Goal: Task Accomplishment & Management: Manage account settings

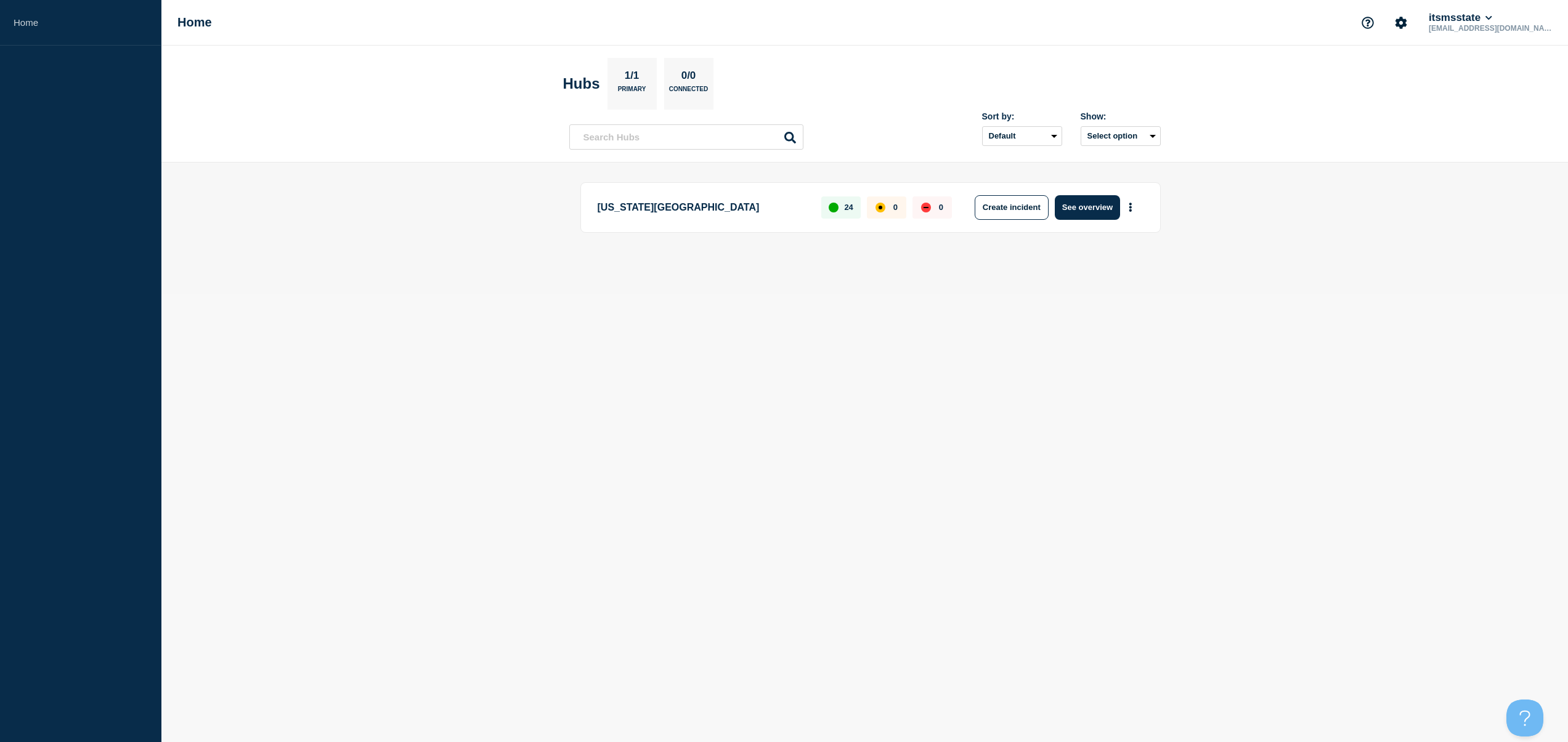
click at [1254, 297] on body "Home Home itsmsstate [EMAIL_ADDRESS][DOMAIN_NAME] Hubs 1/1 Primary 0/0 Connecte…" at bounding box center [784, 371] width 1568 height 742
click at [1325, 408] on body "Home Home itsmsstate [EMAIL_ADDRESS][DOMAIN_NAME] Hubs 1/1 Primary 0/0 Connecte…" at bounding box center [784, 371] width 1568 height 742
click at [1134, 205] on button "More actions" at bounding box center [1130, 207] width 16 height 23
click at [1301, 284] on main "[US_STATE] State University 24 0 0 Create incident See overview" at bounding box center [865, 228] width 1406 height 131
click at [1102, 211] on button "See overview" at bounding box center [1087, 208] width 65 height 25
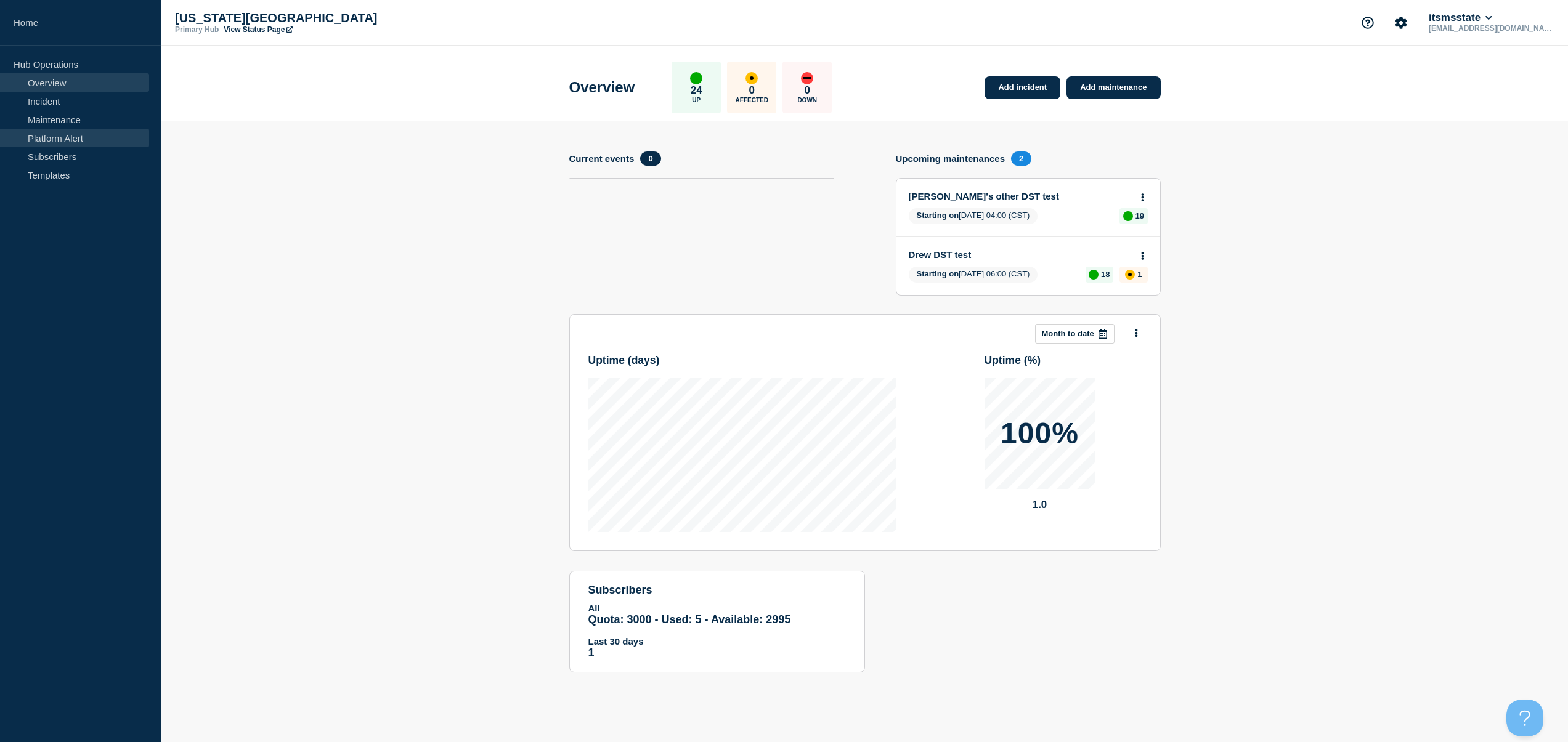
click at [65, 135] on link "Platform Alert" at bounding box center [74, 138] width 149 height 19
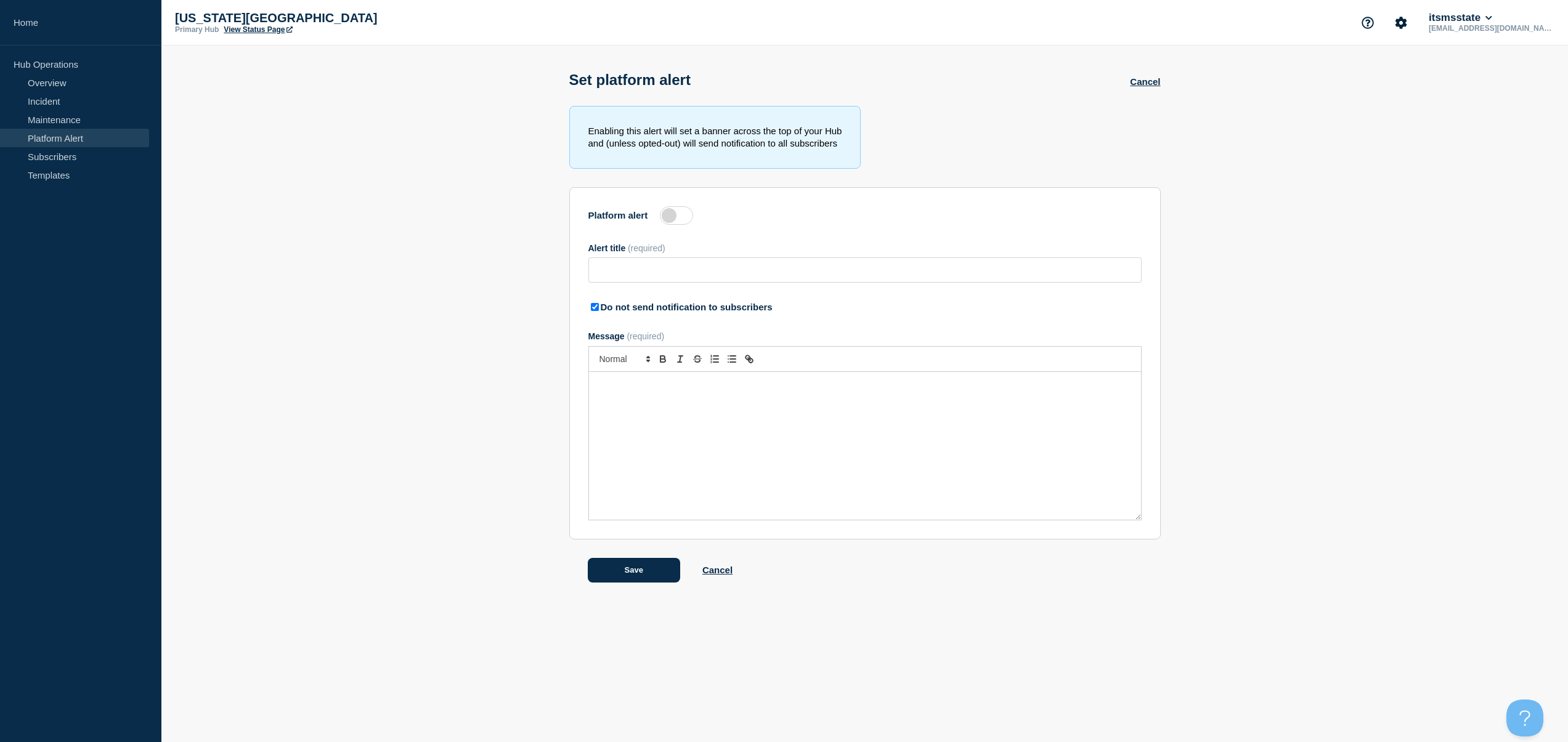
type input "This is a TEST Alert (rlw18)"
checkbox input "true"
click at [45, 95] on link "Incident" at bounding box center [74, 101] width 149 height 19
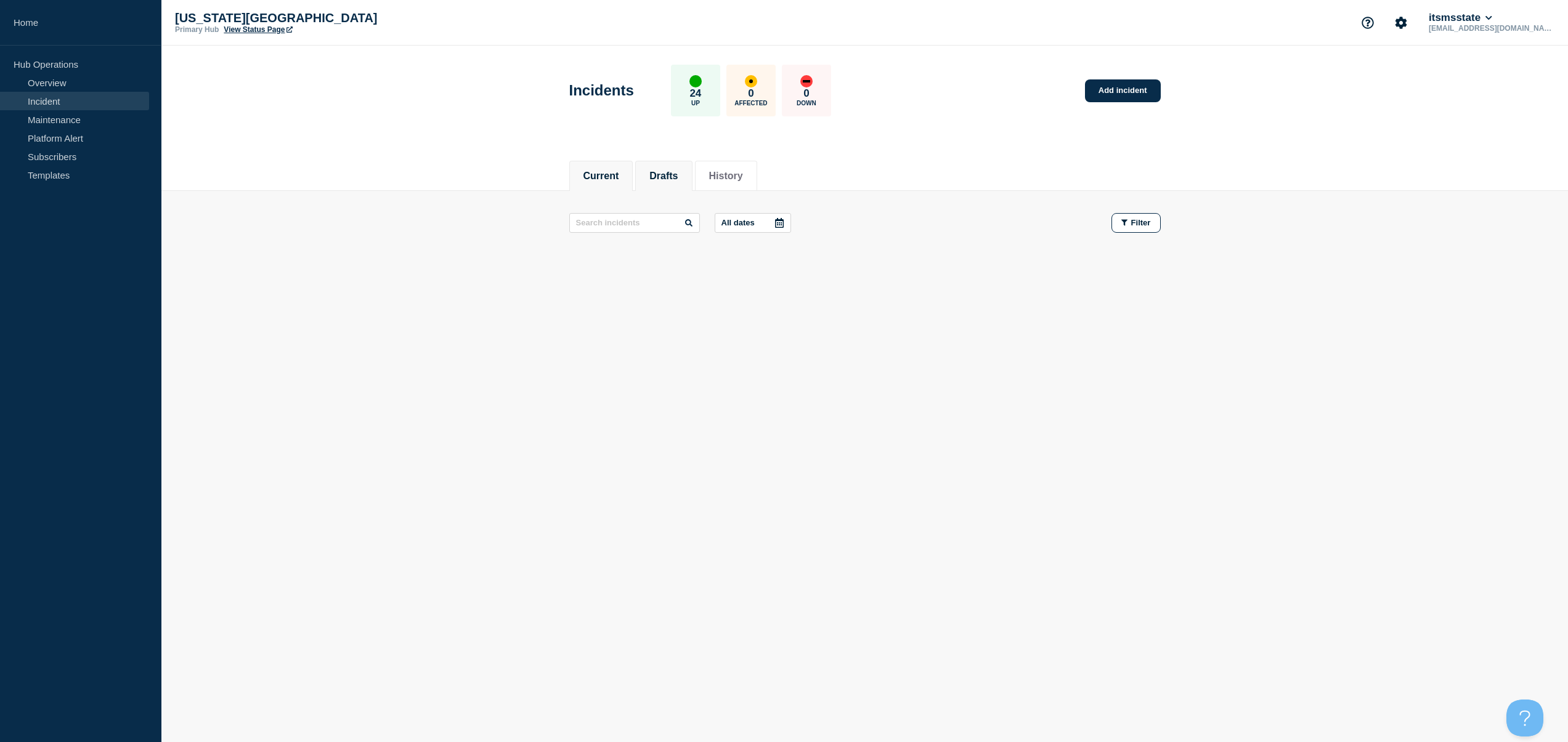
click at [665, 174] on button "Drafts" at bounding box center [663, 176] width 28 height 11
click at [724, 177] on button "History" at bounding box center [726, 176] width 34 height 11
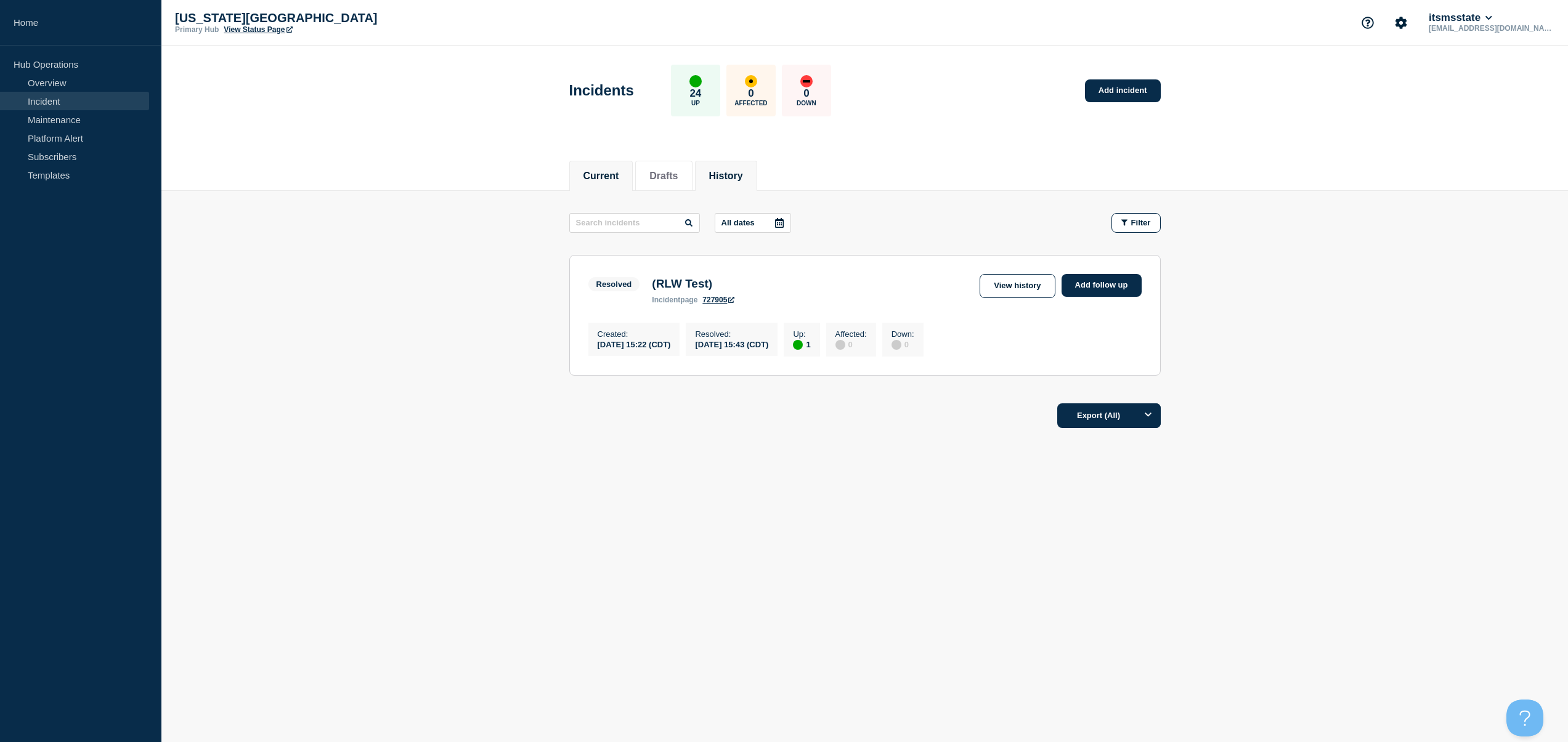
click at [611, 177] on button "Current" at bounding box center [601, 176] width 36 height 11
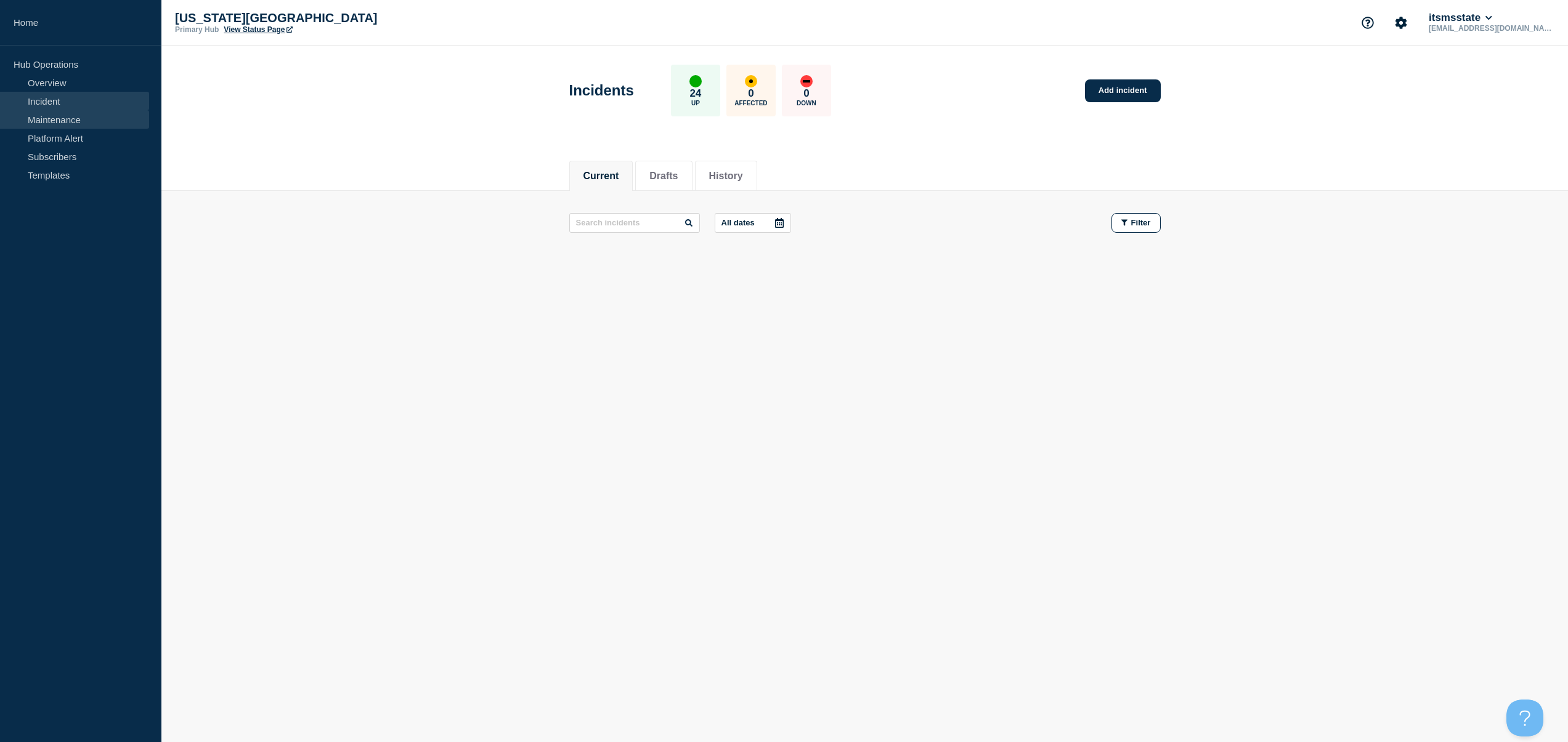
click at [67, 114] on link "Maintenance" at bounding box center [74, 119] width 149 height 19
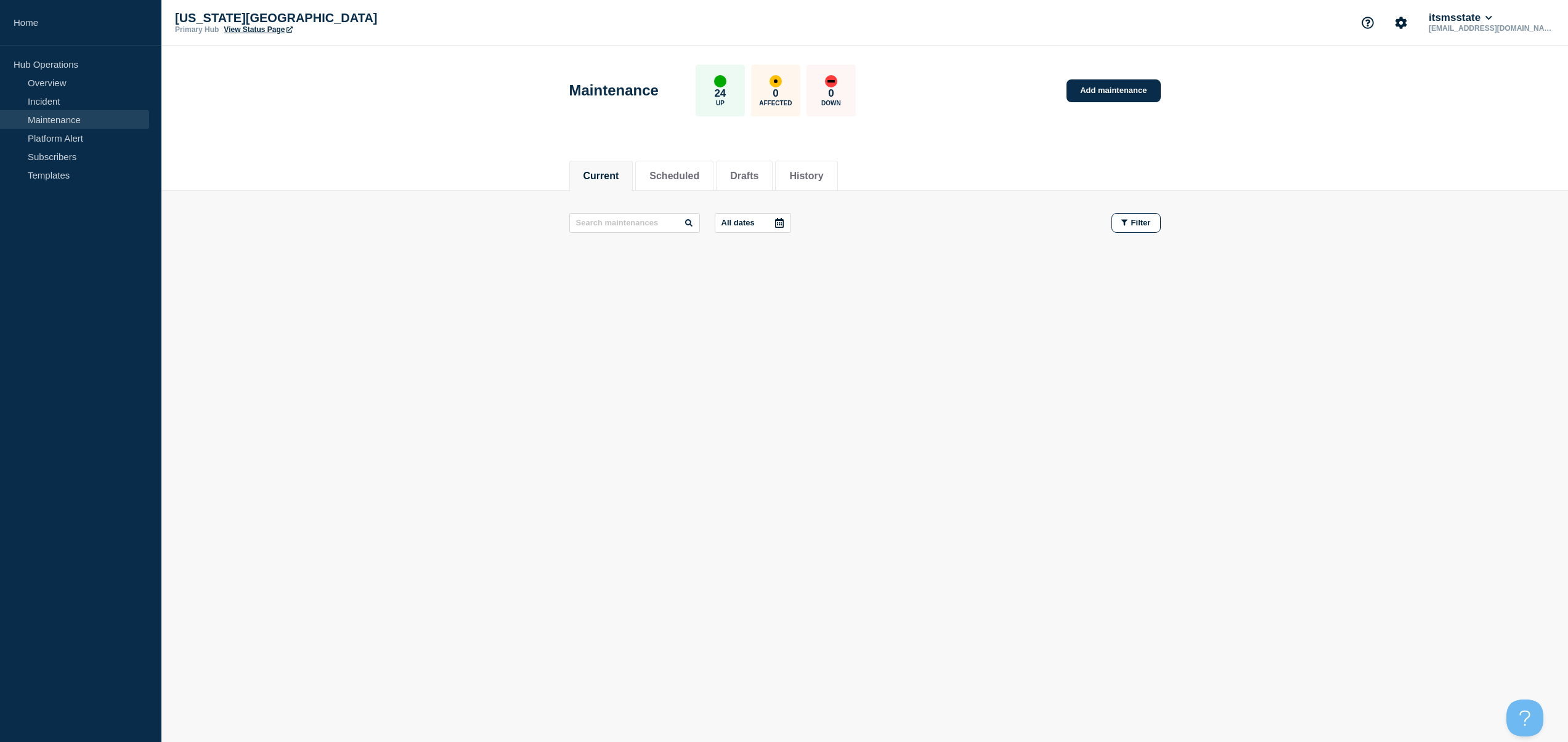
click at [757, 330] on div "Current Scheduled Drafts History Current Scheduled Drafts History All dates Fil…" at bounding box center [865, 253] width 1406 height 209
click at [685, 171] on button "Scheduled" at bounding box center [674, 176] width 50 height 11
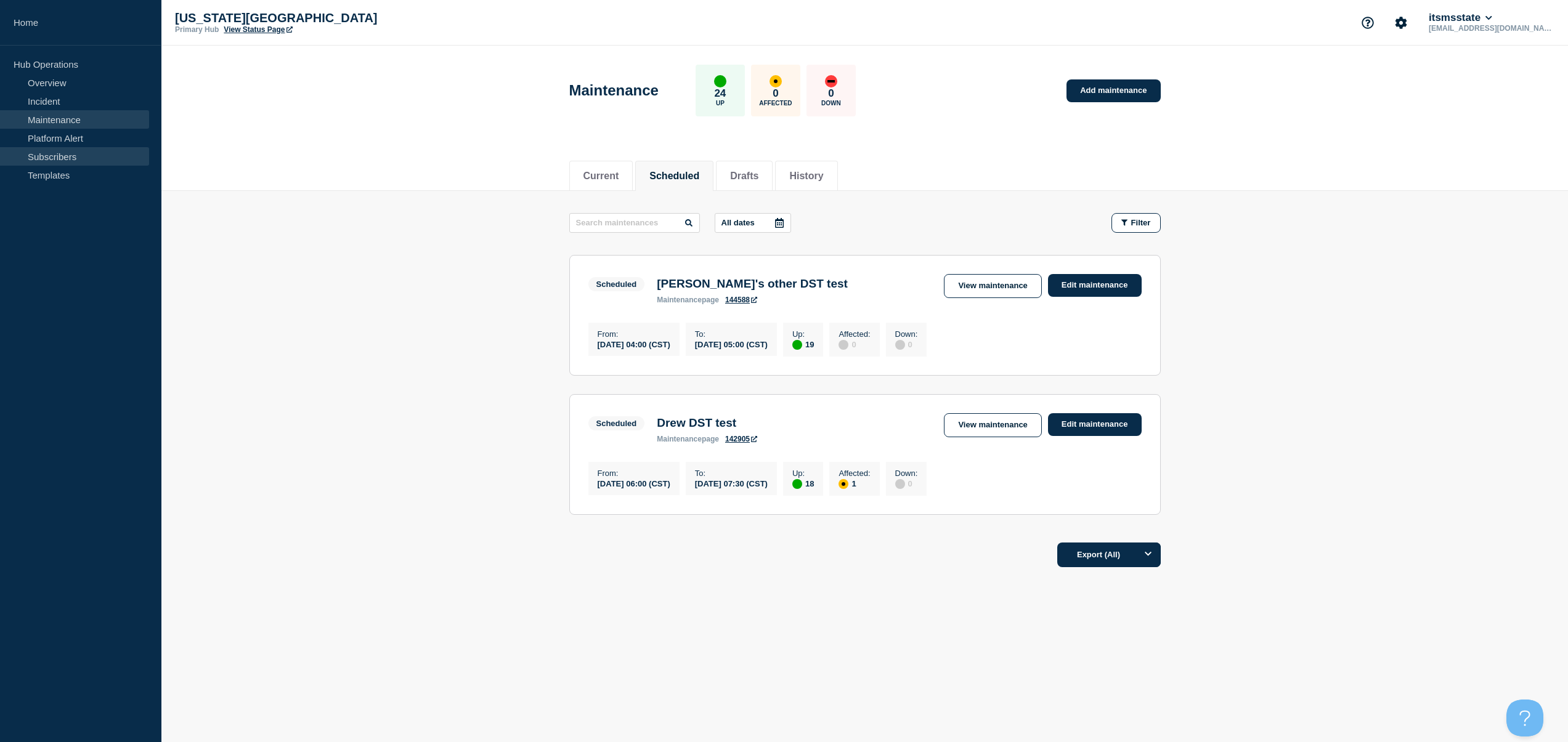
click at [64, 153] on link "Subscribers" at bounding box center [74, 156] width 149 height 19
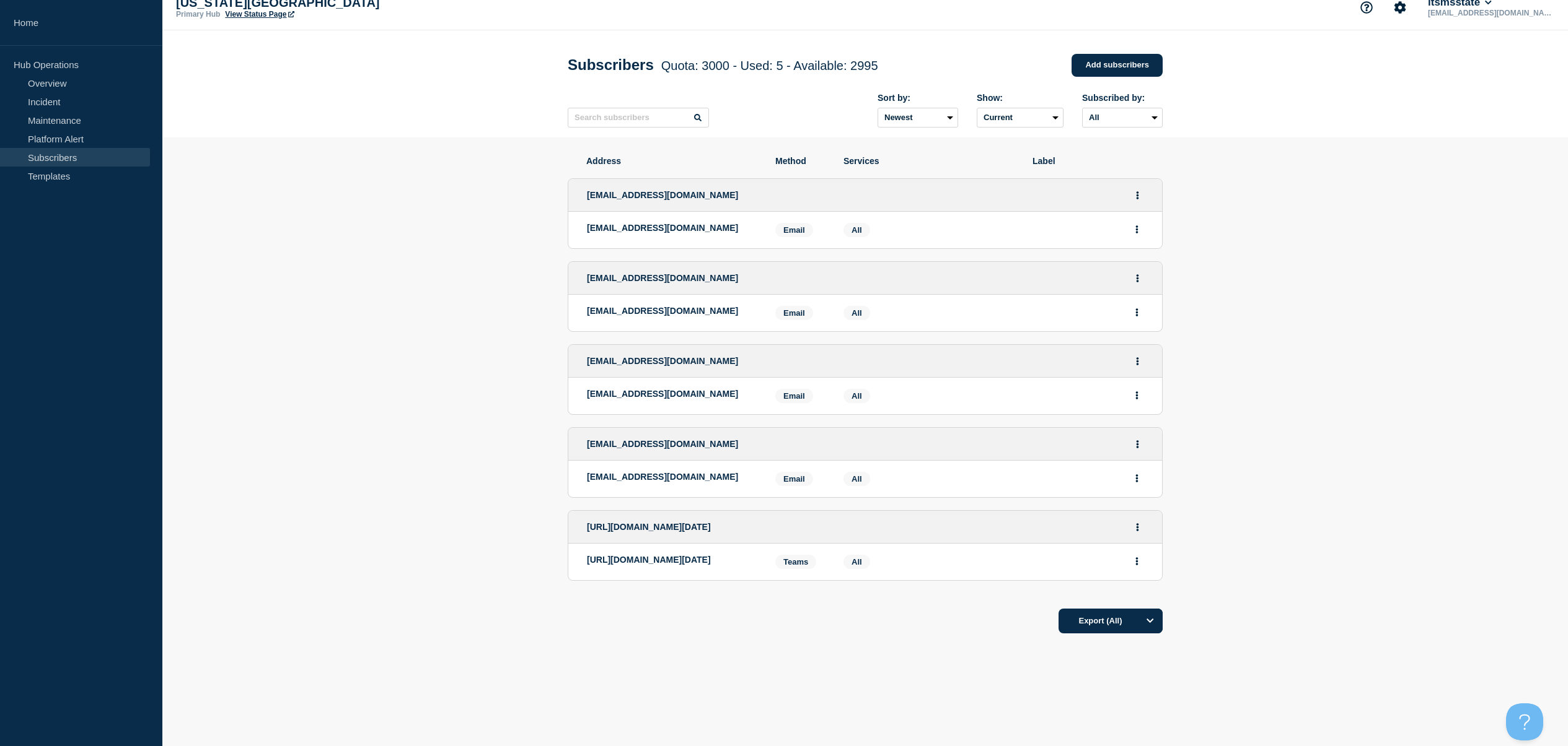
scroll to position [119, 0]
click at [1136, 558] on icon "Actions" at bounding box center [1136, 562] width 3 height 8
click at [1298, 338] on section "Address Method Services Label [EMAIL_ADDRESS][DOMAIN_NAME] [DOMAIN_NAME][EMAIL_…" at bounding box center [865, 432] width 1405 height 591
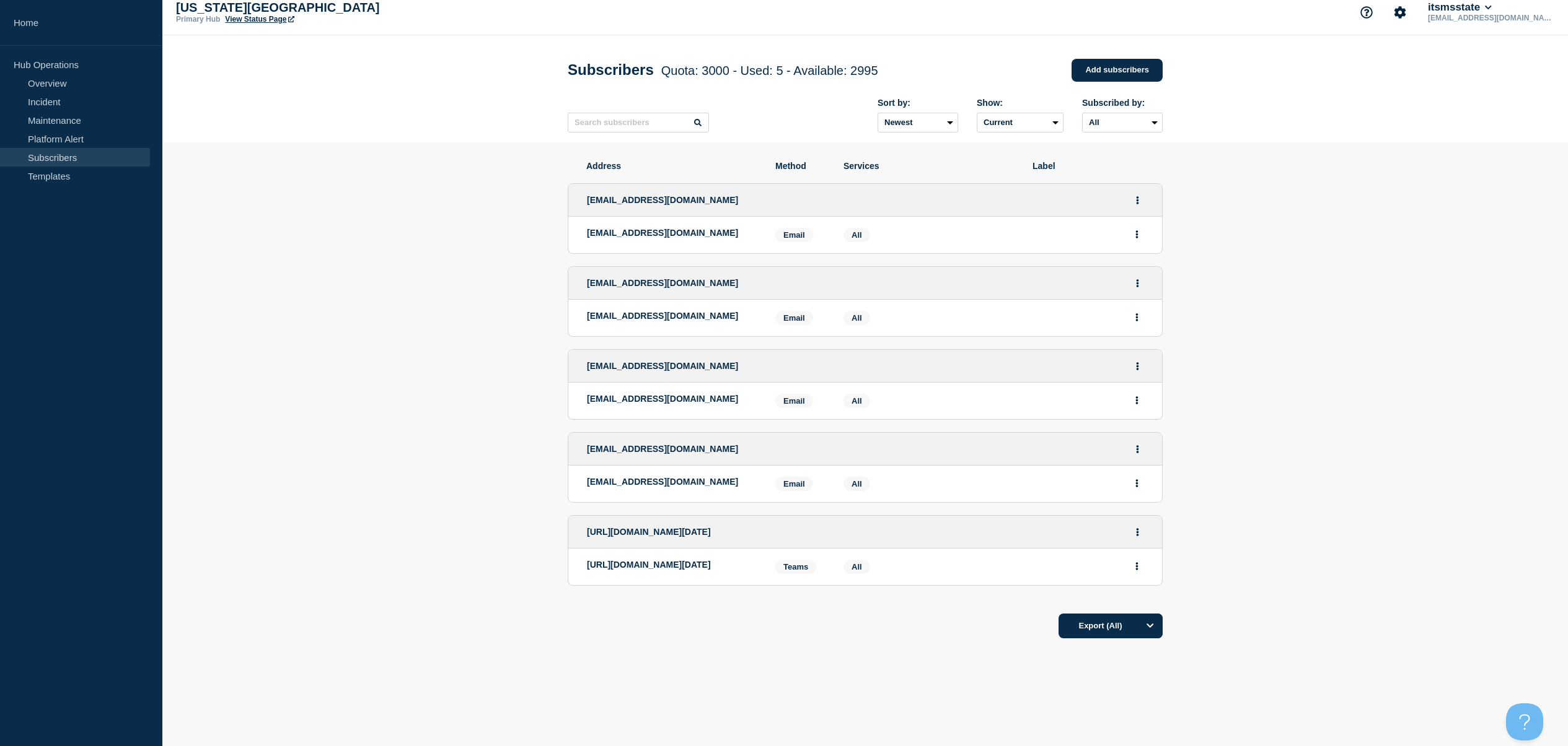
scroll to position [0, 0]
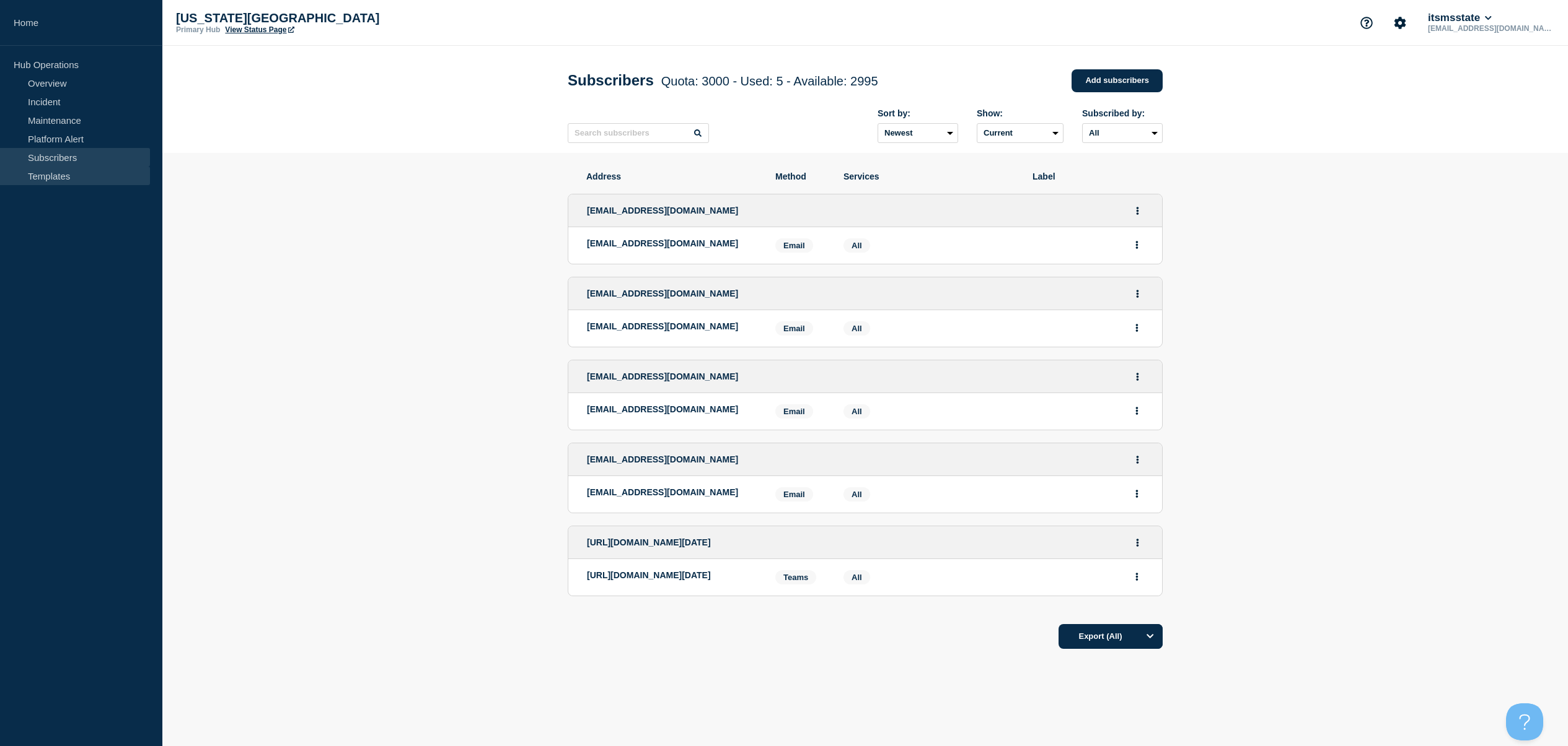
click at [33, 177] on link "Templates" at bounding box center [75, 176] width 150 height 19
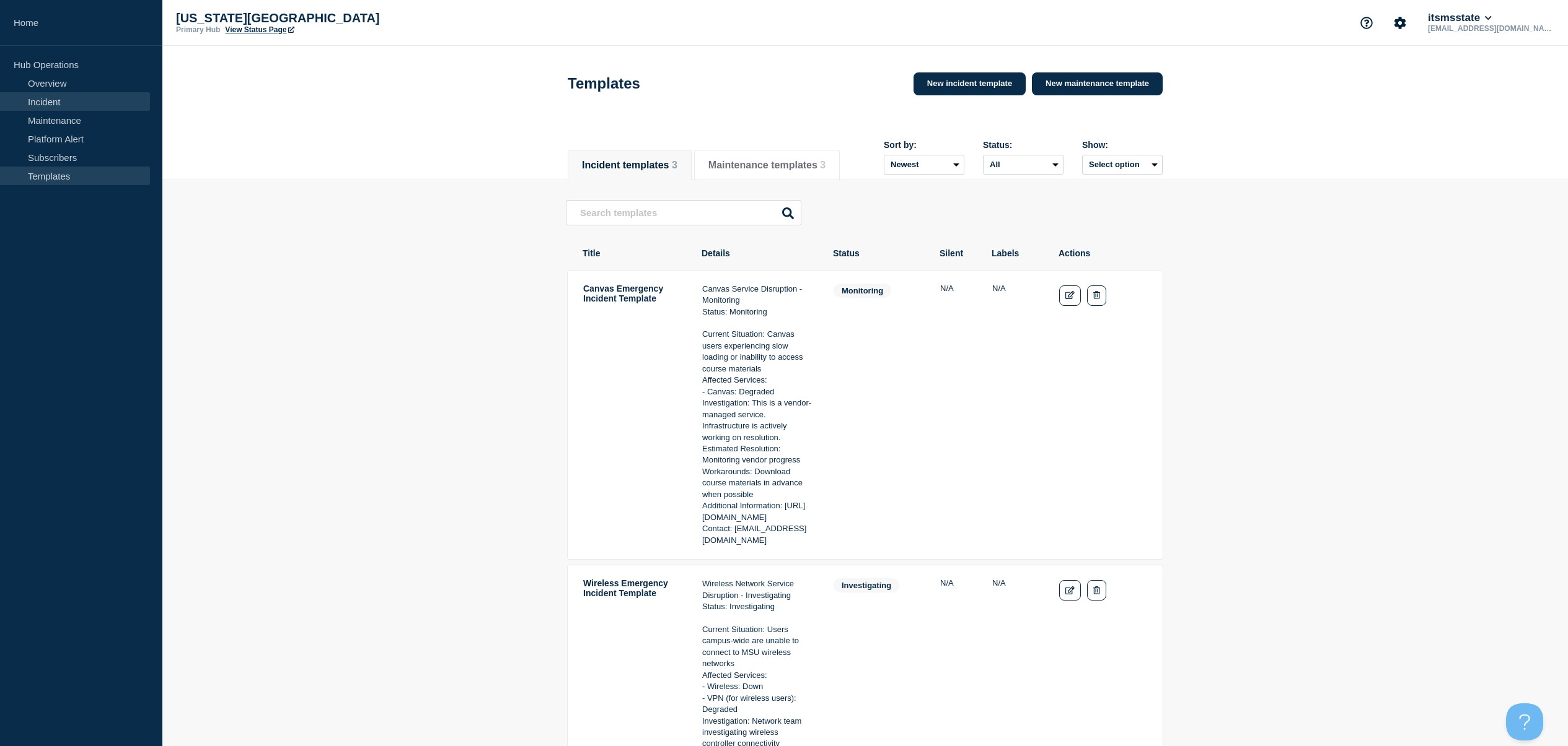
click at [70, 102] on link "Incident" at bounding box center [75, 101] width 150 height 19
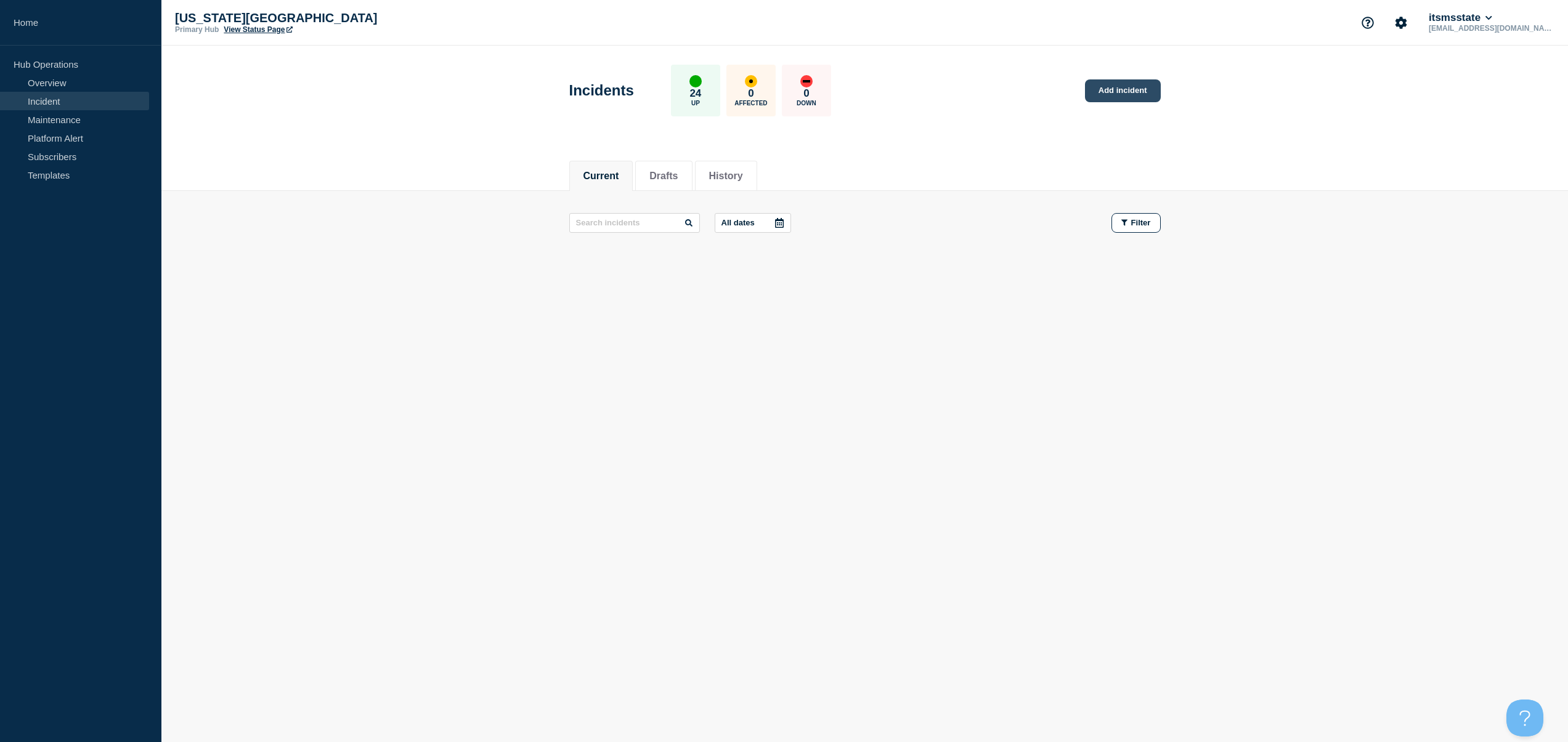
click at [1129, 84] on link "Add incident" at bounding box center [1122, 91] width 76 height 23
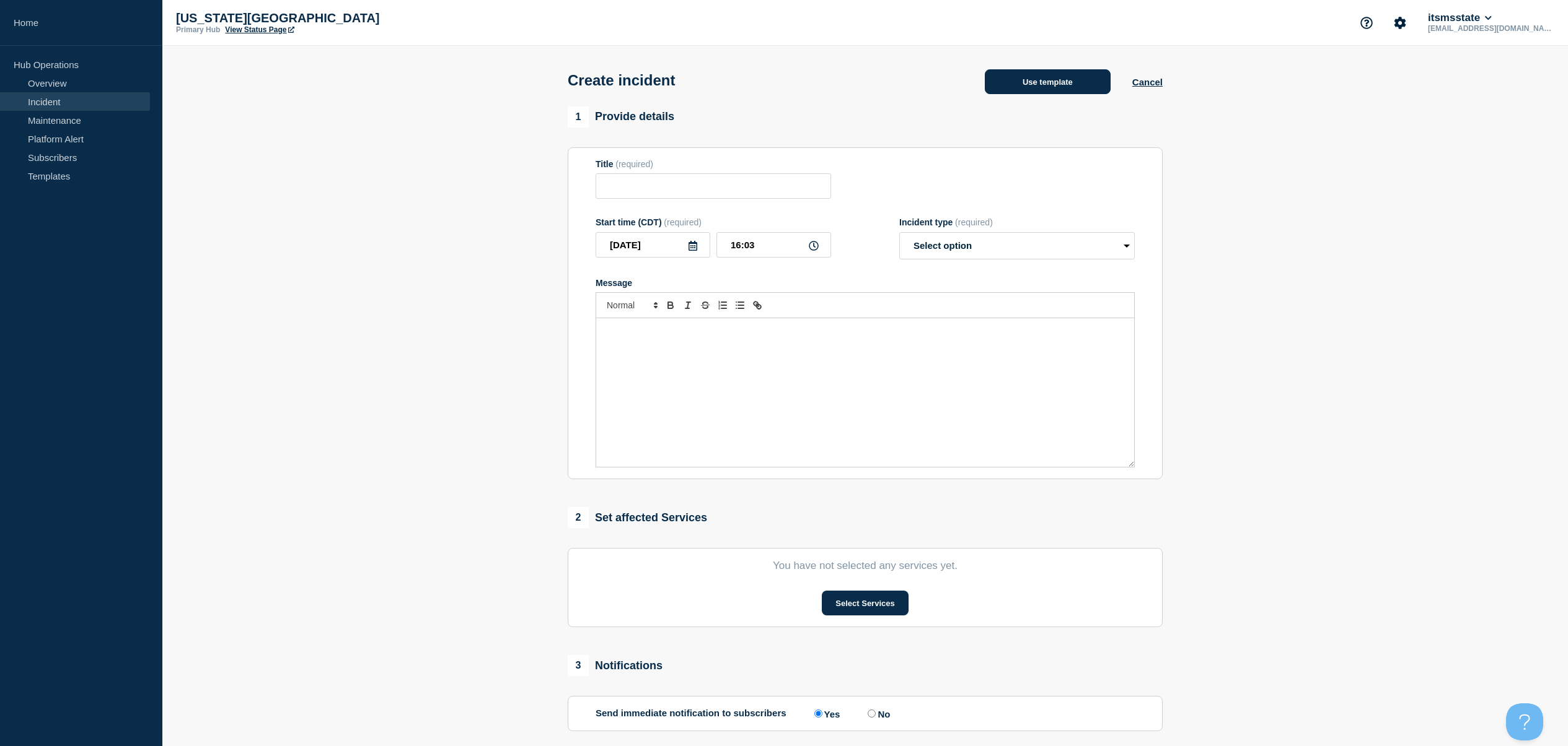
click at [1047, 82] on button "Use template" at bounding box center [1048, 82] width 126 height 25
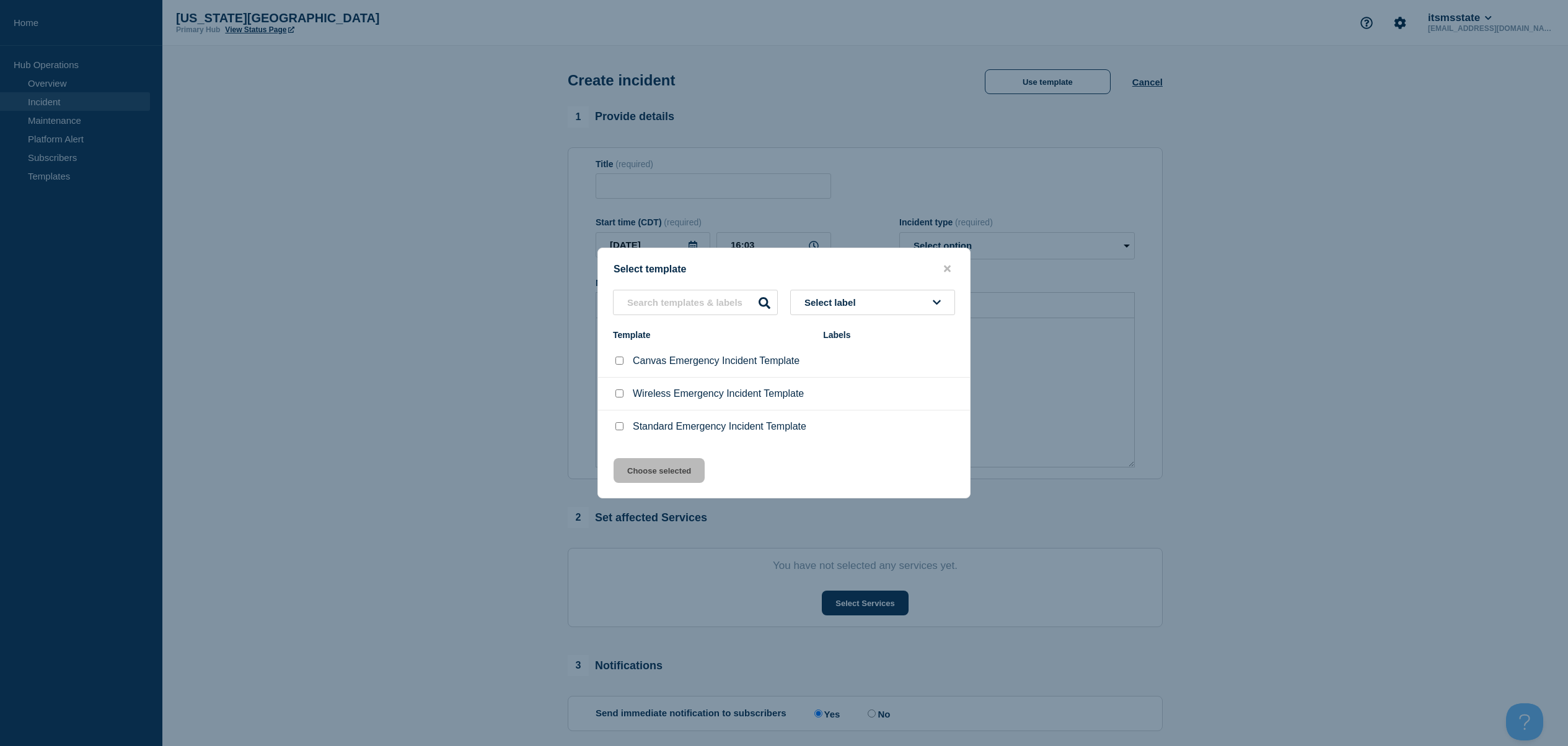
click at [686, 428] on p "Standard Emergency Incident Template" at bounding box center [719, 427] width 174 height 11
drag, startPoint x: 621, startPoint y: 430, endPoint x: 628, endPoint y: 443, distance: 14.8
click at [621, 430] on input "Standard Emergency Incident Template checkbox" at bounding box center [619, 427] width 8 height 8
checkbox input "true"
drag, startPoint x: 642, startPoint y: 473, endPoint x: 702, endPoint y: 471, distance: 60.0
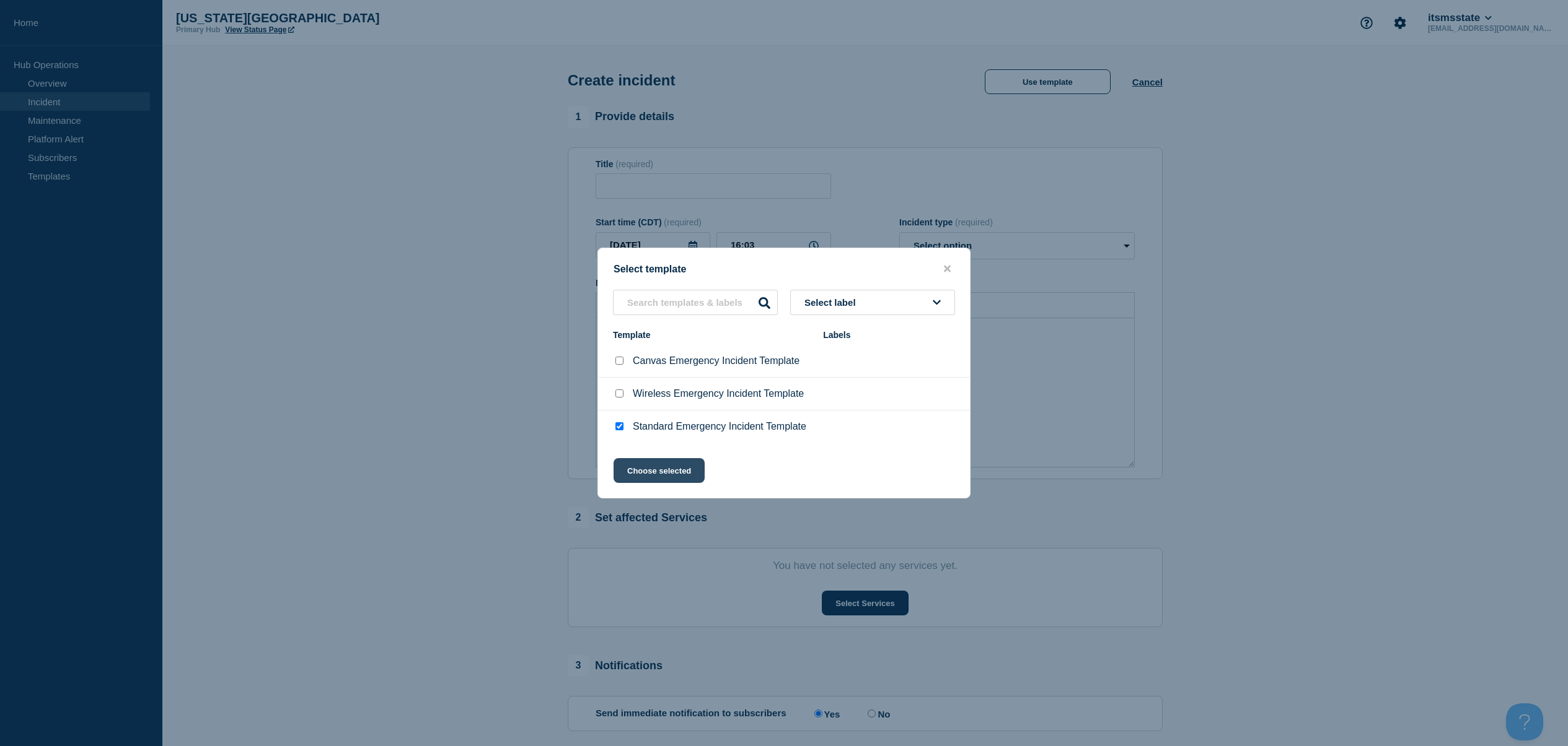
click at [643, 472] on button "Choose selected" at bounding box center [658, 471] width 91 height 25
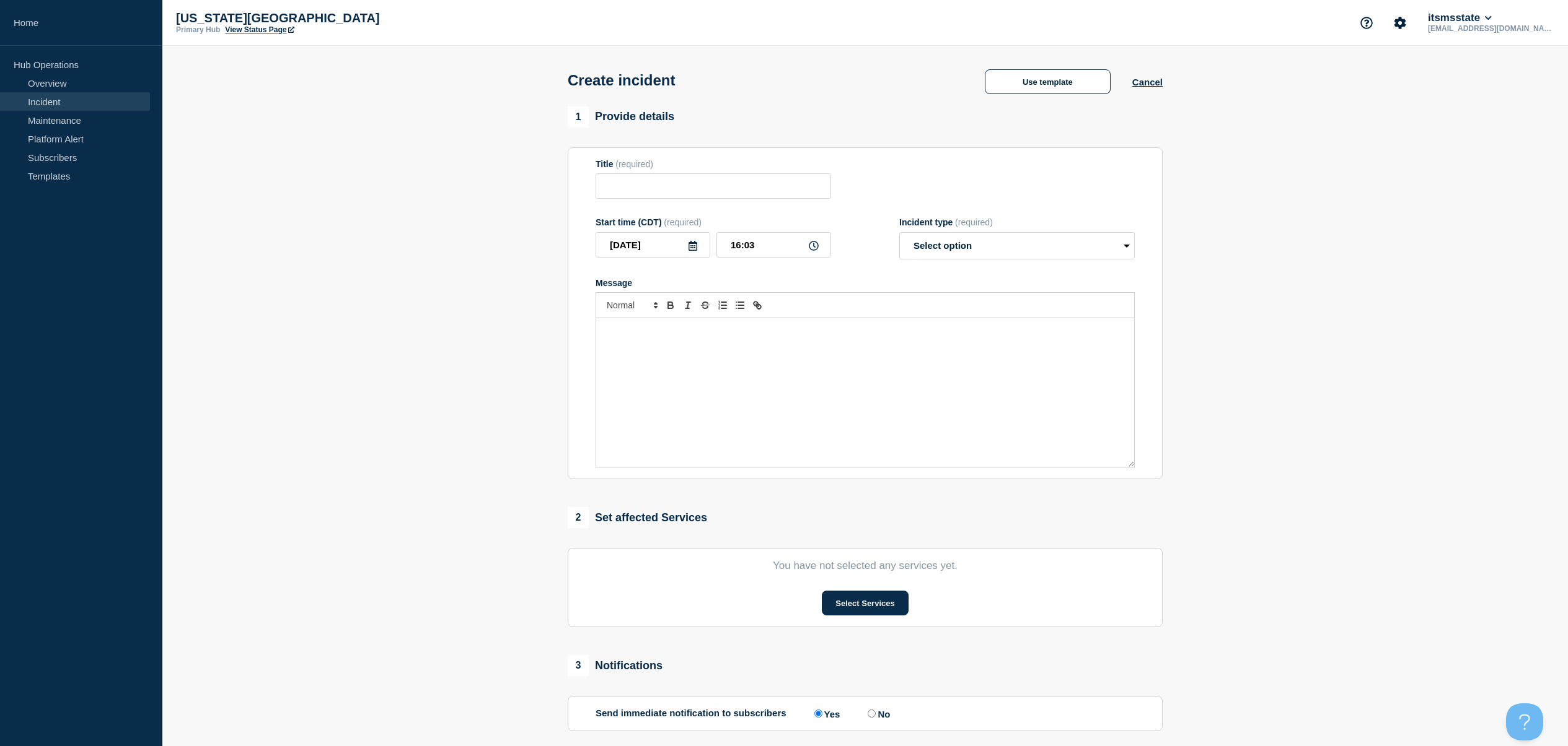
type input "Standard Emergency Incident Template"
select select "investigating"
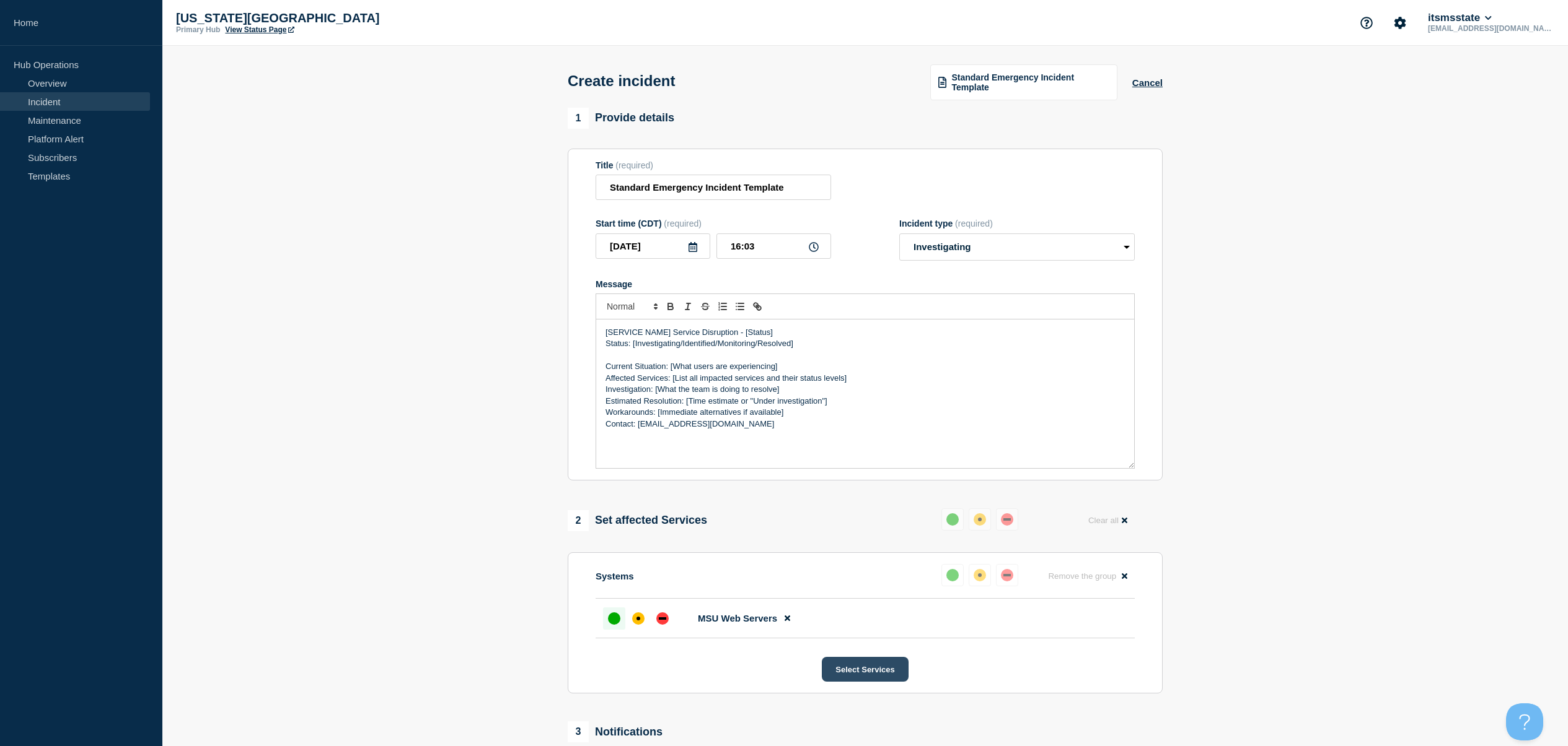
click at [882, 682] on button "Select Services" at bounding box center [864, 670] width 86 height 25
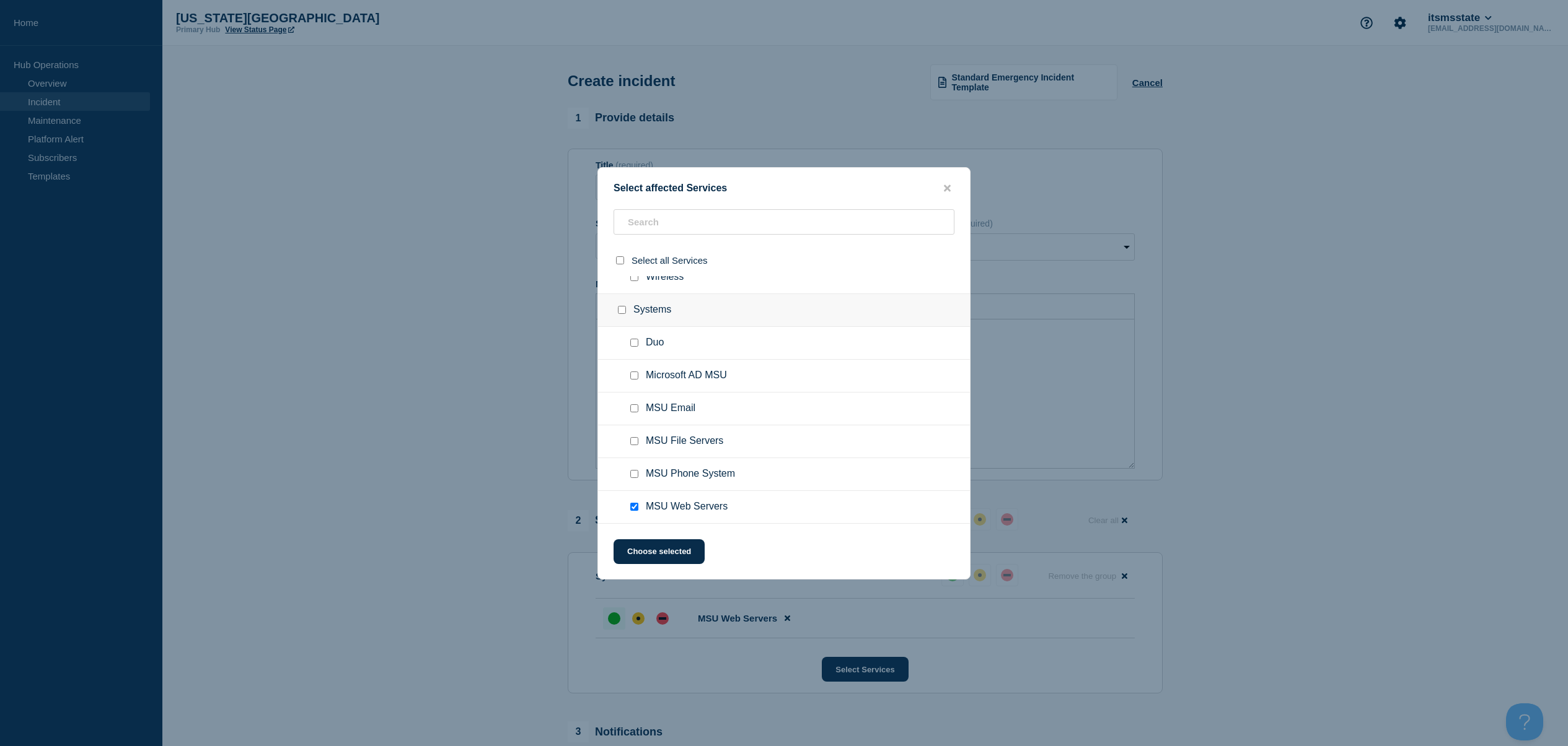
scroll to position [204, 0]
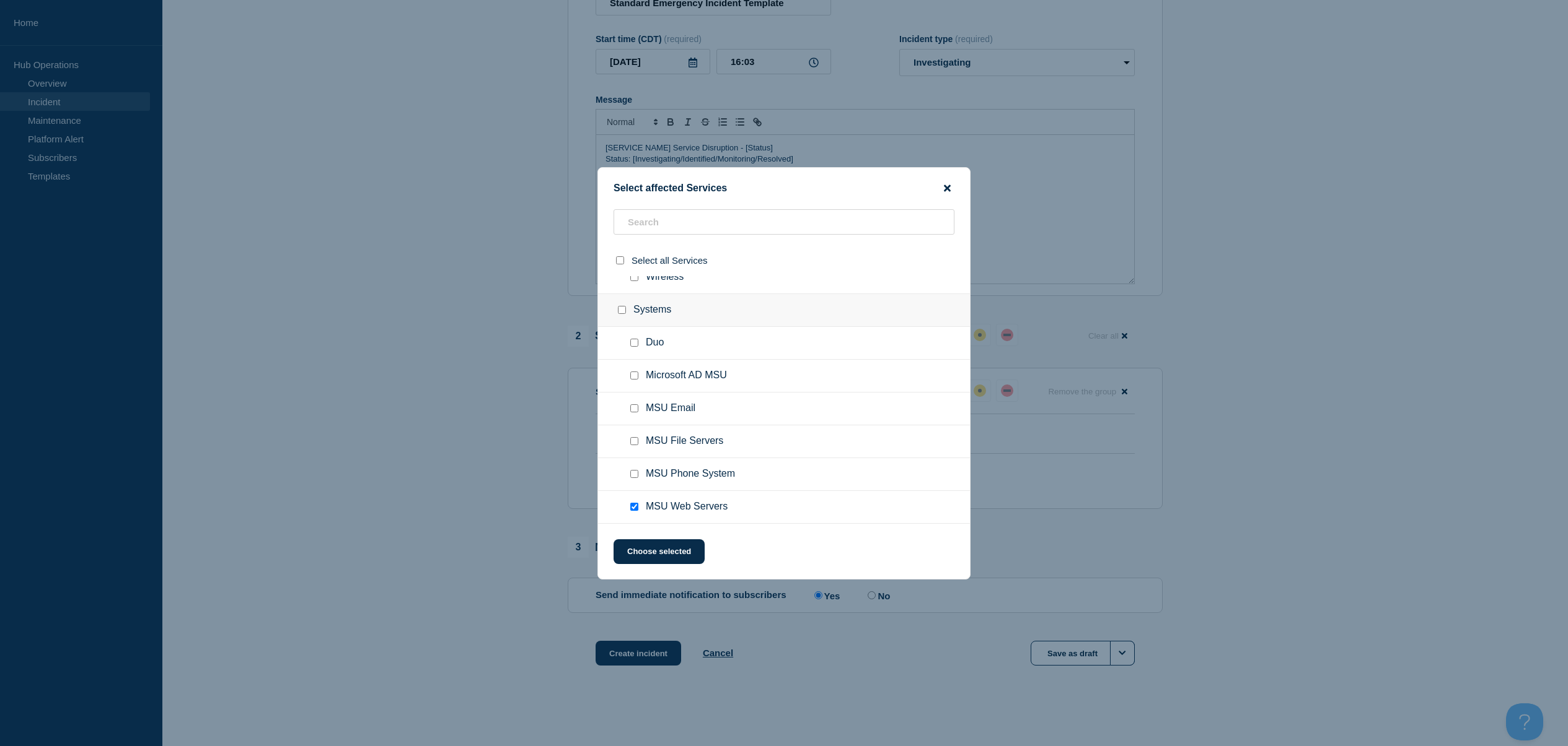
click at [947, 183] on icon "close button" at bounding box center [947, 188] width 7 height 10
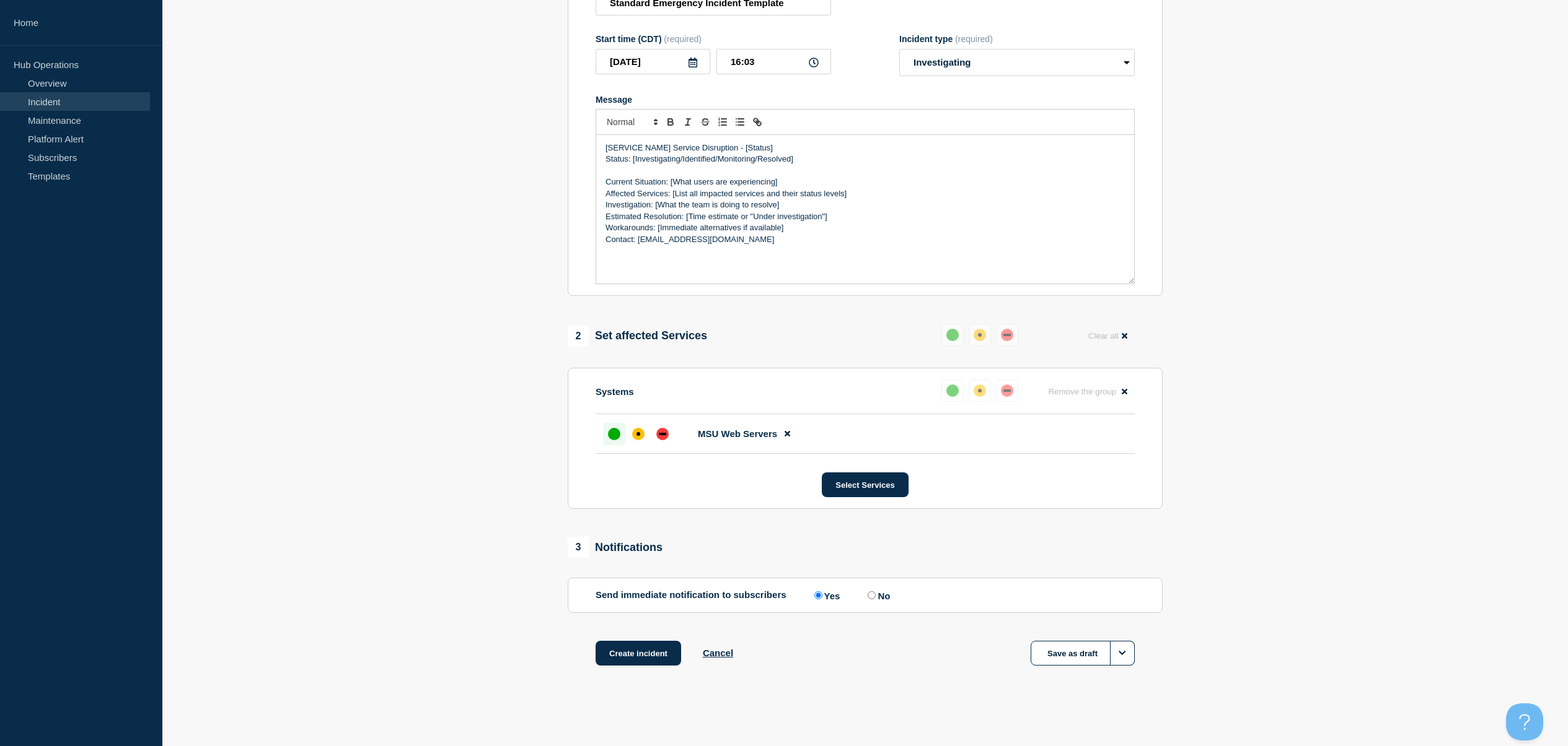
scroll to position [0, 0]
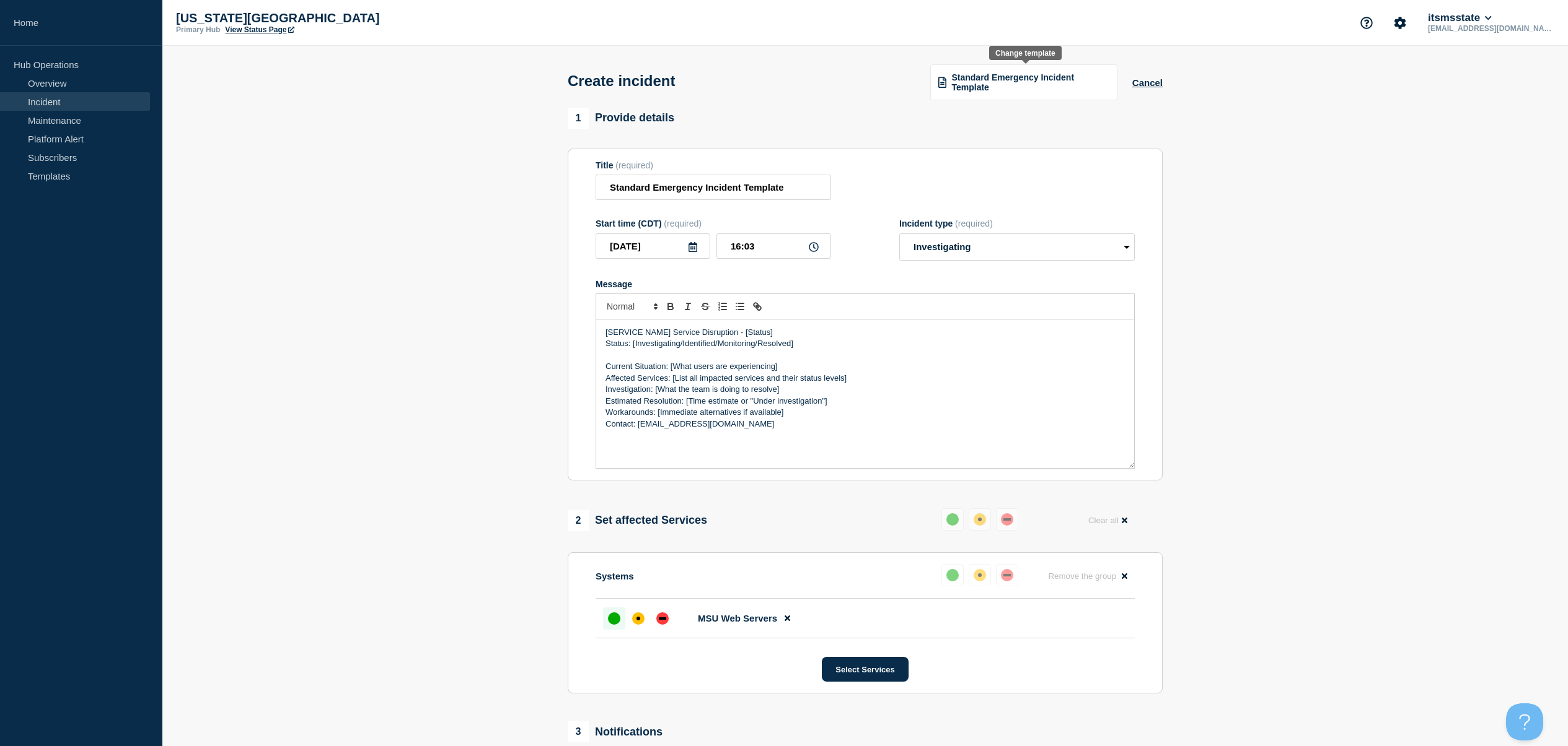
click at [1078, 86] on span "Standard Emergency Incident Template" at bounding box center [1030, 82] width 158 height 20
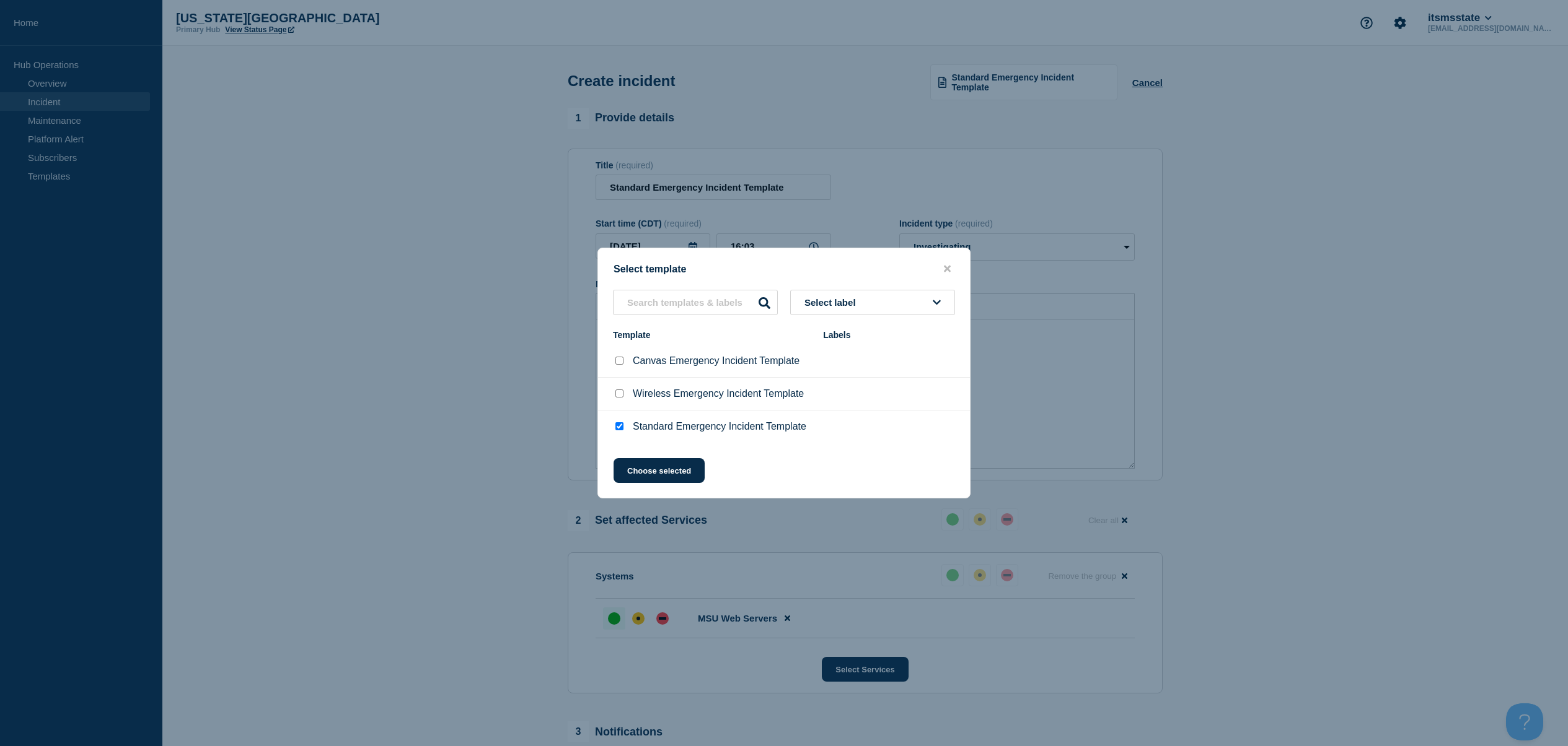
click at [619, 363] on input "Canvas Emergency Incident Template checkbox" at bounding box center [619, 361] width 8 height 8
checkbox input "true"
checkbox input "false"
click at [656, 473] on button "Choose selected" at bounding box center [658, 471] width 91 height 25
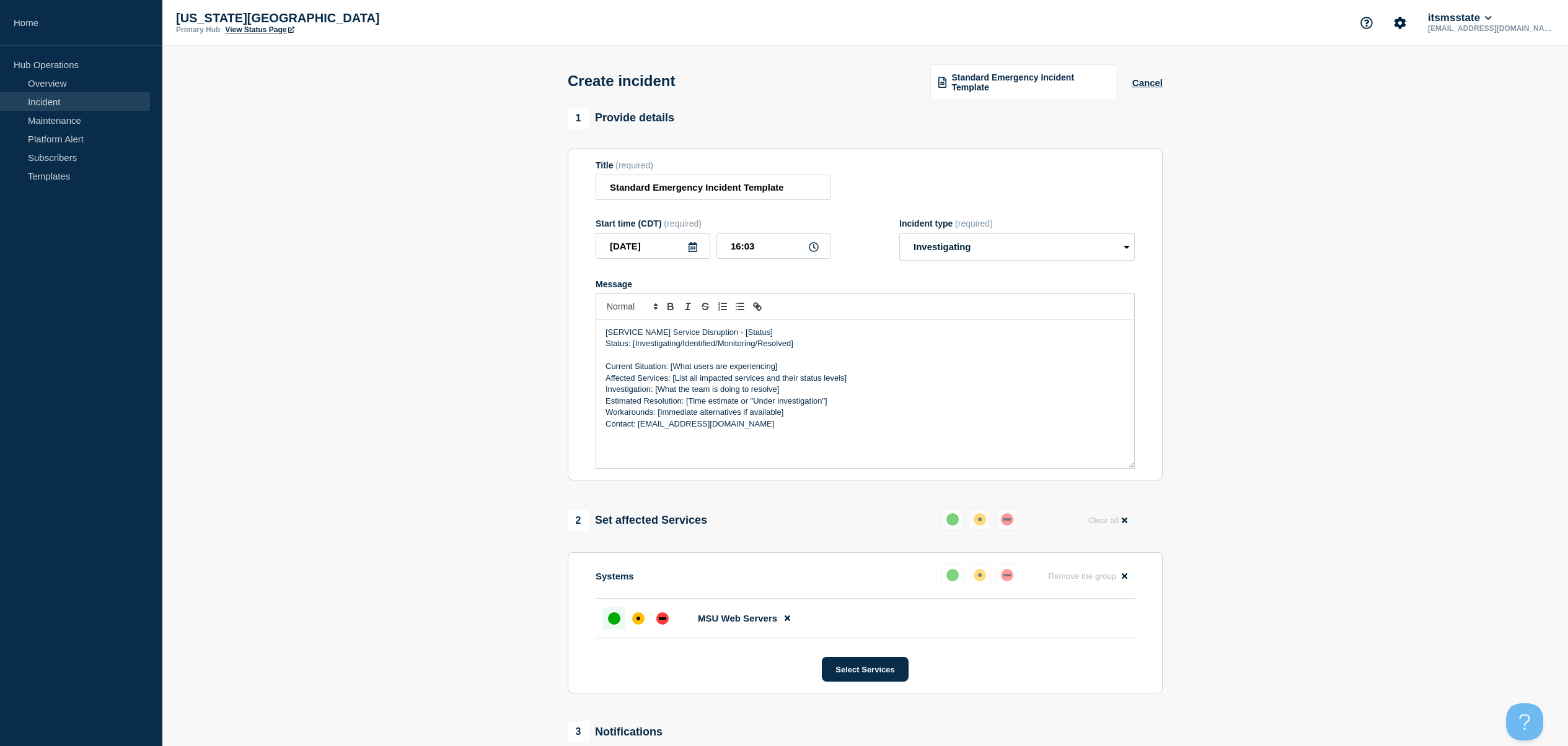
select select "monitoring"
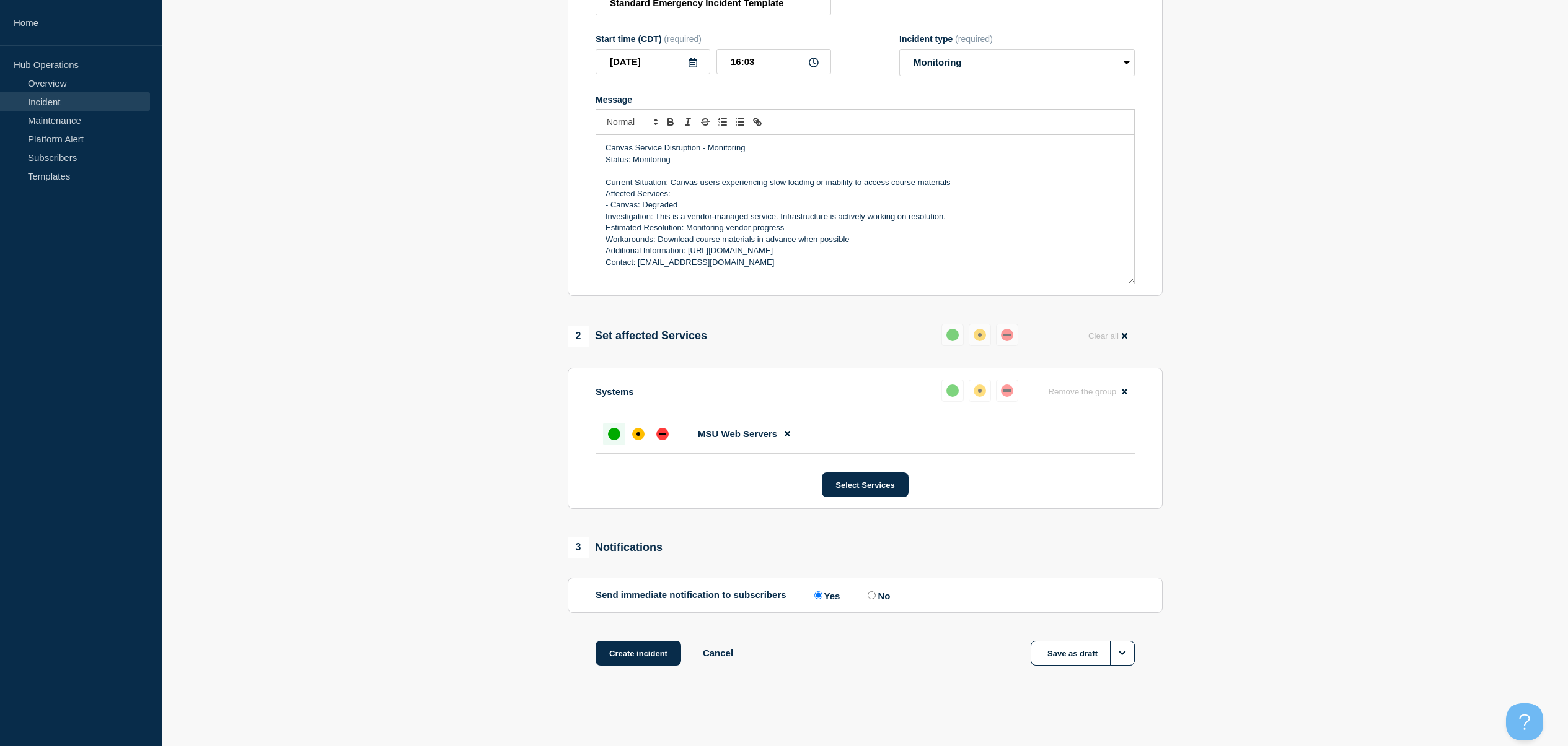
scroll to position [202, 0]
click at [880, 484] on button "Select Services" at bounding box center [864, 485] width 86 height 25
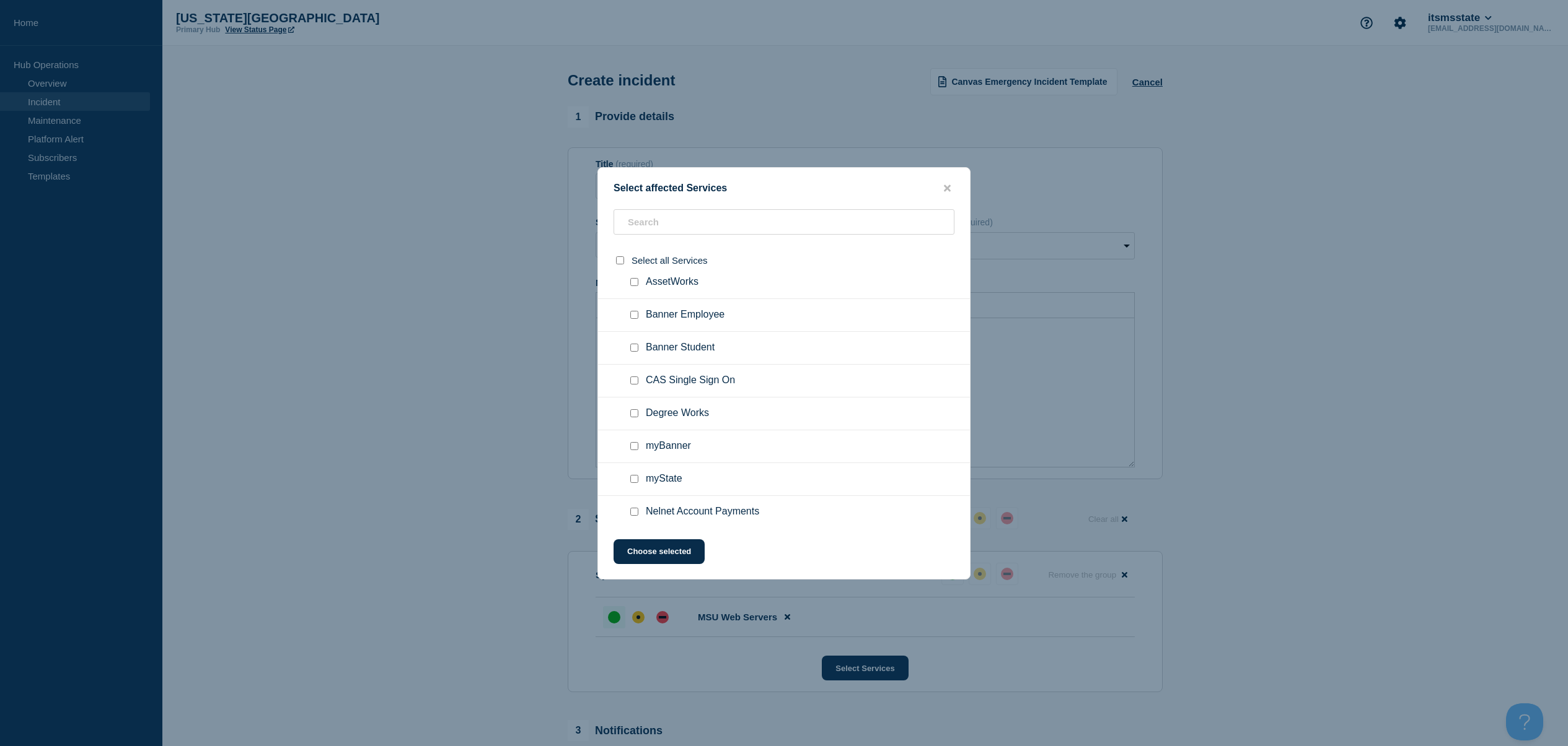
scroll to position [0, 0]
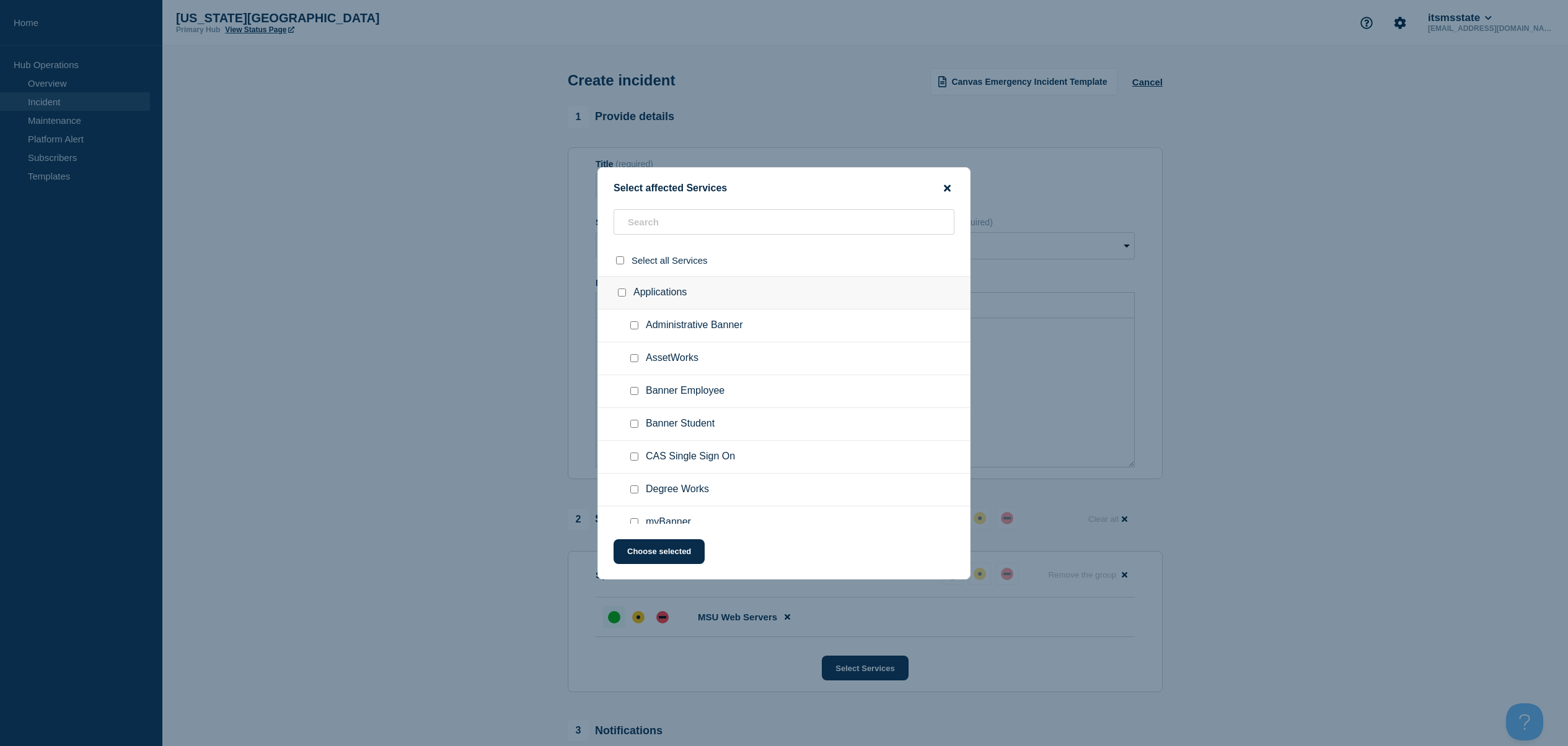
click at [947, 186] on icon "close button" at bounding box center [947, 188] width 7 height 7
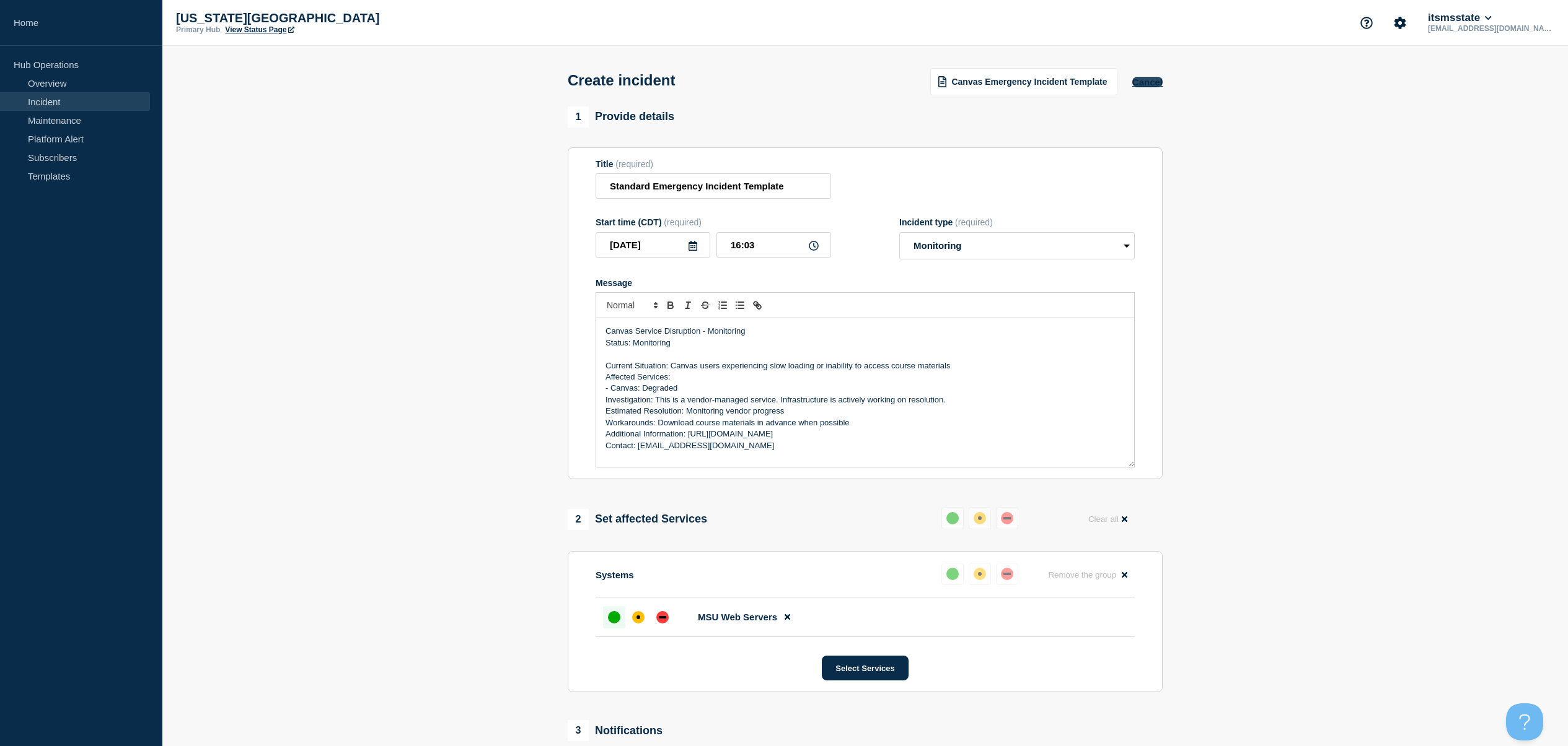
click at [1152, 77] on button "Cancel" at bounding box center [1147, 82] width 31 height 10
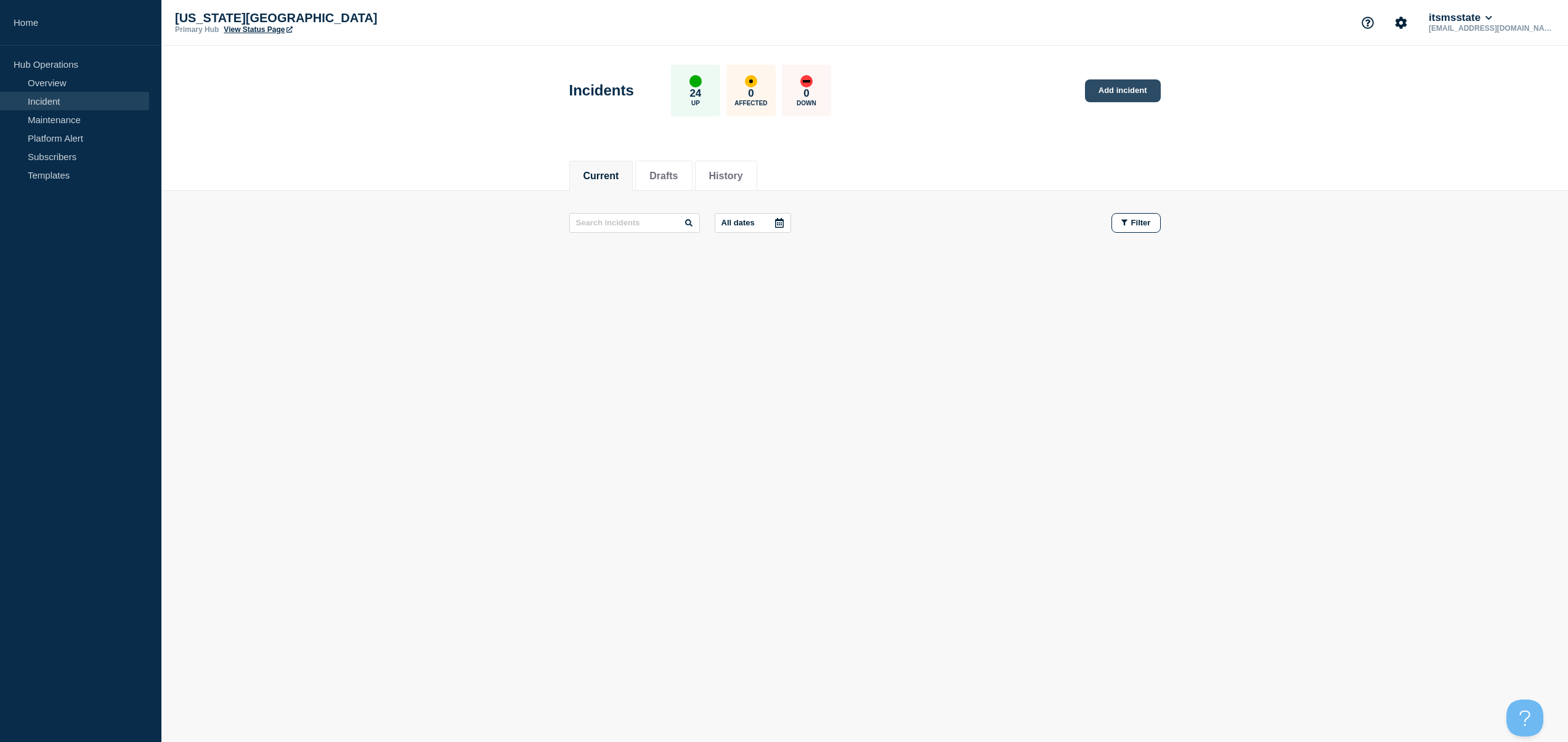
click at [1123, 96] on link "Add incident" at bounding box center [1122, 91] width 76 height 23
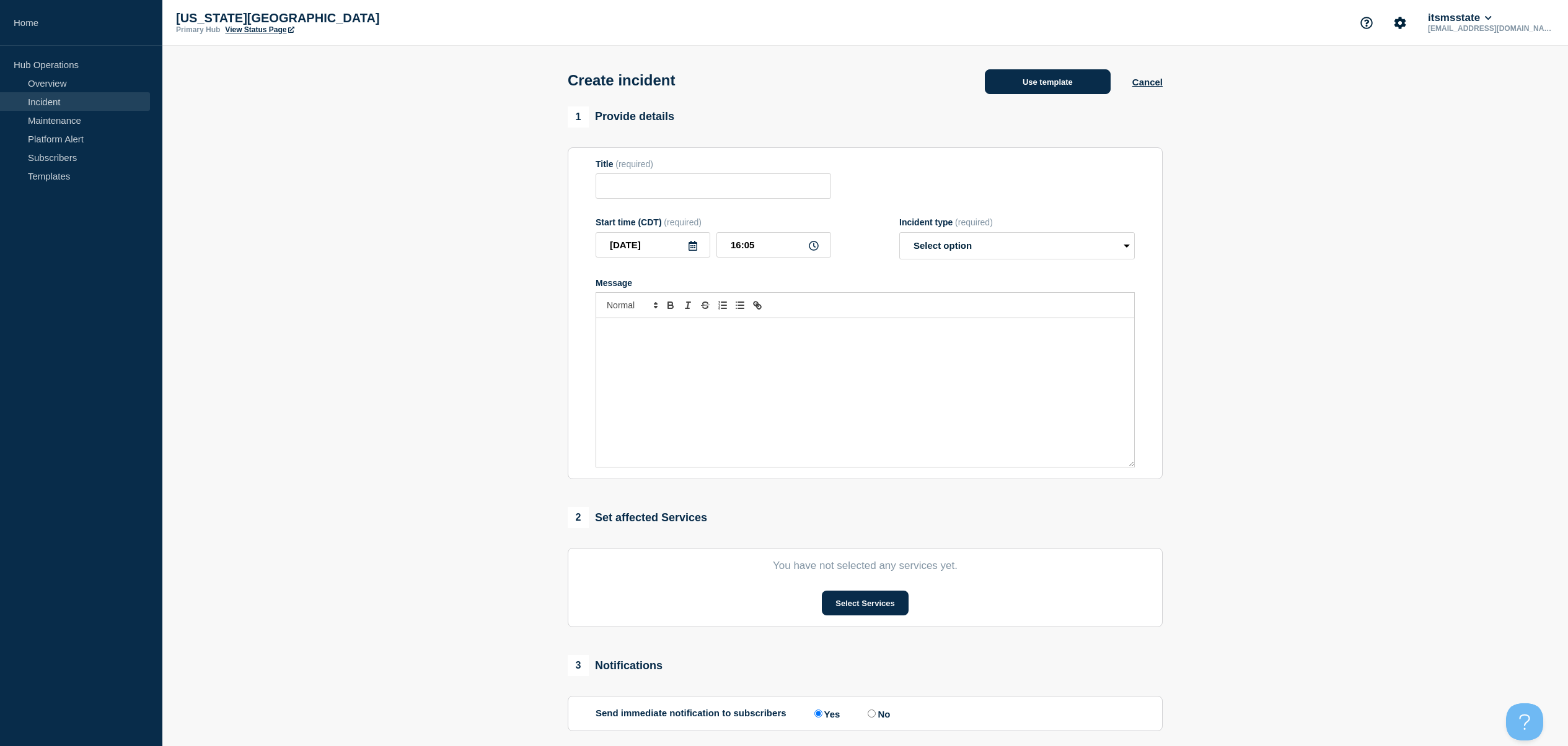
click at [1024, 80] on button "Use template" at bounding box center [1048, 82] width 126 height 25
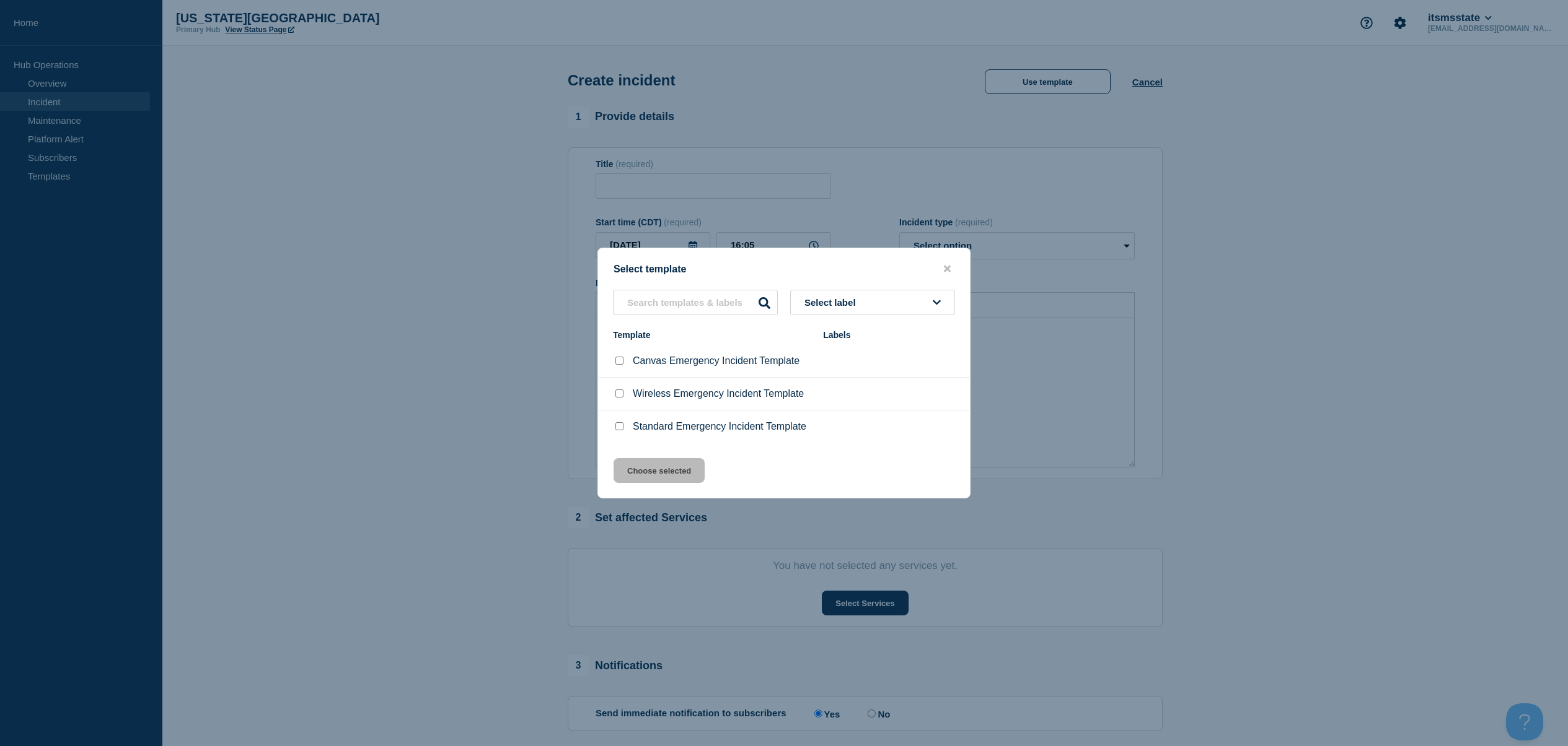
click at [619, 363] on input "Canvas Emergency Incident Template checkbox" at bounding box center [619, 361] width 8 height 8
checkbox input "true"
click at [647, 475] on button "Choose selected" at bounding box center [658, 471] width 91 height 25
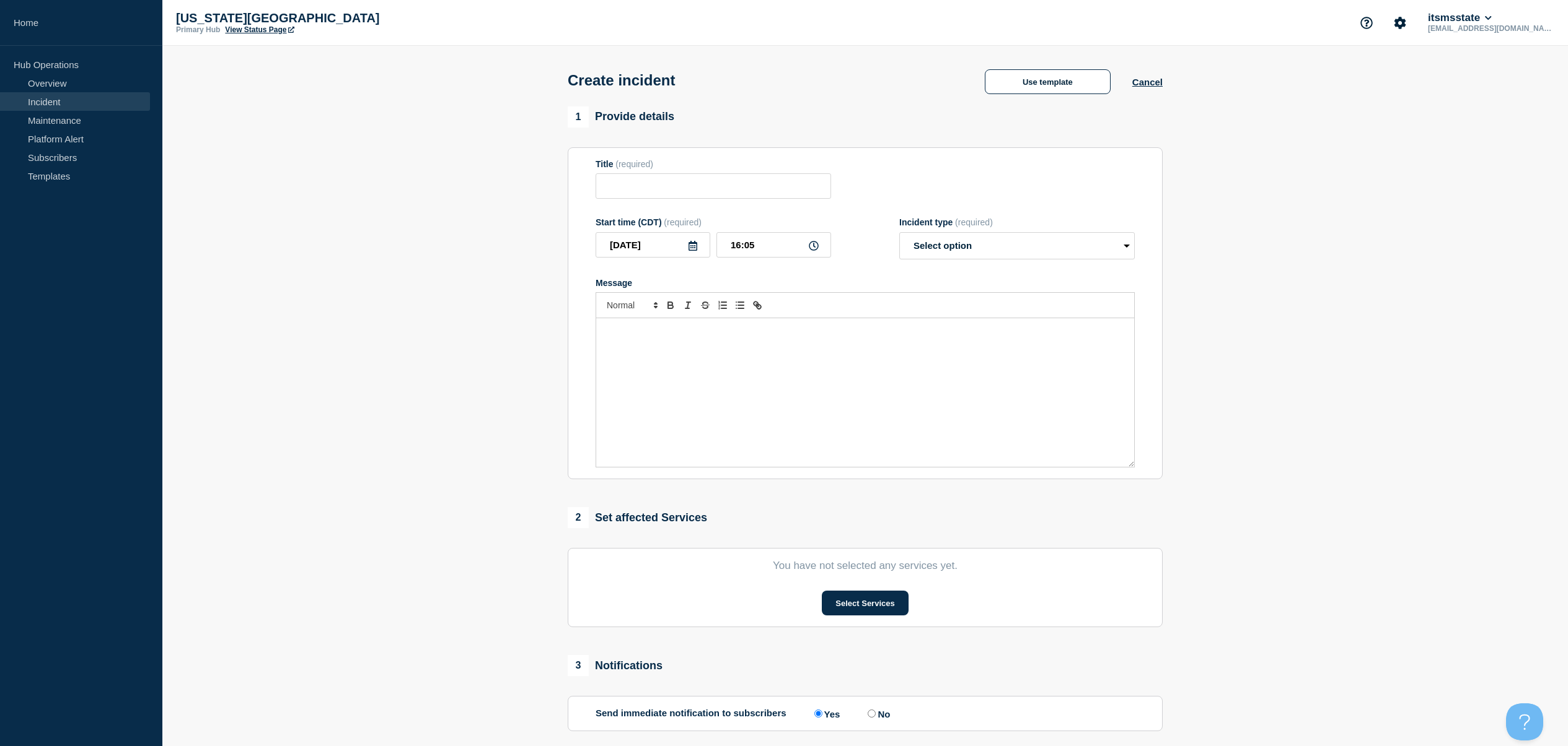
type input "Canvas Emergency Incident Template"
select select "monitoring"
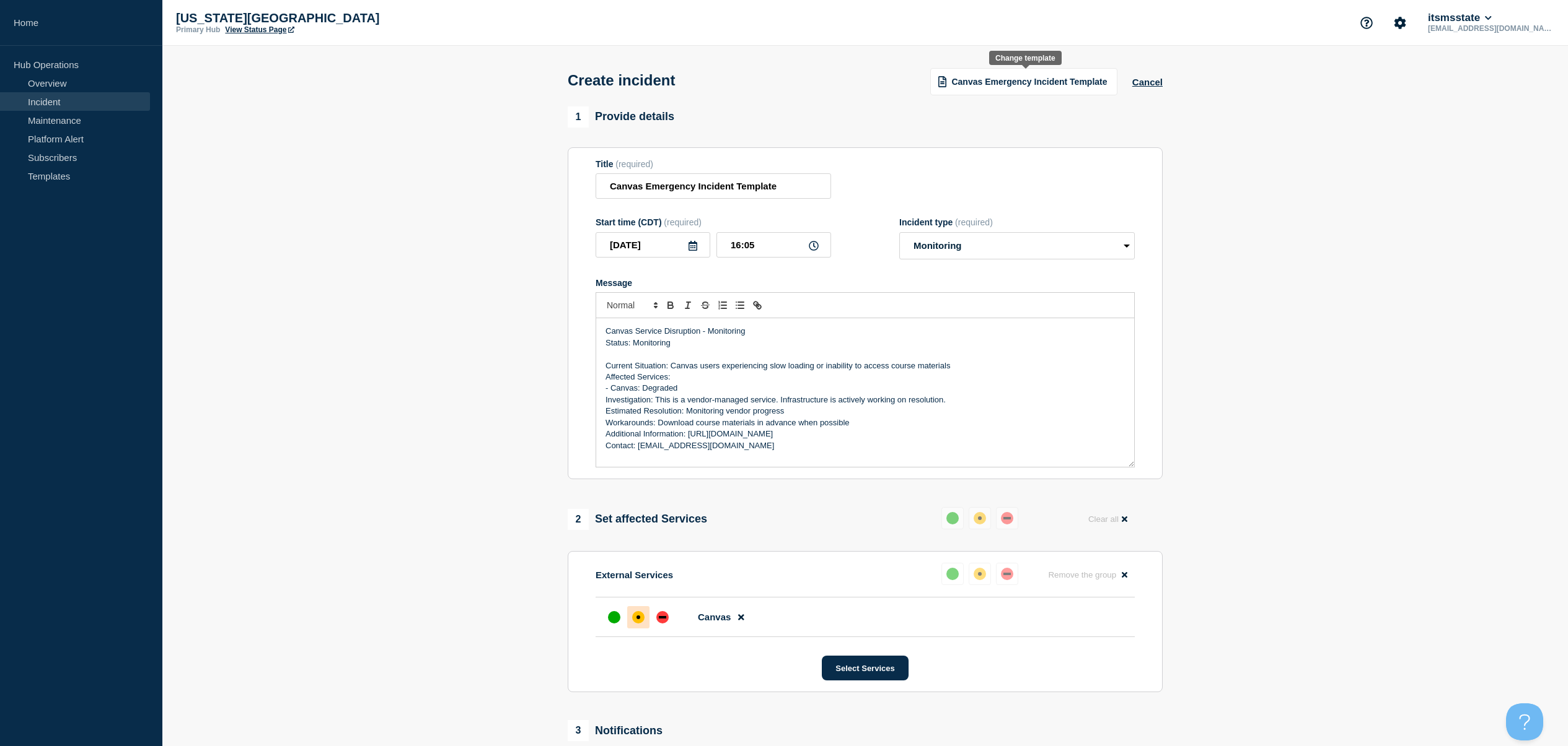
click at [967, 86] on span "Canvas Emergency Incident Template" at bounding box center [1029, 82] width 156 height 10
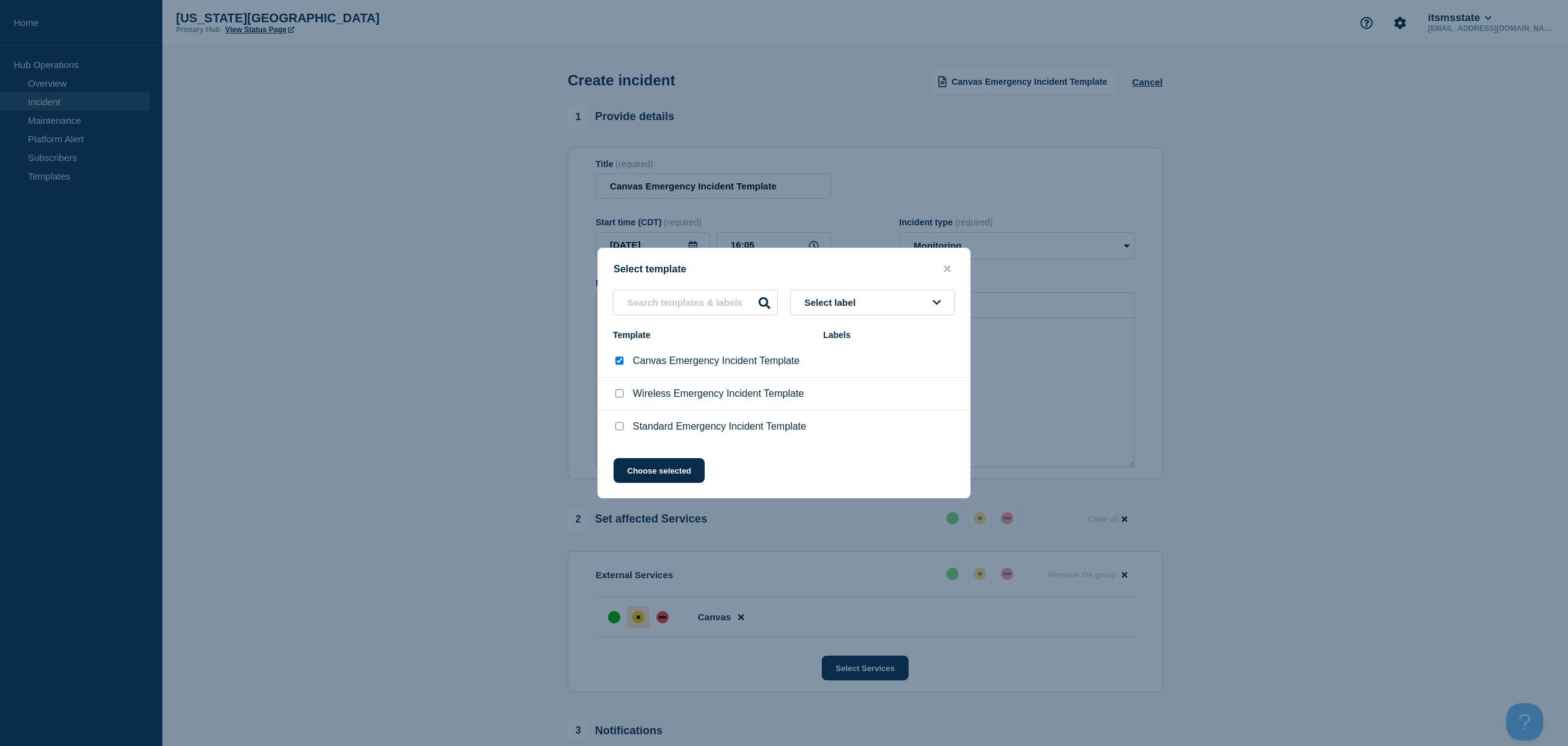
click at [683, 367] on p "Canvas Emergency Incident Template" at bounding box center [716, 361] width 167 height 11
click at [618, 430] on input "Standard Emergency Incident Template checkbox" at bounding box center [619, 427] width 8 height 8
checkbox input "true"
checkbox input "false"
click at [649, 473] on button "Choose selected" at bounding box center [658, 471] width 91 height 25
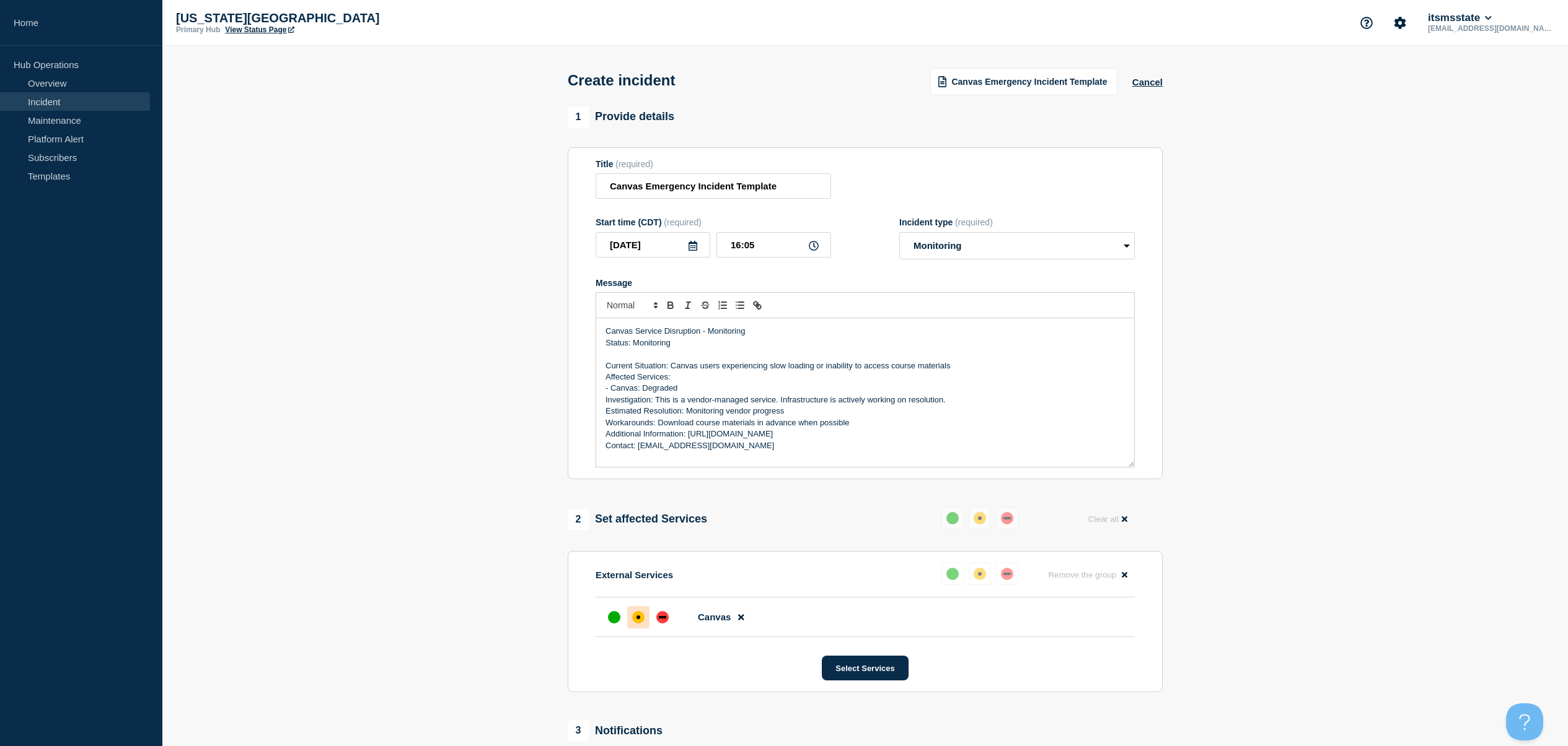
select select "investigating"
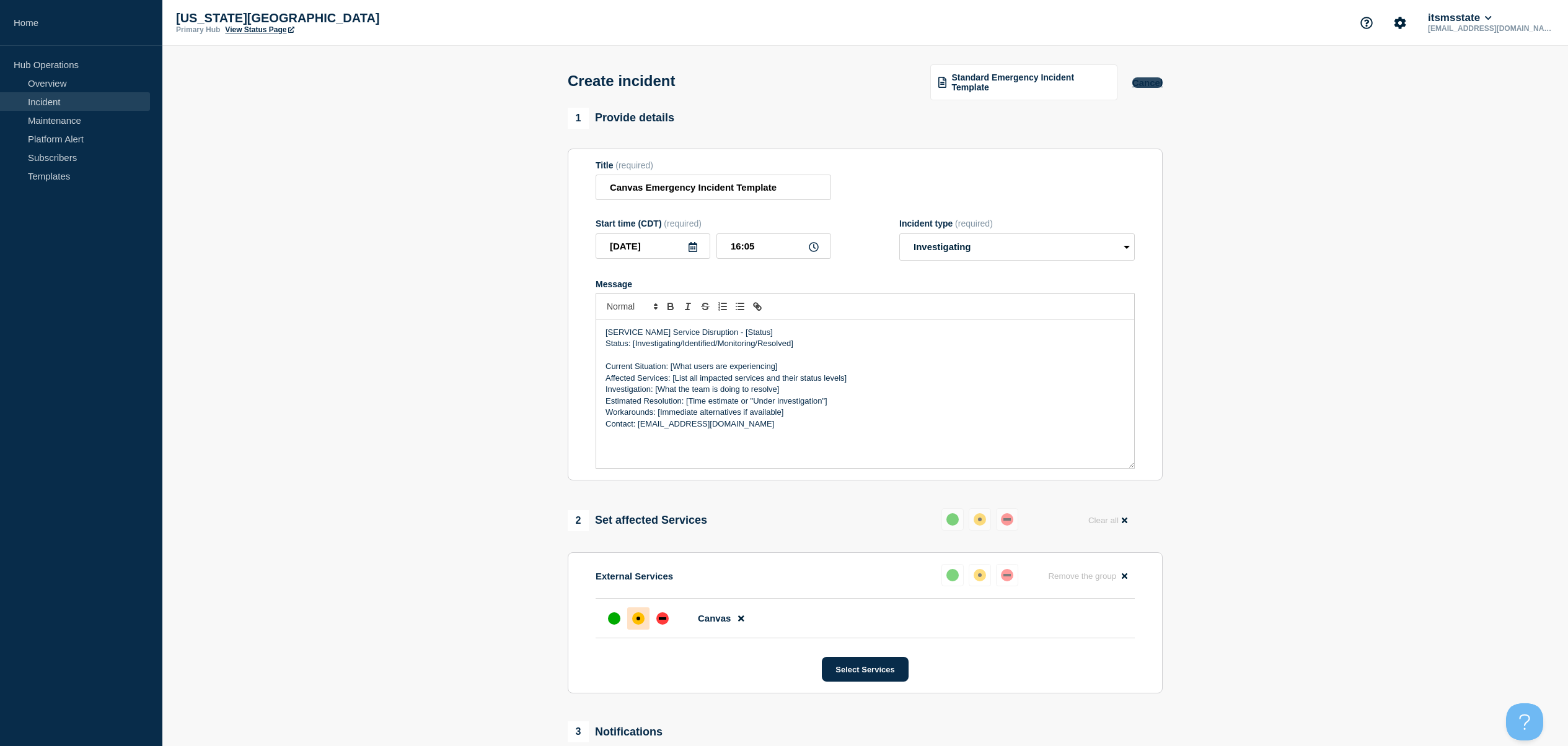
click at [1141, 84] on button "Cancel" at bounding box center [1147, 82] width 31 height 10
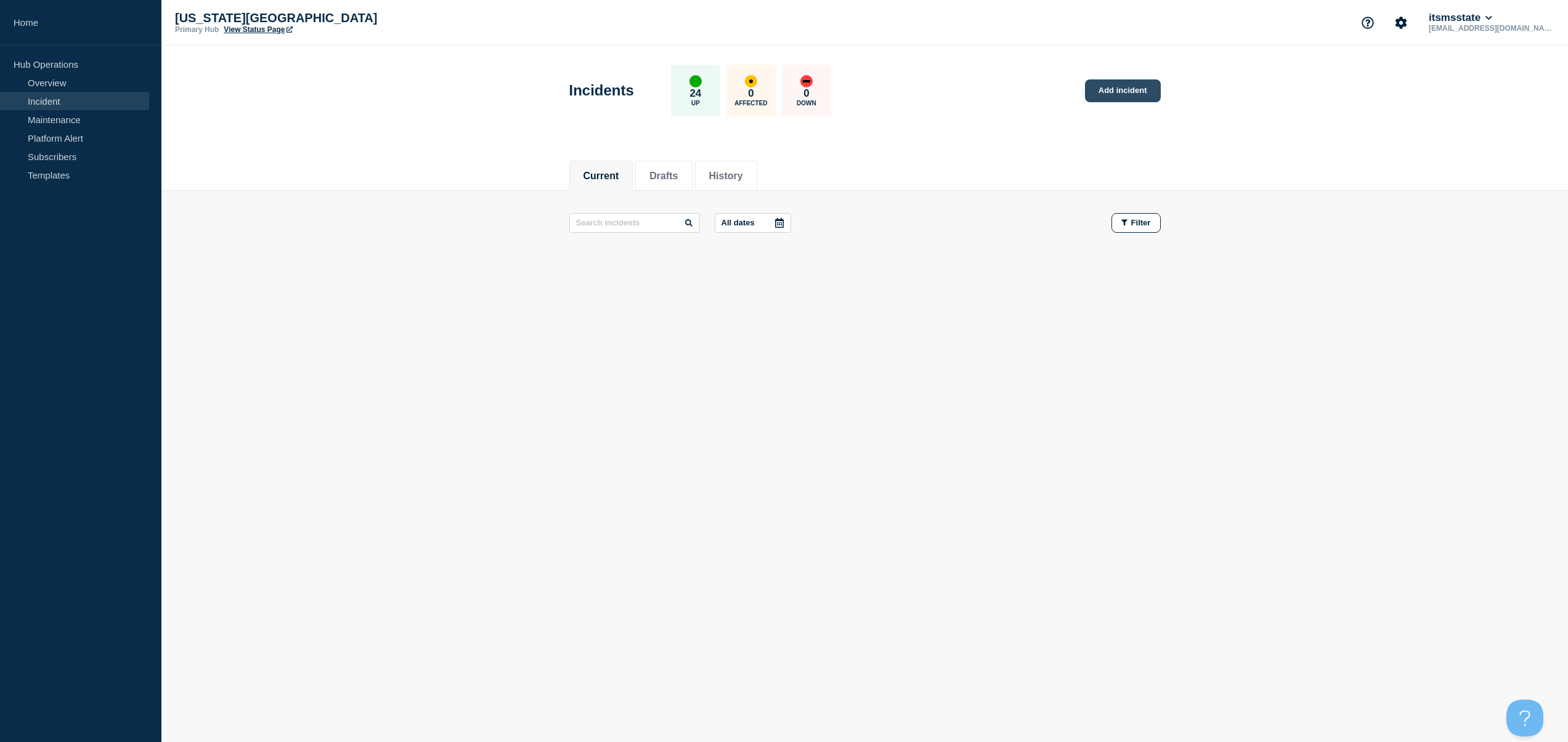
click at [1111, 87] on link "Add incident" at bounding box center [1122, 91] width 76 height 23
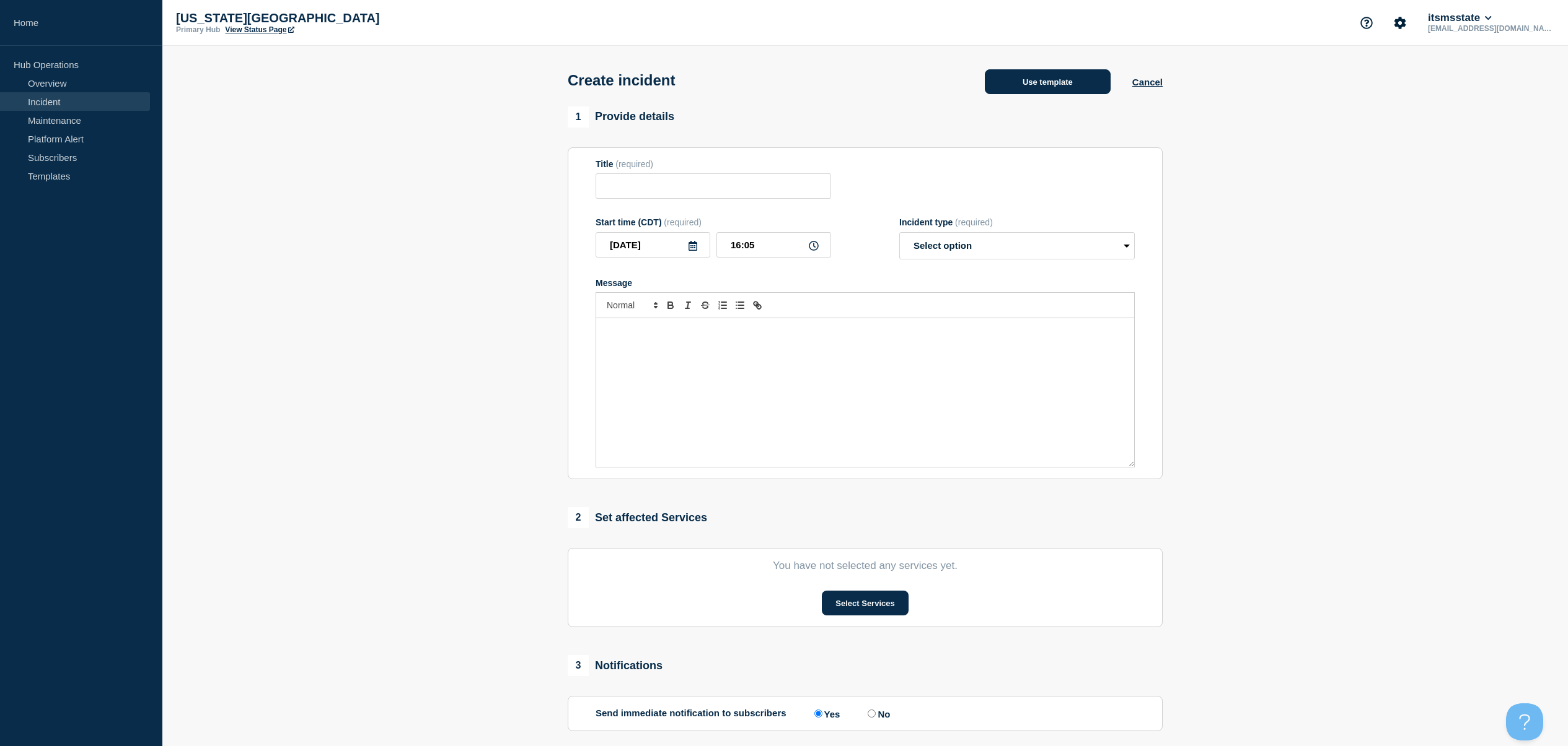
click at [1040, 80] on button "Use template" at bounding box center [1048, 82] width 126 height 25
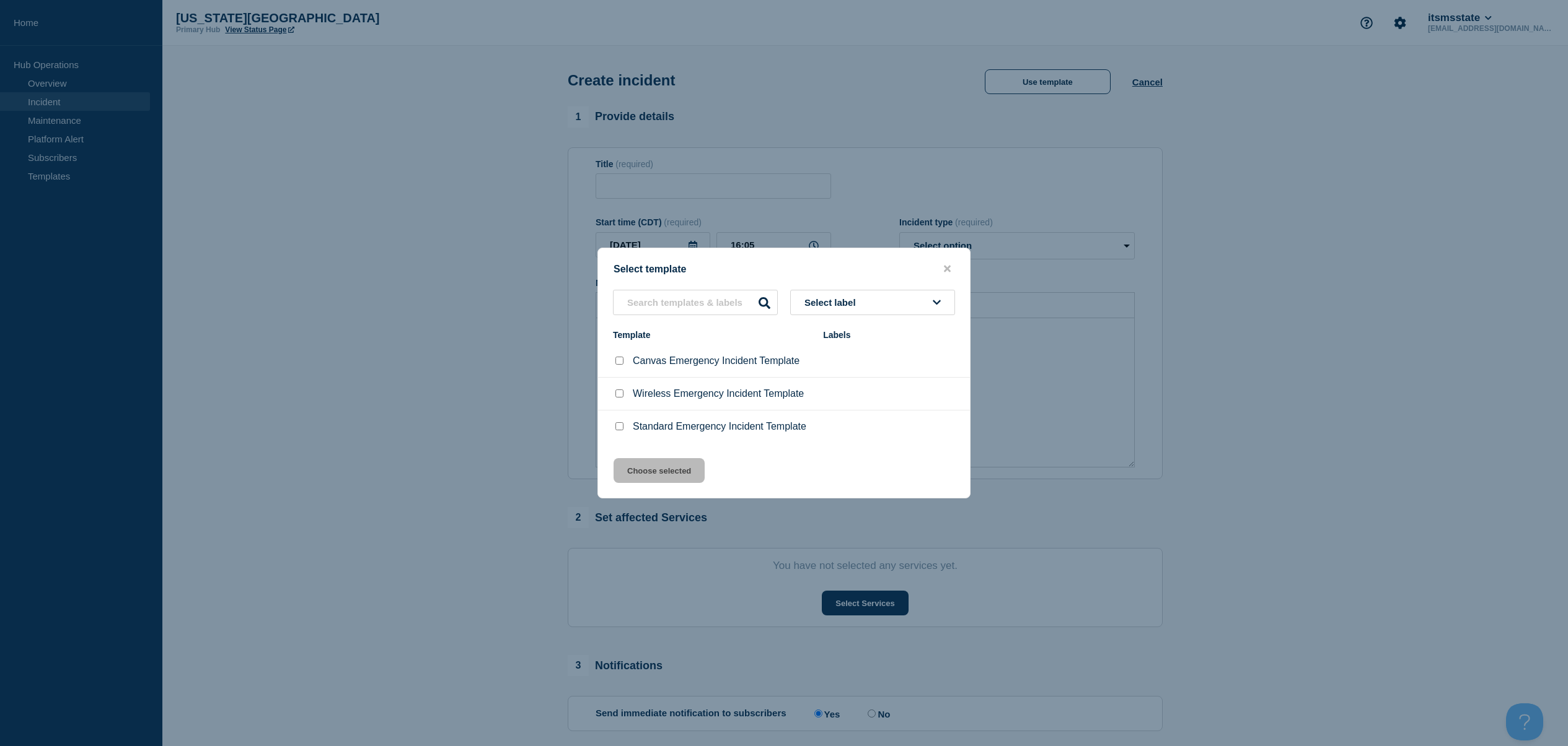
click at [625, 390] on div "Wireless Emergency Incident Template" at bounding box center [711, 394] width 197 height 13
click at [622, 397] on input "Wireless Emergency Incident Template checkbox" at bounding box center [619, 394] width 8 height 8
checkbox input "true"
click at [638, 471] on button "Choose selected" at bounding box center [658, 471] width 91 height 25
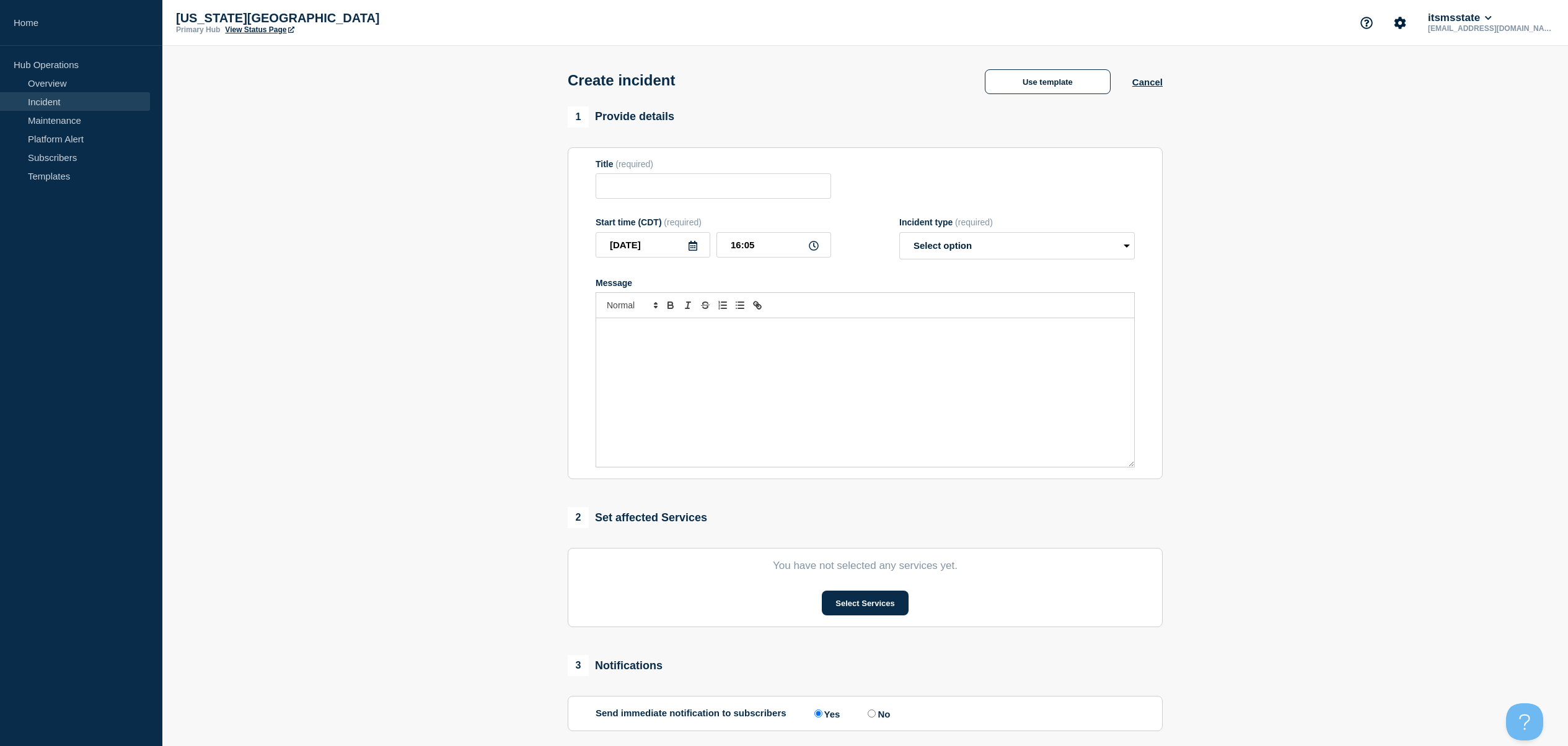
type input "Wireless Emergency Incident Template"
select select "investigating"
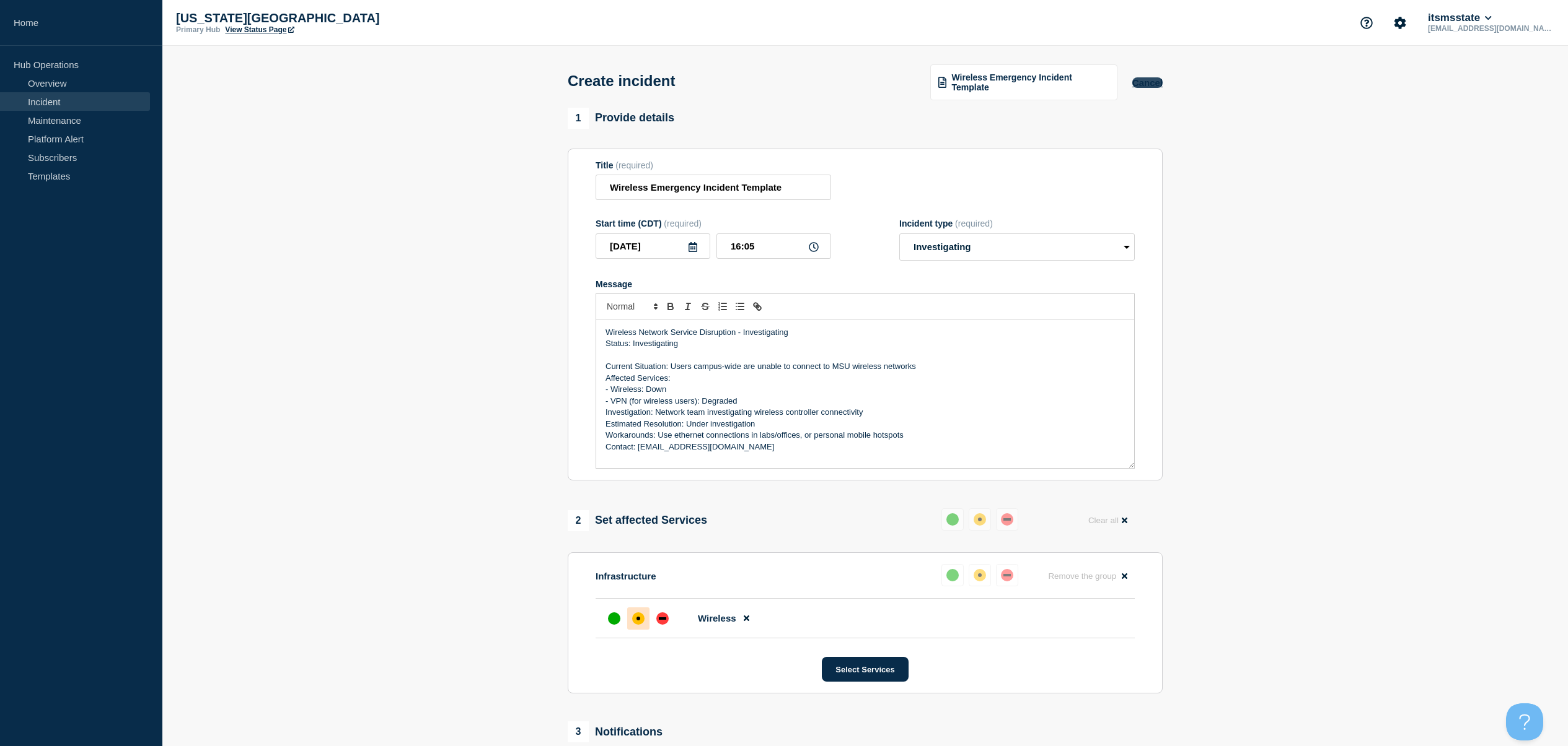
click at [1145, 83] on button "Cancel" at bounding box center [1147, 82] width 31 height 10
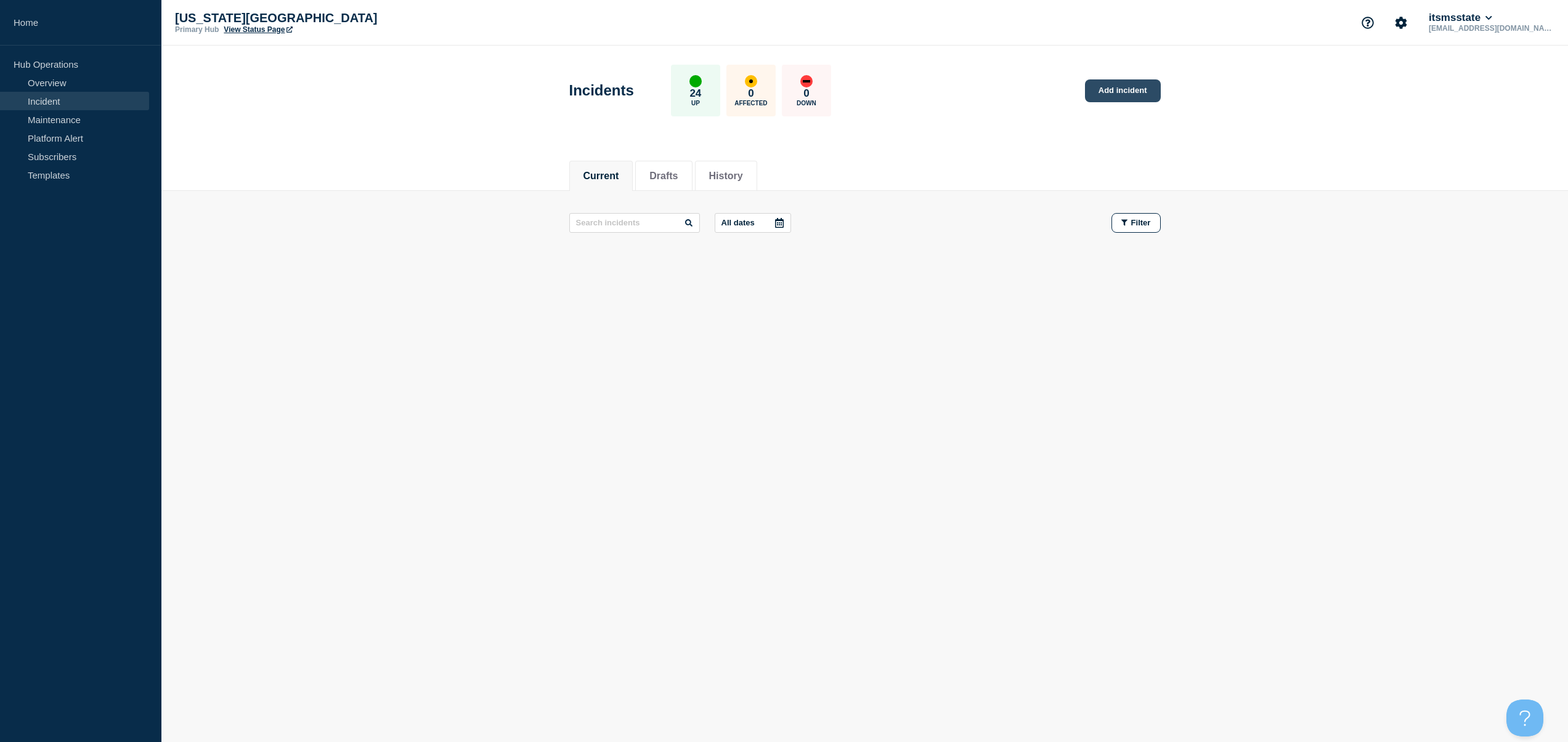
drag, startPoint x: 1119, startPoint y: 114, endPoint x: 1129, endPoint y: 89, distance: 26.9
click at [1119, 114] on div "Incidents 24 Up 0 Affected 0 Down Add incident" at bounding box center [864, 86] width 619 height 75
click at [1129, 86] on link "Add incident" at bounding box center [1122, 91] width 76 height 23
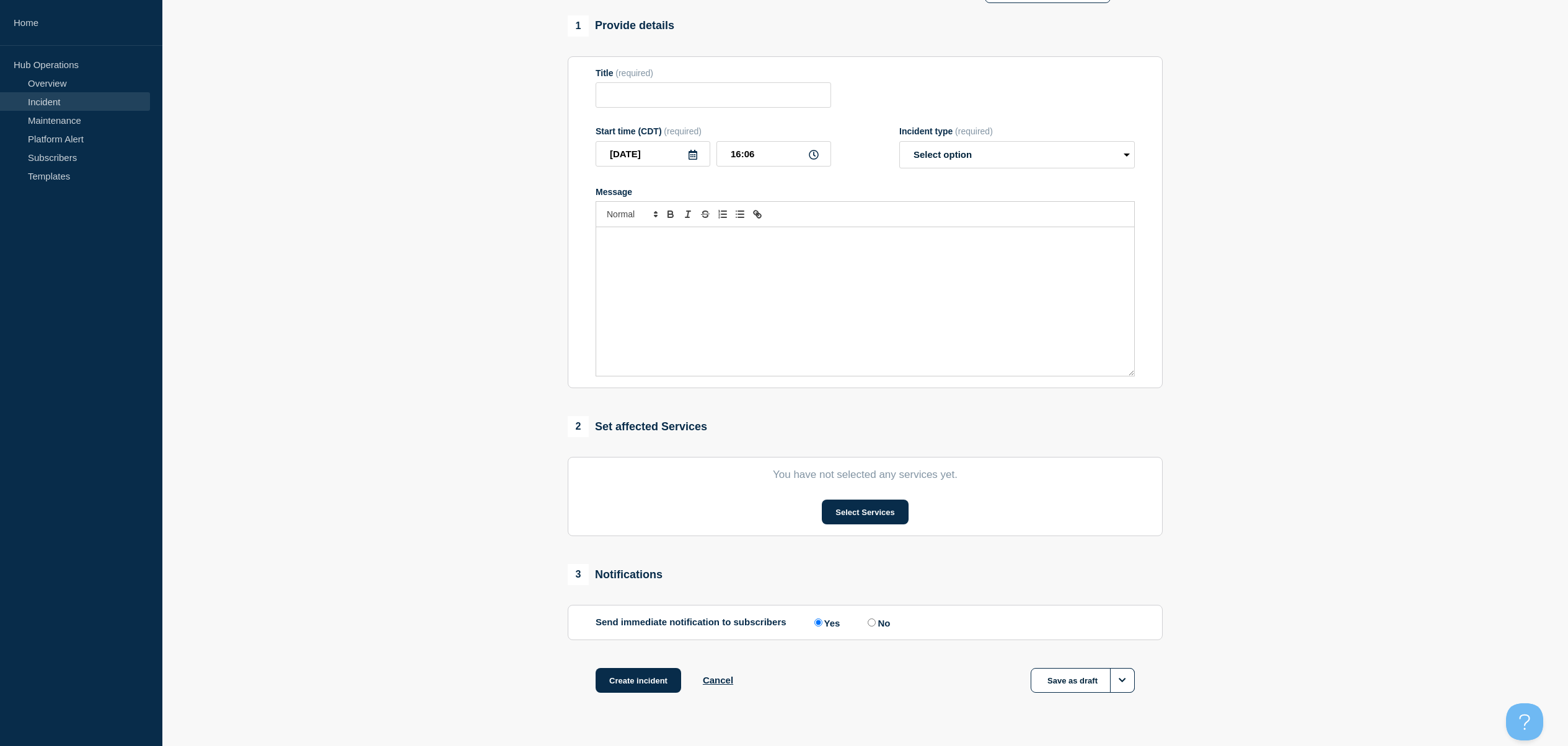
scroll to position [132, 0]
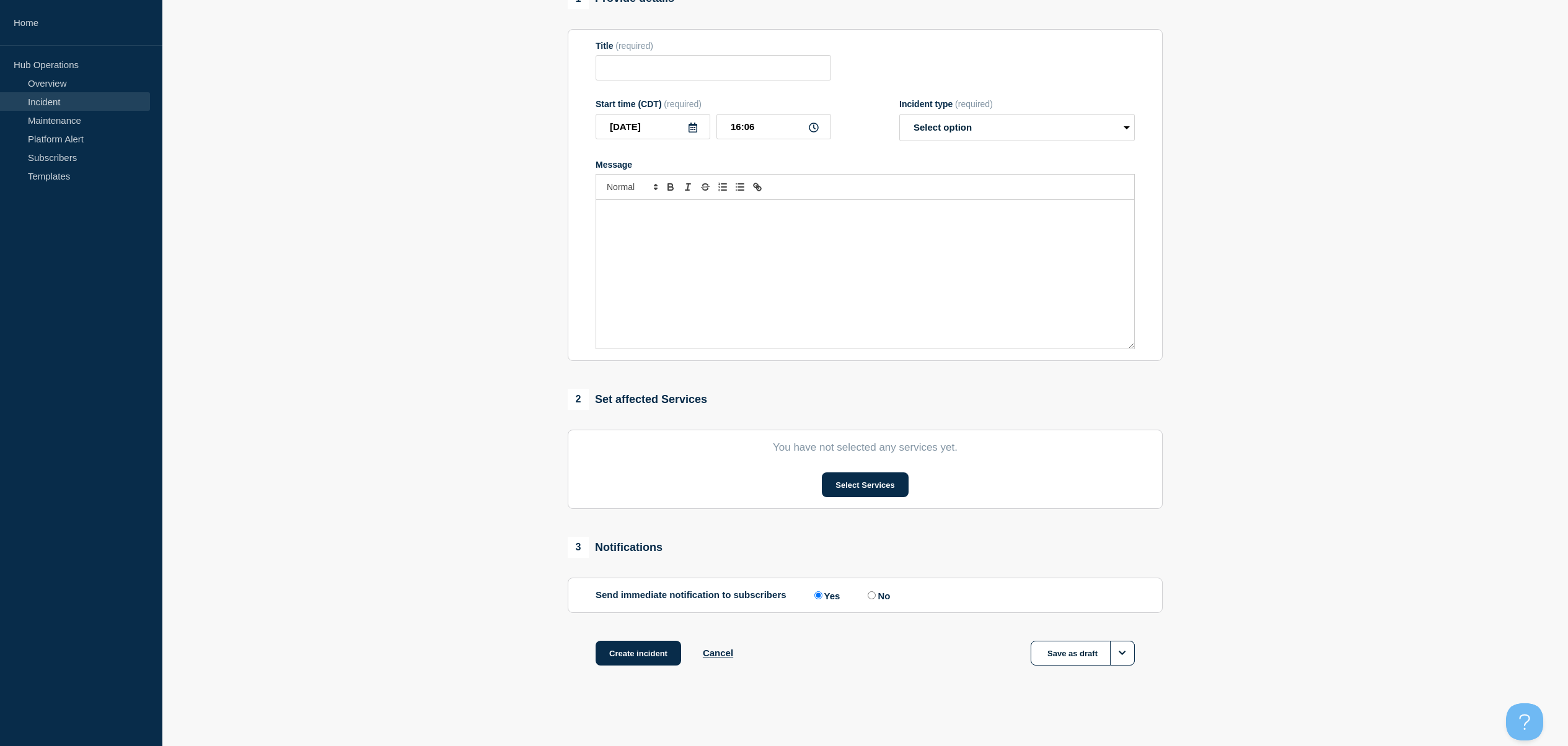
click at [43, 102] on link "Incident" at bounding box center [75, 101] width 150 height 19
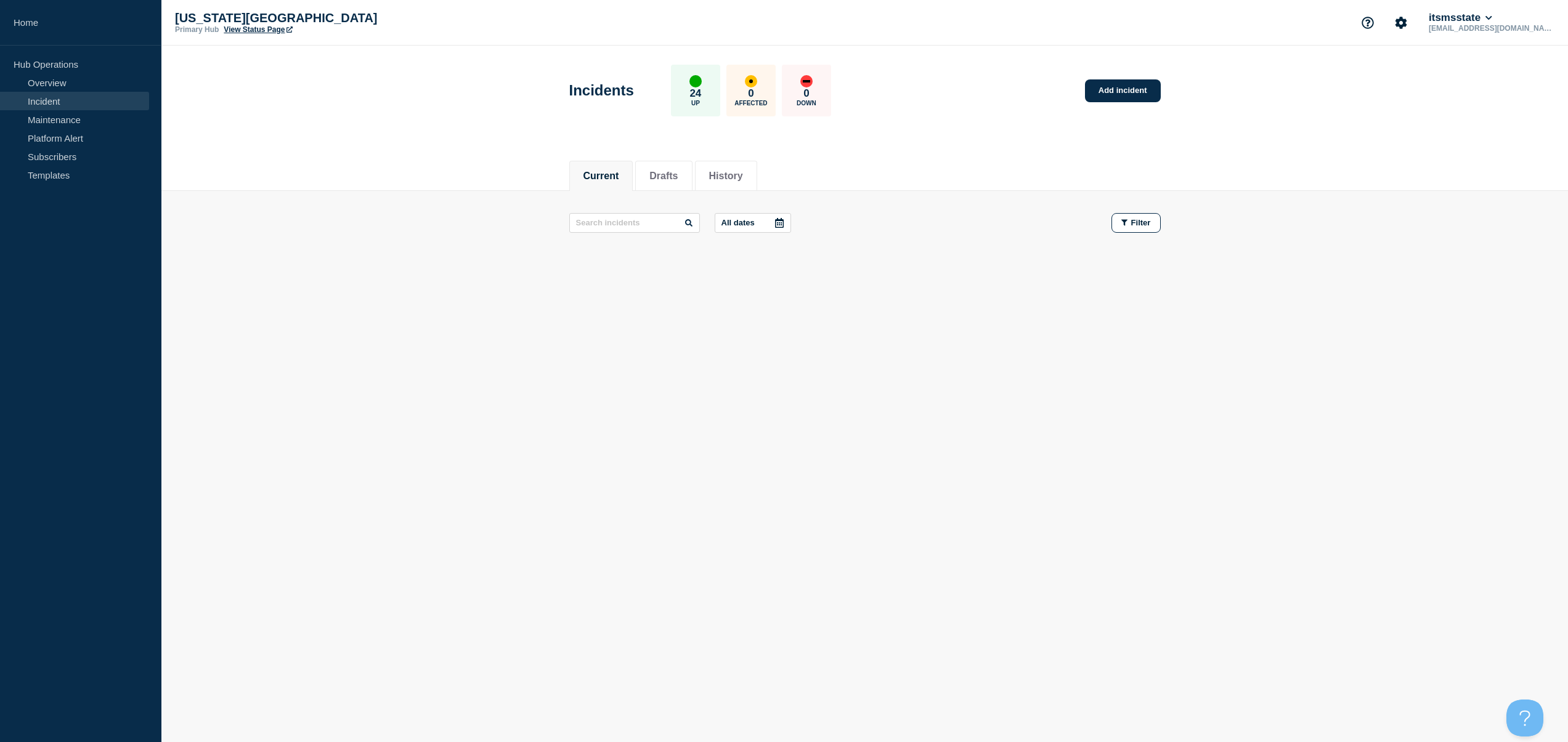
click at [1125, 74] on div "Incidents 24 Up 0 Affected 0 Down Add incident" at bounding box center [864, 86] width 619 height 75
click at [1119, 91] on link "Add incident" at bounding box center [1122, 91] width 76 height 23
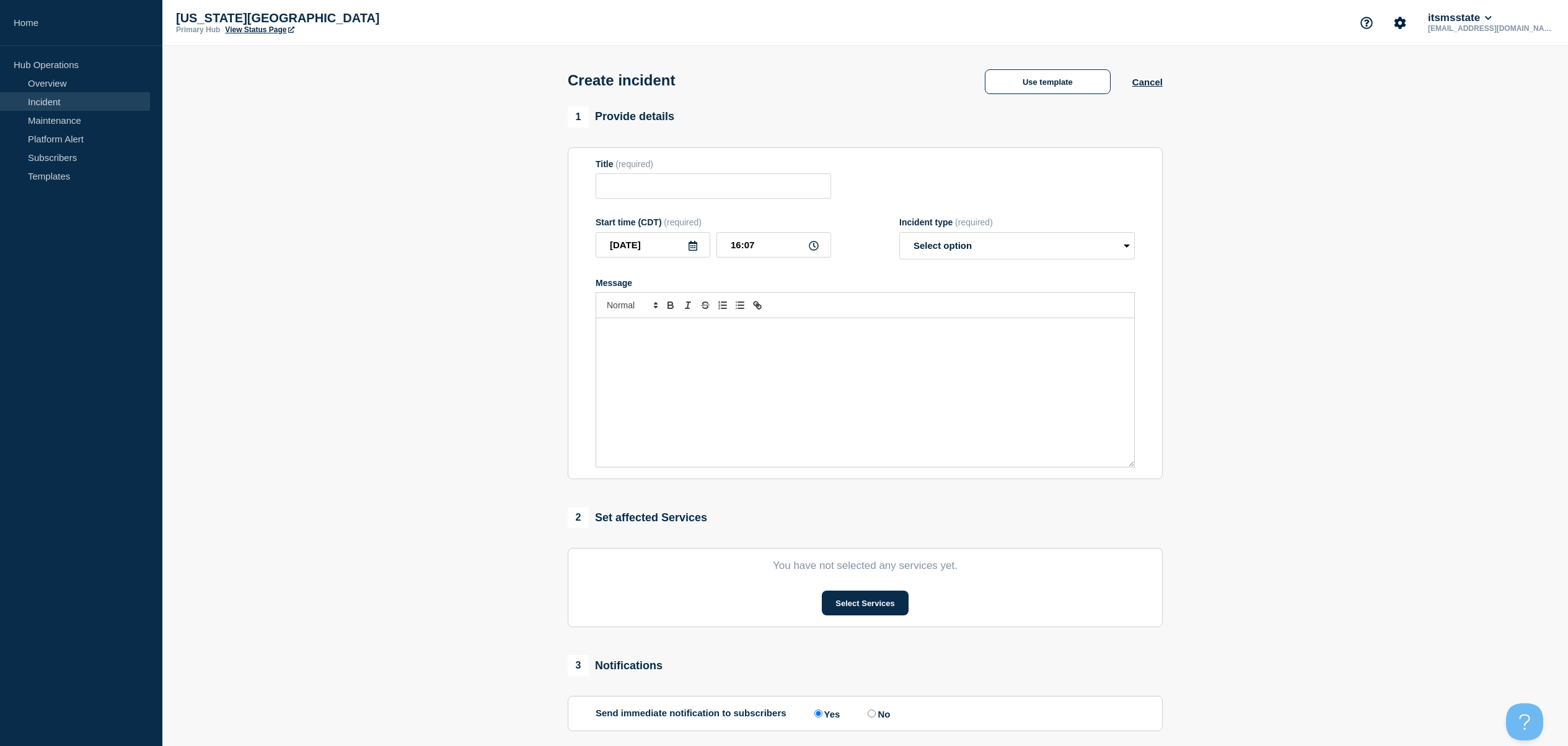
scroll to position [132, 0]
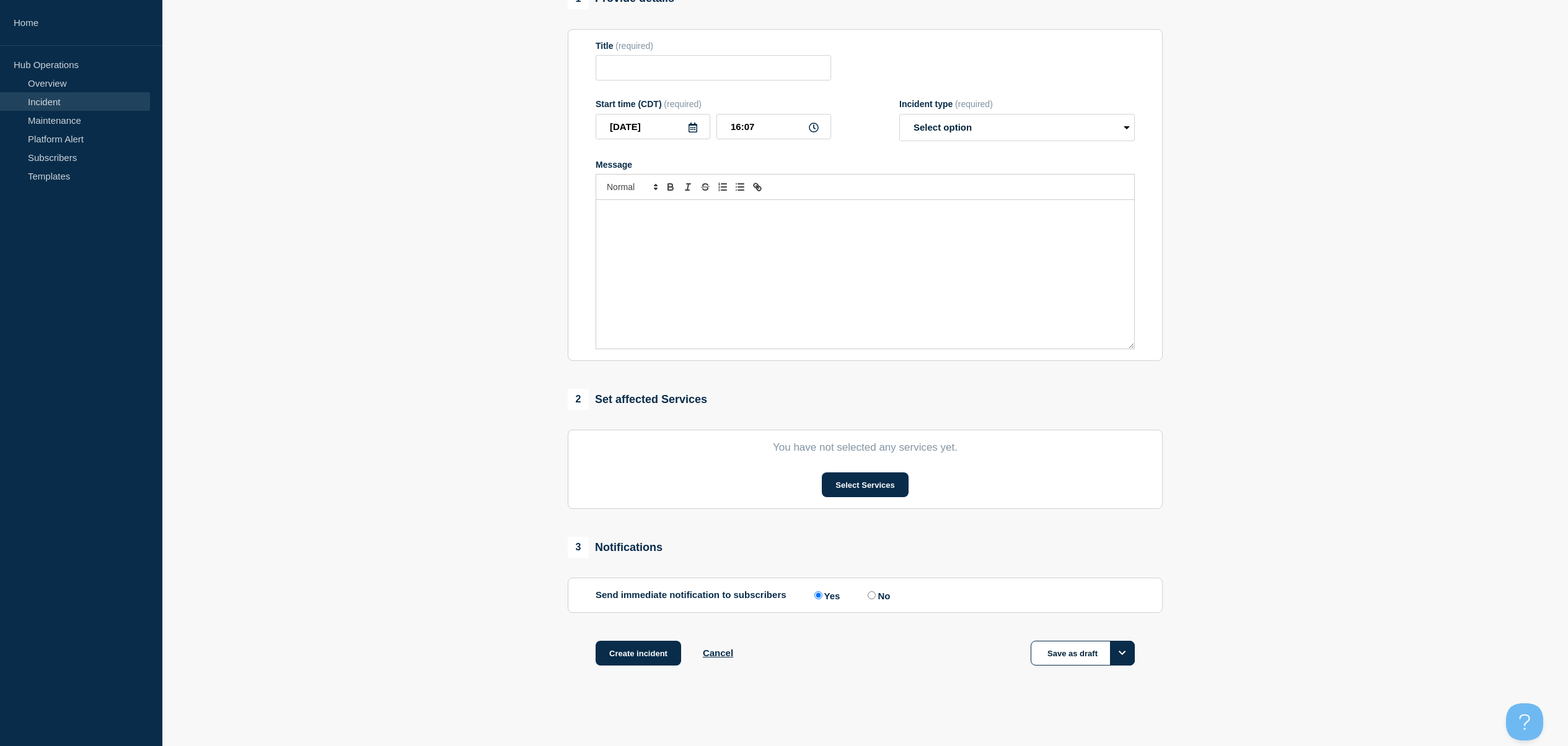
click at [1122, 655] on icon "Options" at bounding box center [1122, 653] width 8 height 8
click at [1279, 655] on section "1 Provide details Title (required) Start time (CDT) (required) [DATE] 16:07 Inc…" at bounding box center [865, 342] width 1405 height 709
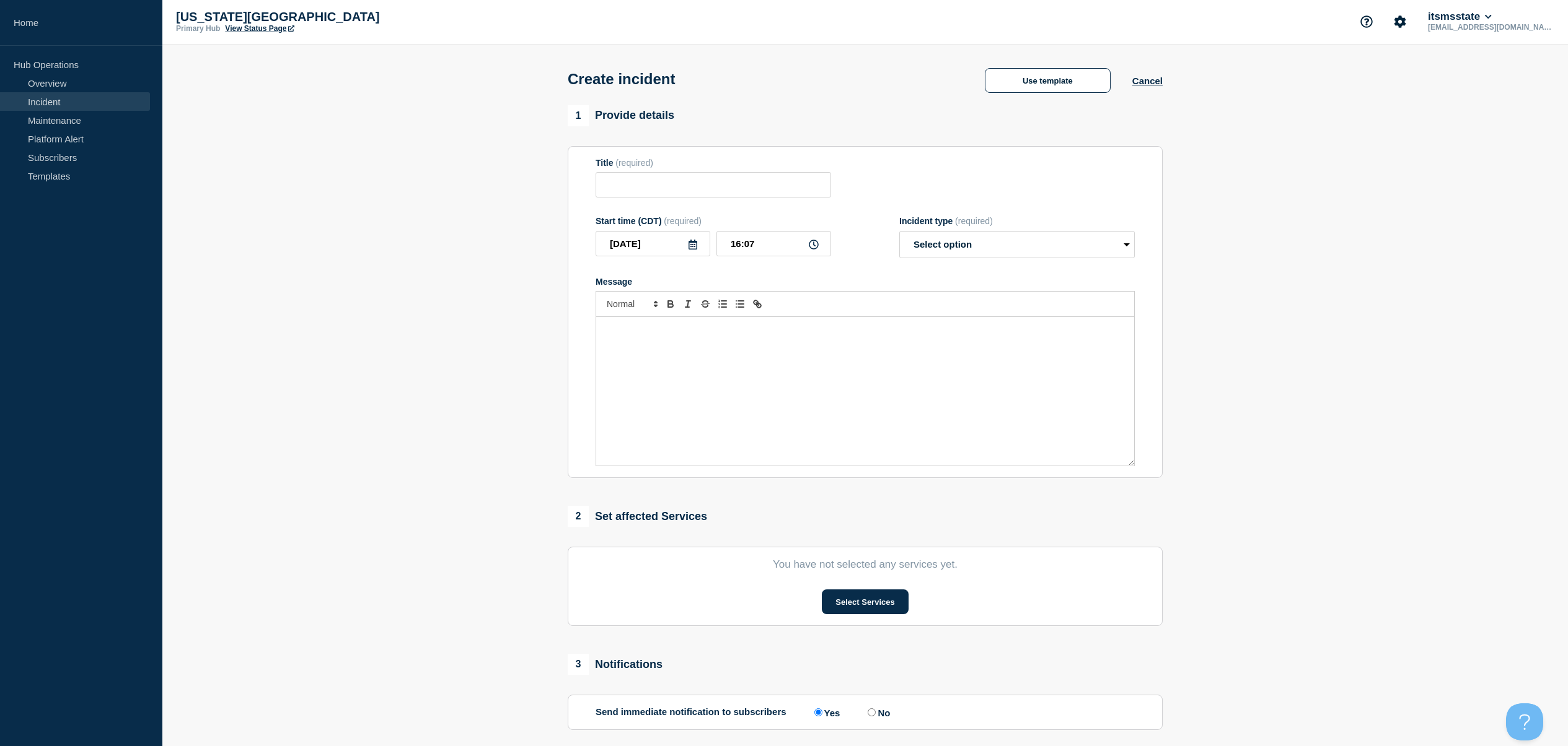
scroll to position [0, 0]
click at [42, 116] on link "Maintenance" at bounding box center [75, 120] width 150 height 19
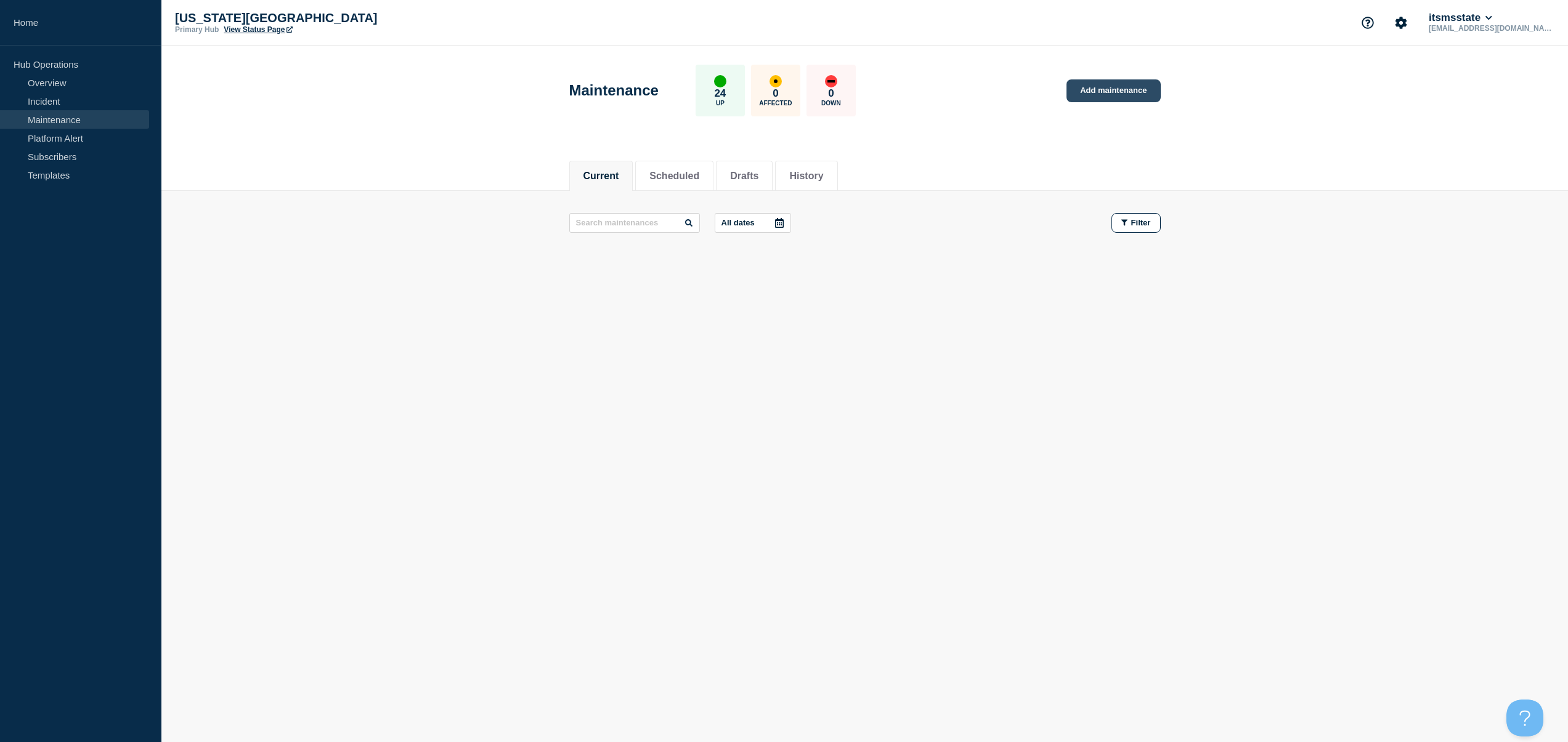
click at [1144, 96] on link "Add maintenance" at bounding box center [1113, 91] width 94 height 23
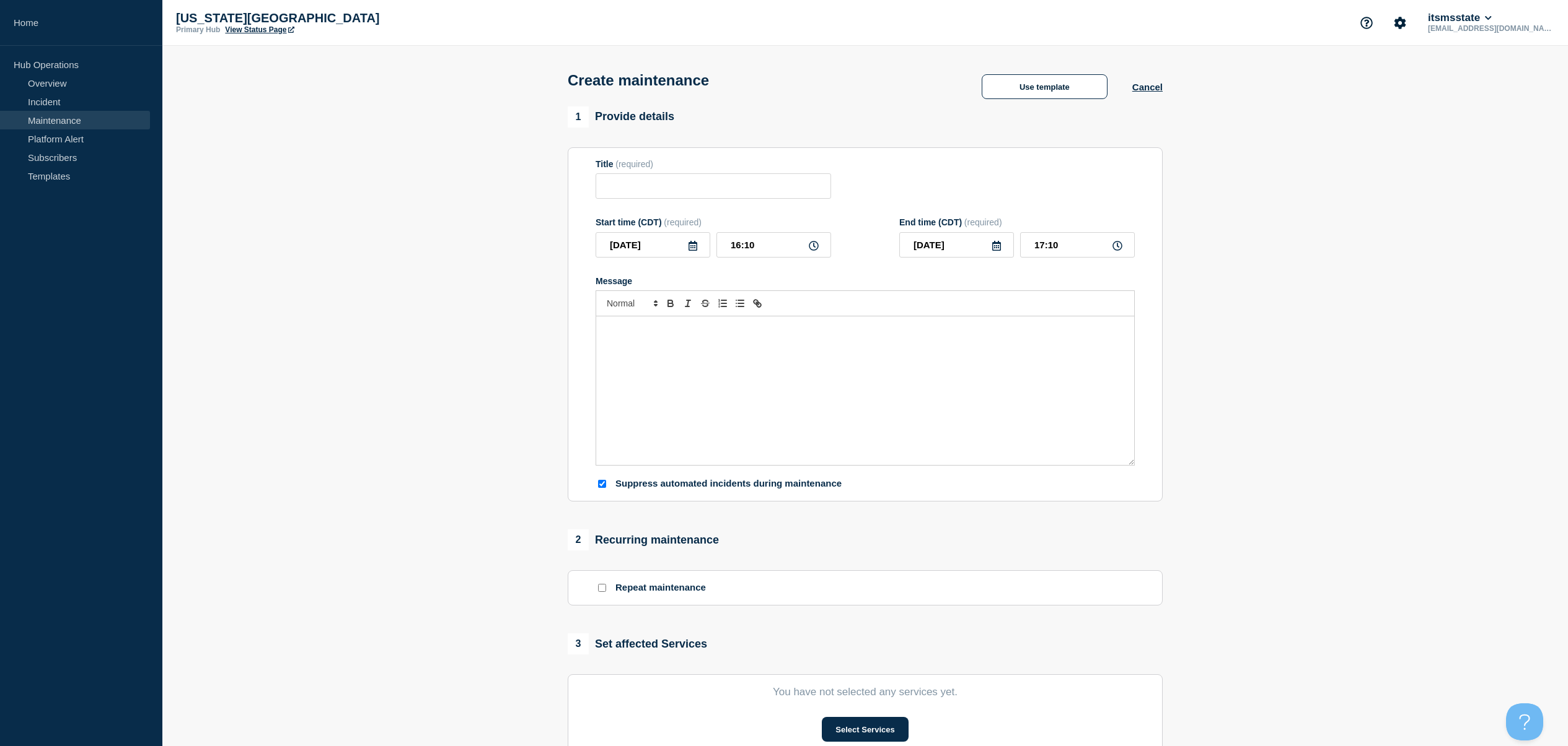
checkbox input "true"
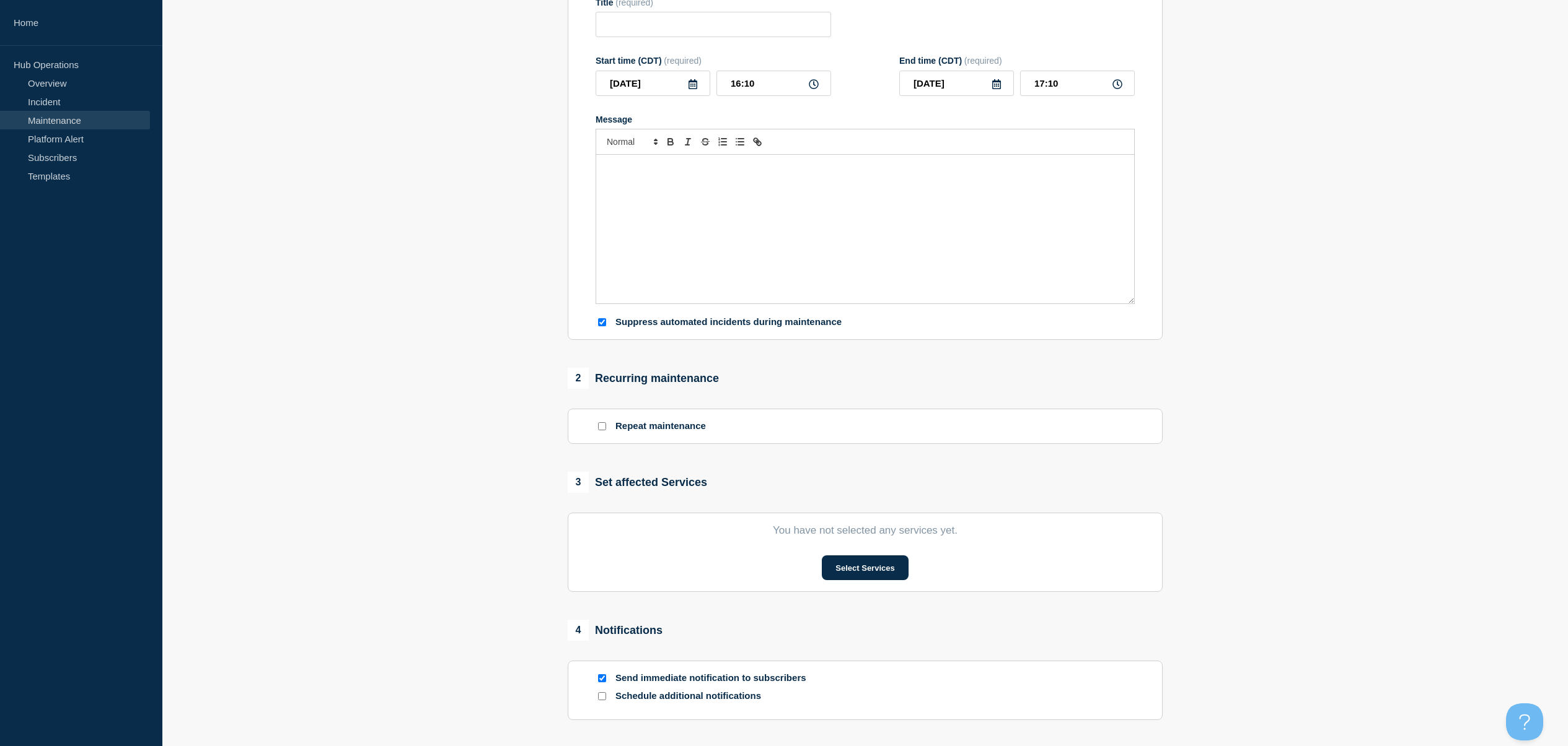
scroll to position [162, 0]
click at [658, 432] on p "Repeat maintenance" at bounding box center [661, 425] width 91 height 12
click at [602, 430] on input "Repeat maintenance" at bounding box center [602, 426] width 8 height 8
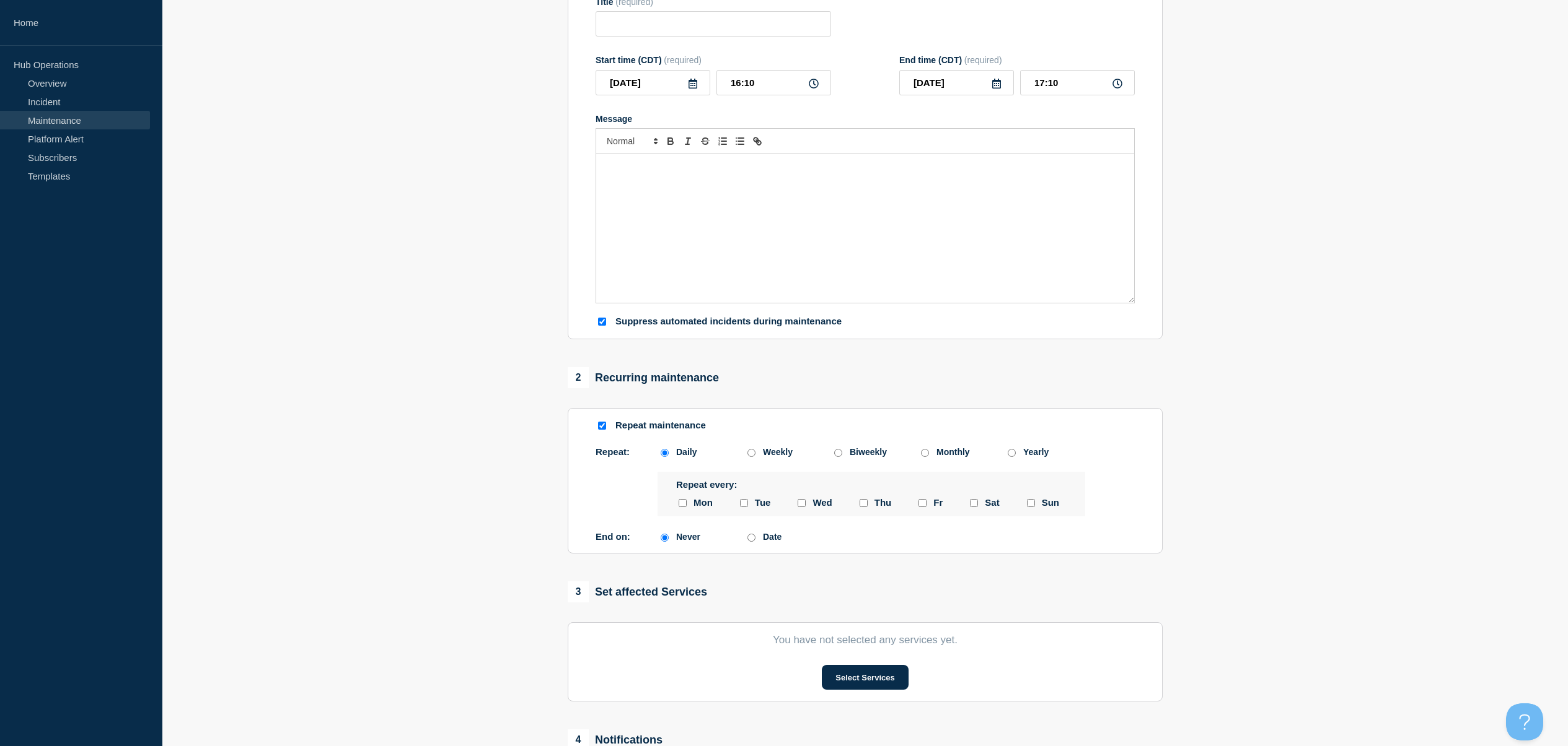
click at [602, 430] on input "Repeat maintenance" at bounding box center [602, 426] width 8 height 8
checkbox input "false"
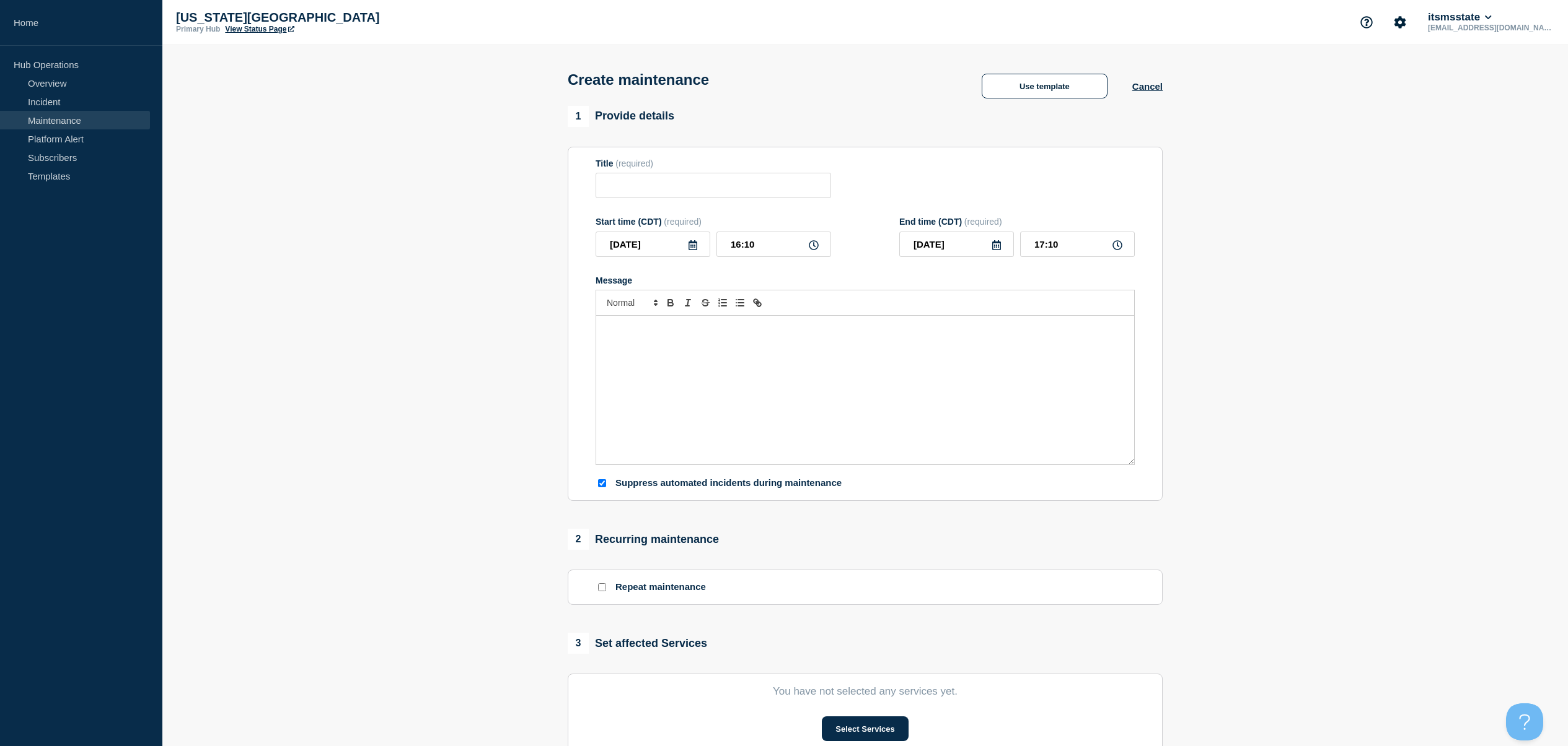
scroll to position [0, 0]
click at [1152, 92] on button "Cancel" at bounding box center [1147, 86] width 31 height 10
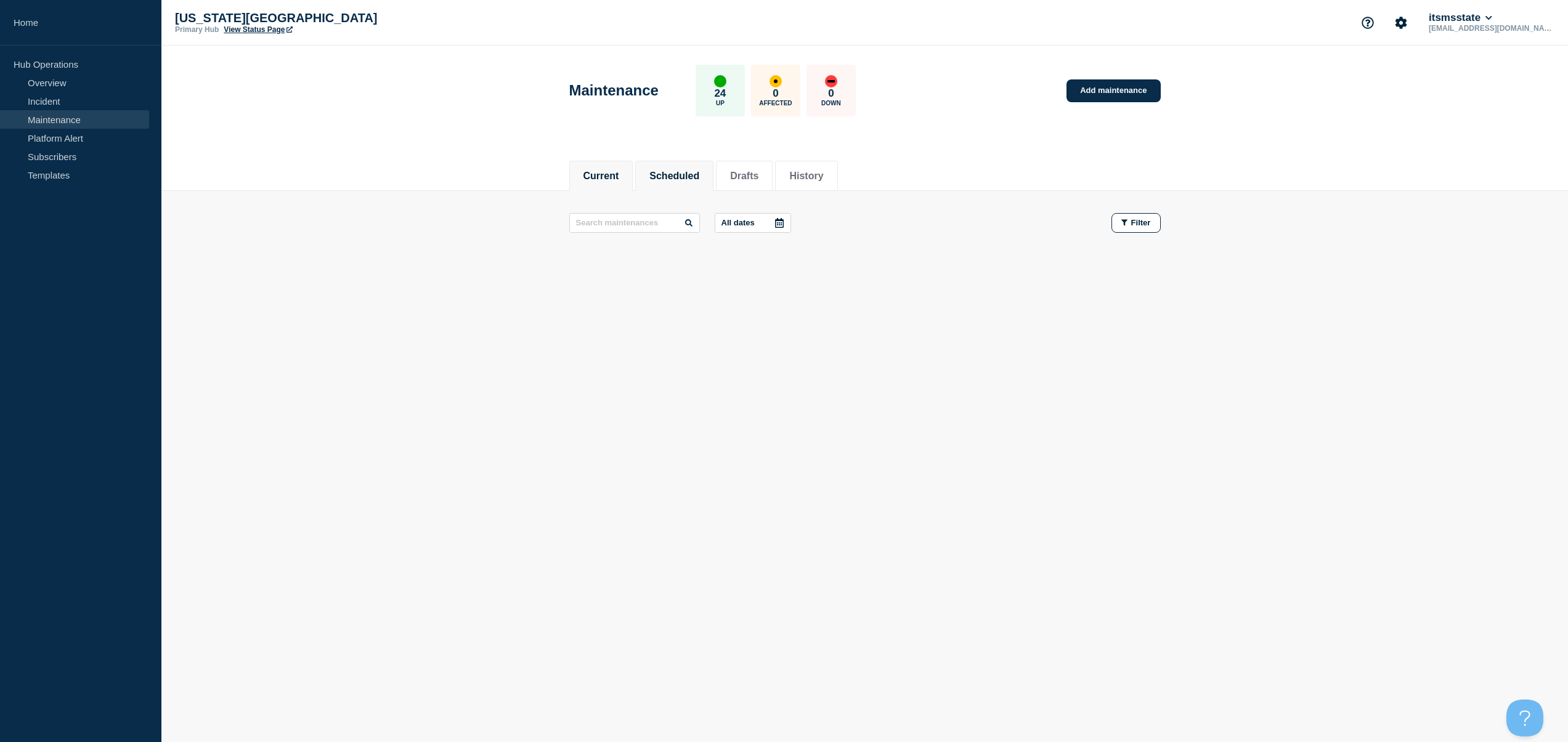
click at [676, 171] on button "Scheduled" at bounding box center [674, 176] width 50 height 11
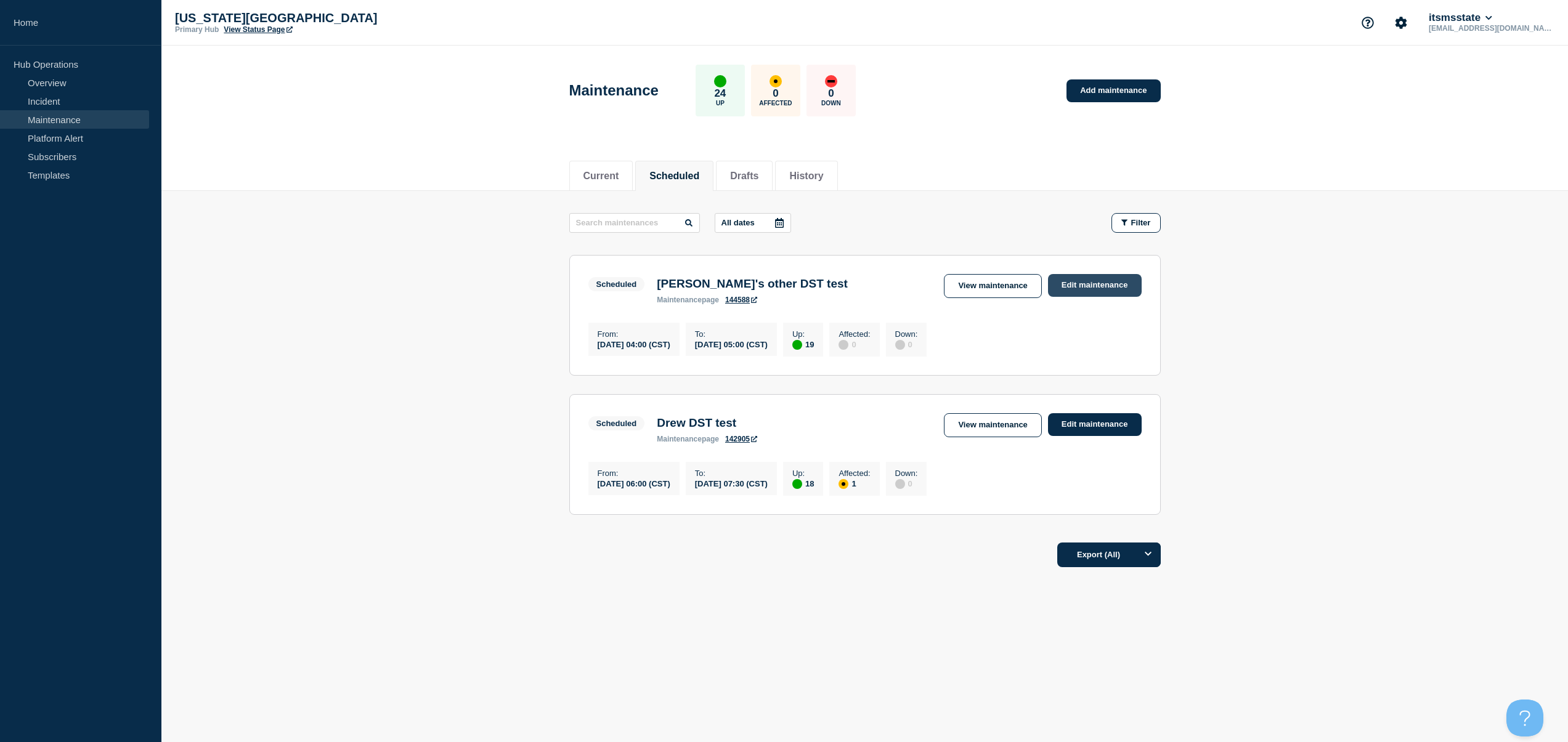
click at [1110, 292] on link "Edit maintenance" at bounding box center [1094, 285] width 94 height 23
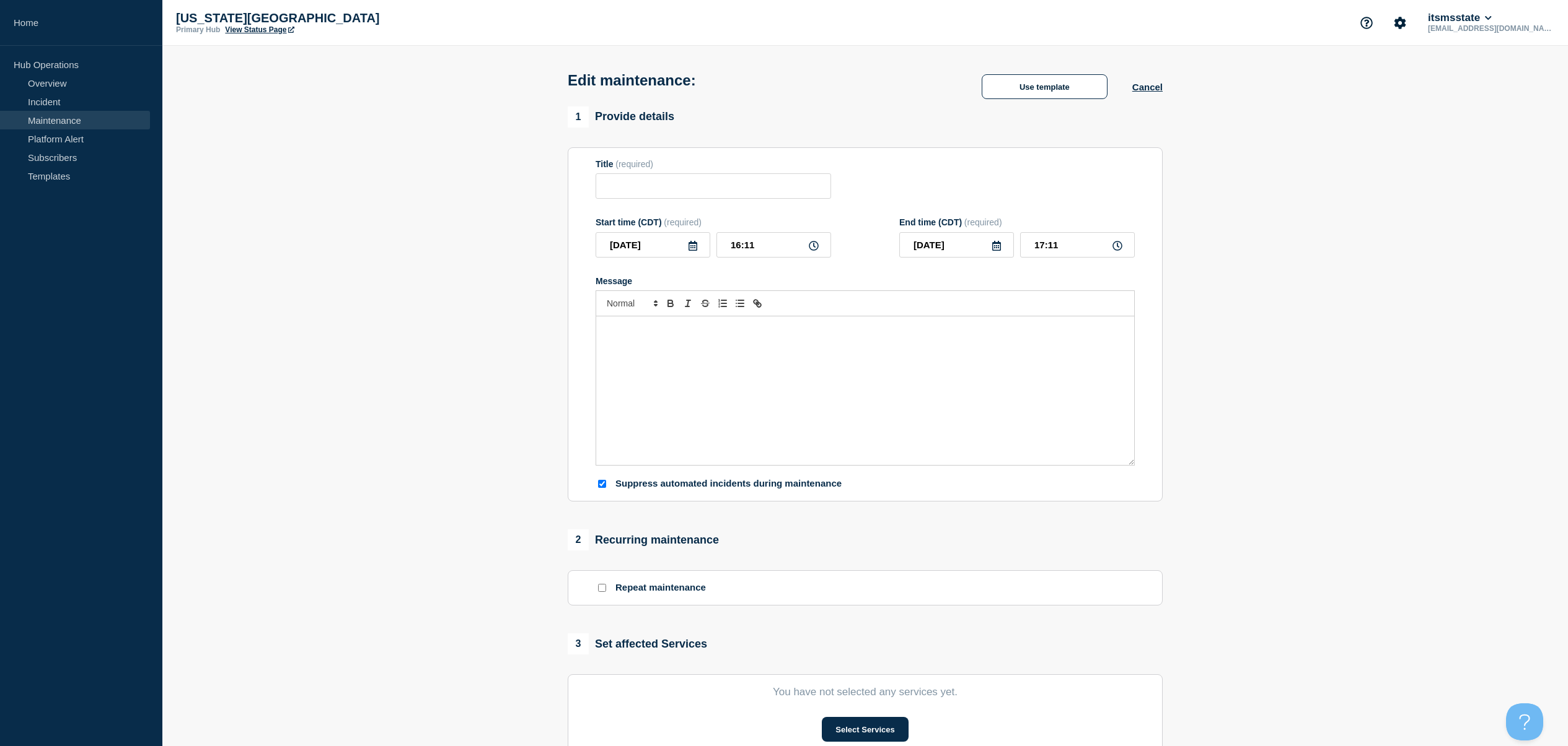
type input "[PERSON_NAME]'s other DST test"
type input "[DATE]"
type input "04:00"
type input "[DATE]"
type input "05:00"
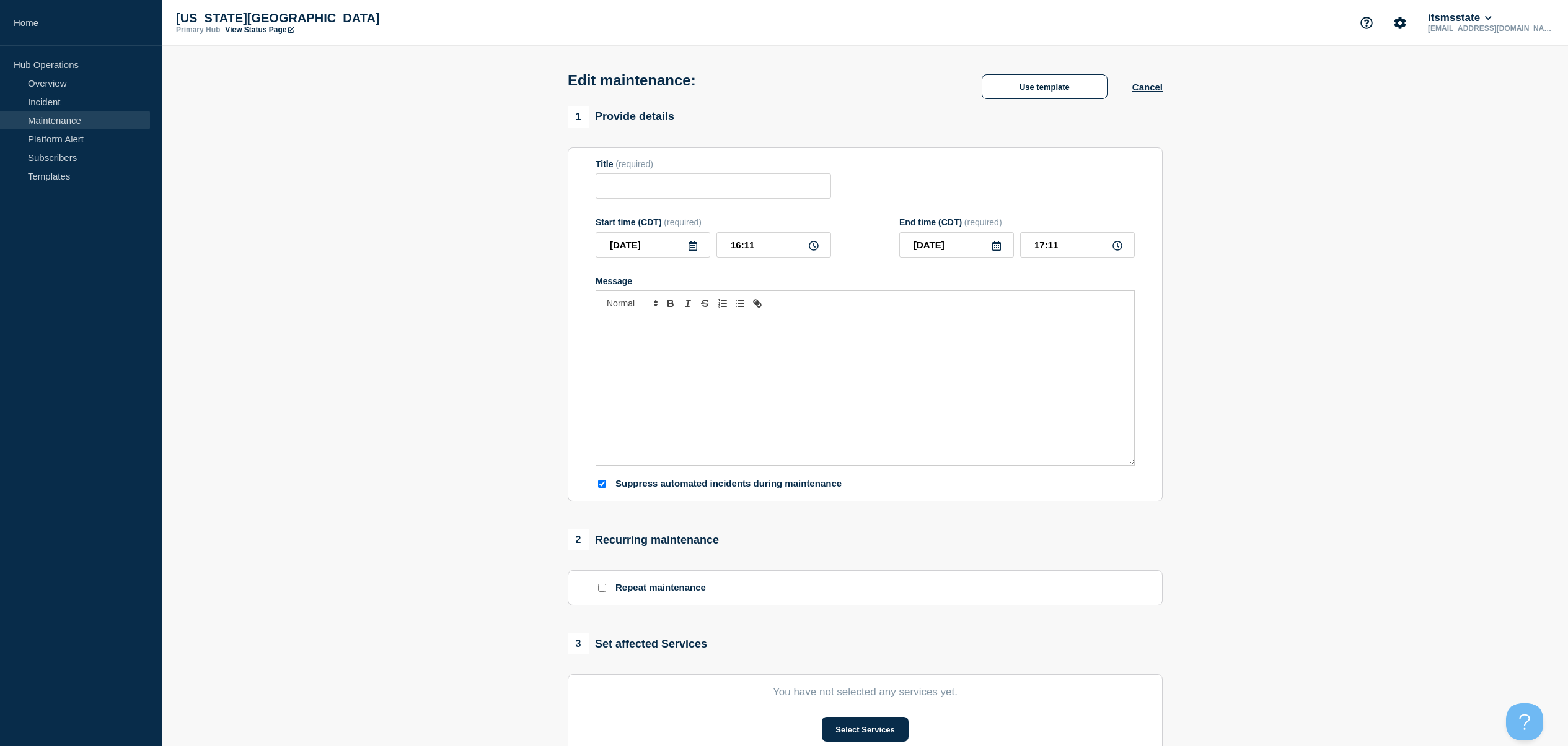
checkbox input "true"
checkbox input "false"
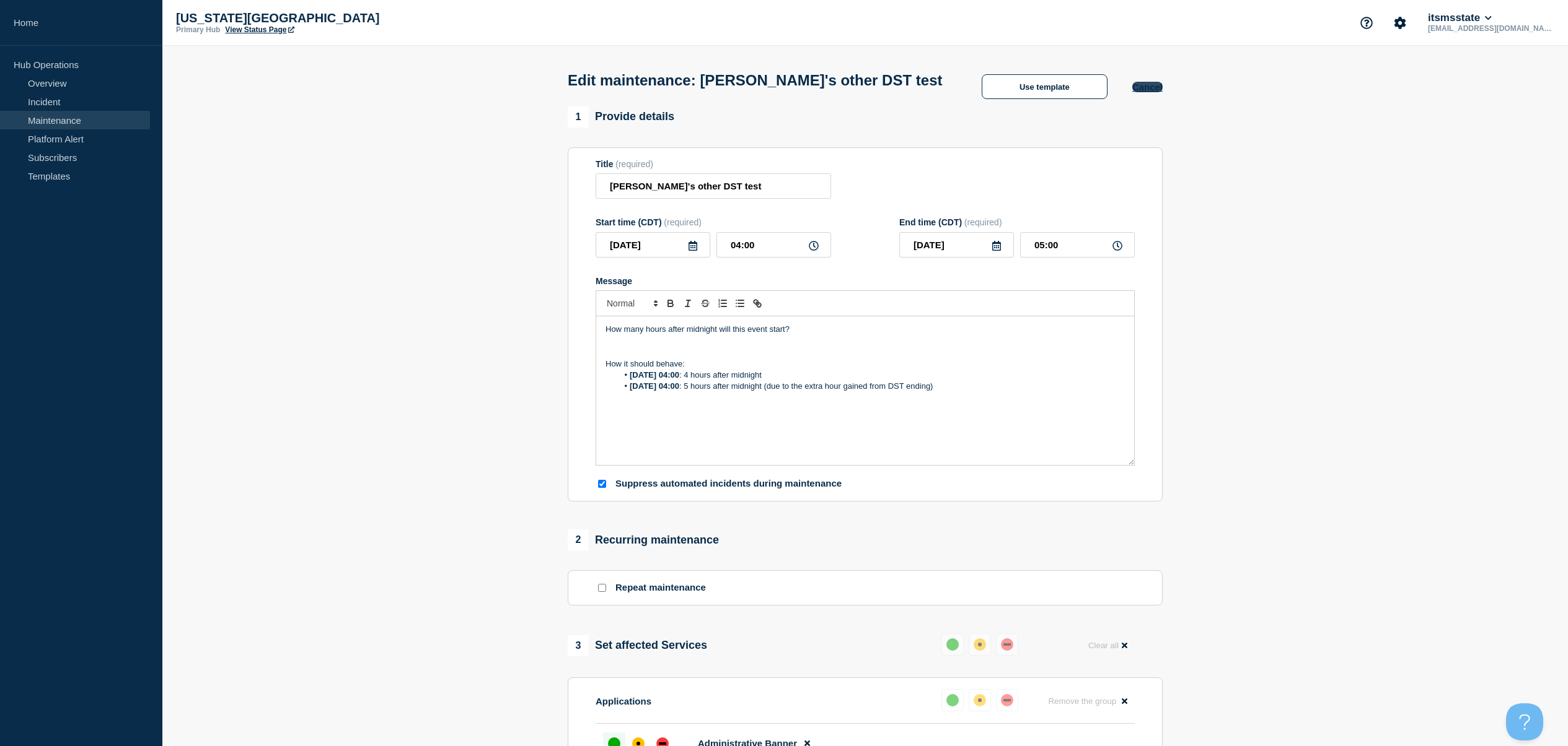
click at [1155, 91] on button "Cancel" at bounding box center [1147, 86] width 31 height 10
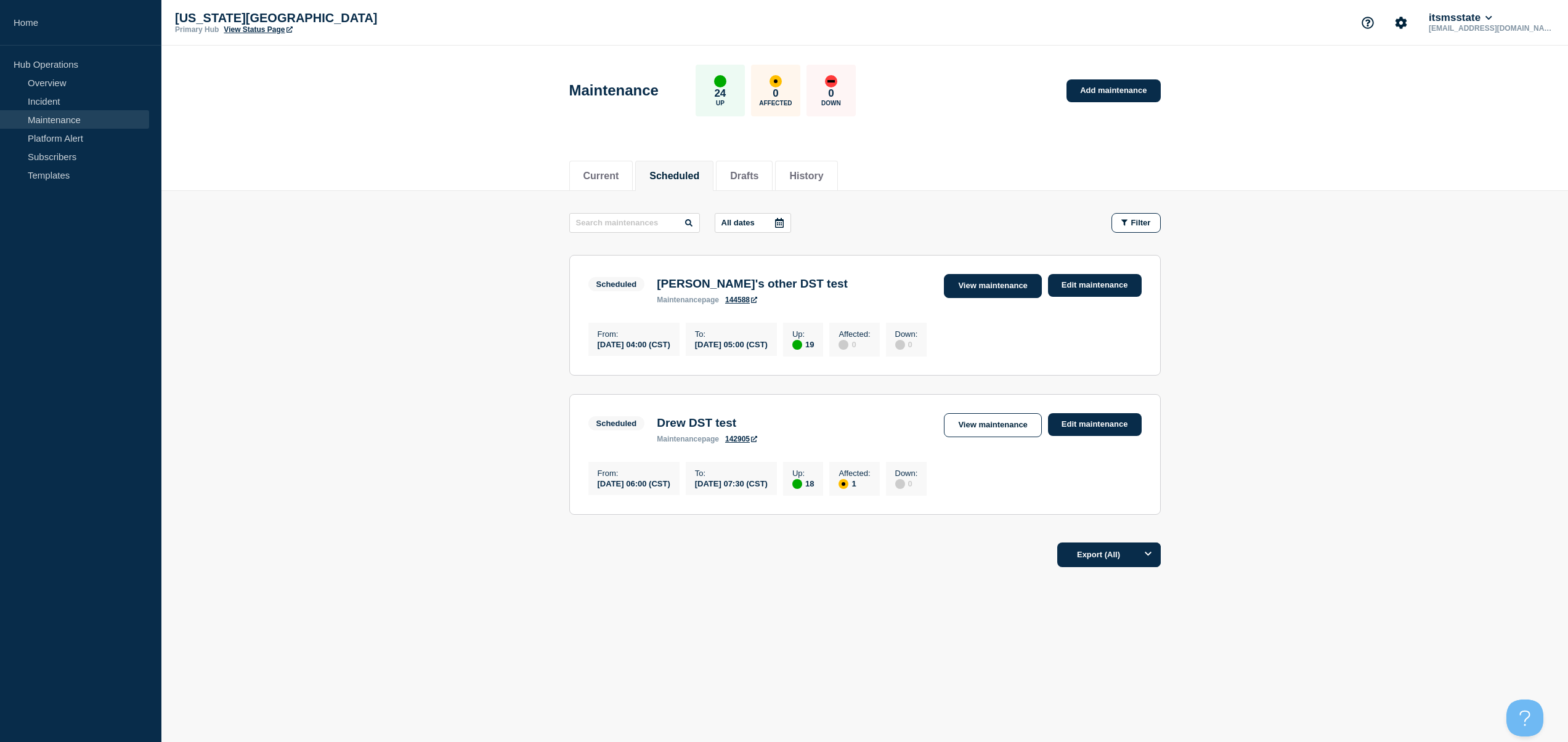
click at [985, 291] on link "View maintenance" at bounding box center [992, 286] width 97 height 24
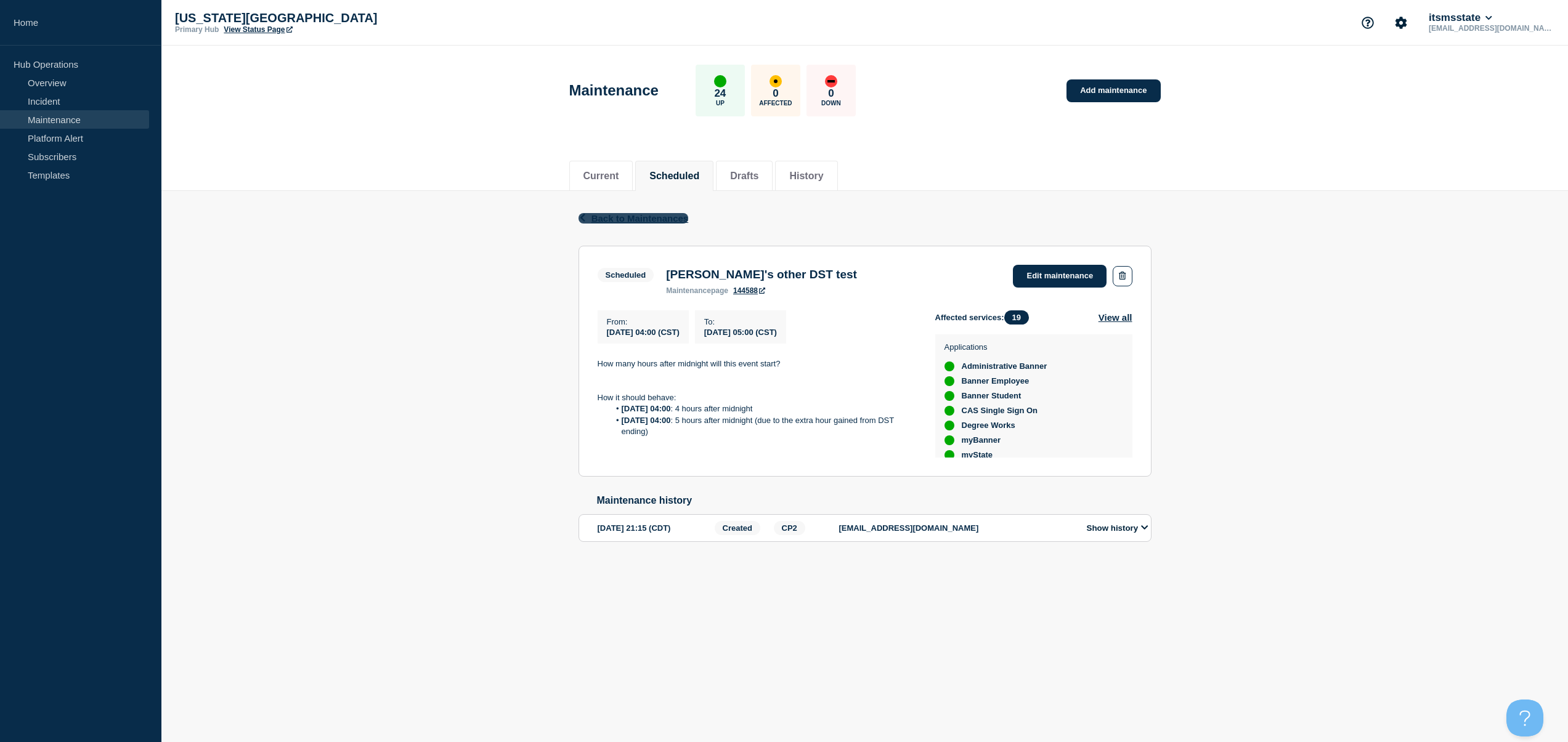
click at [671, 217] on span "Back to Maintenances" at bounding box center [640, 218] width 97 height 10
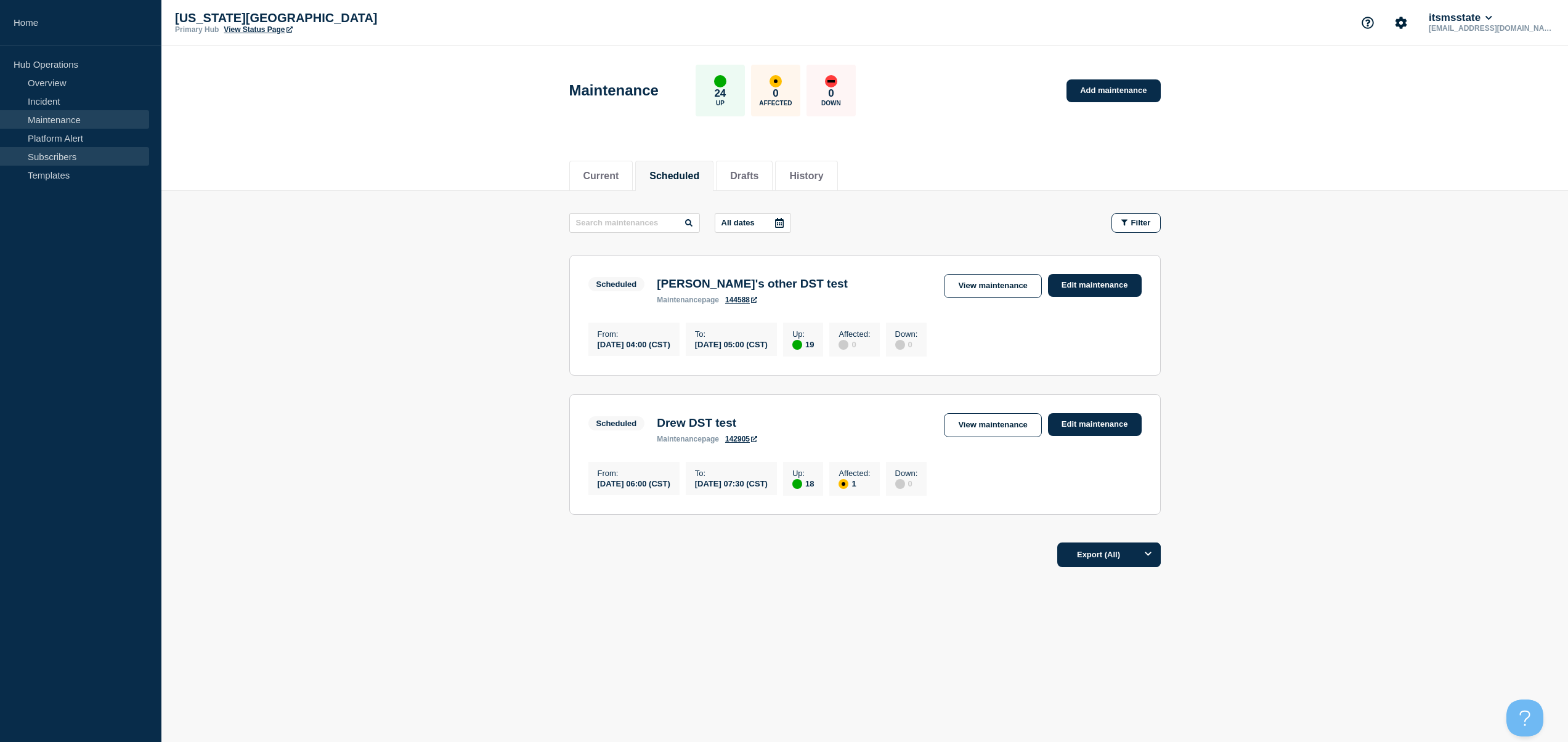
click at [55, 152] on link "Subscribers" at bounding box center [74, 156] width 149 height 19
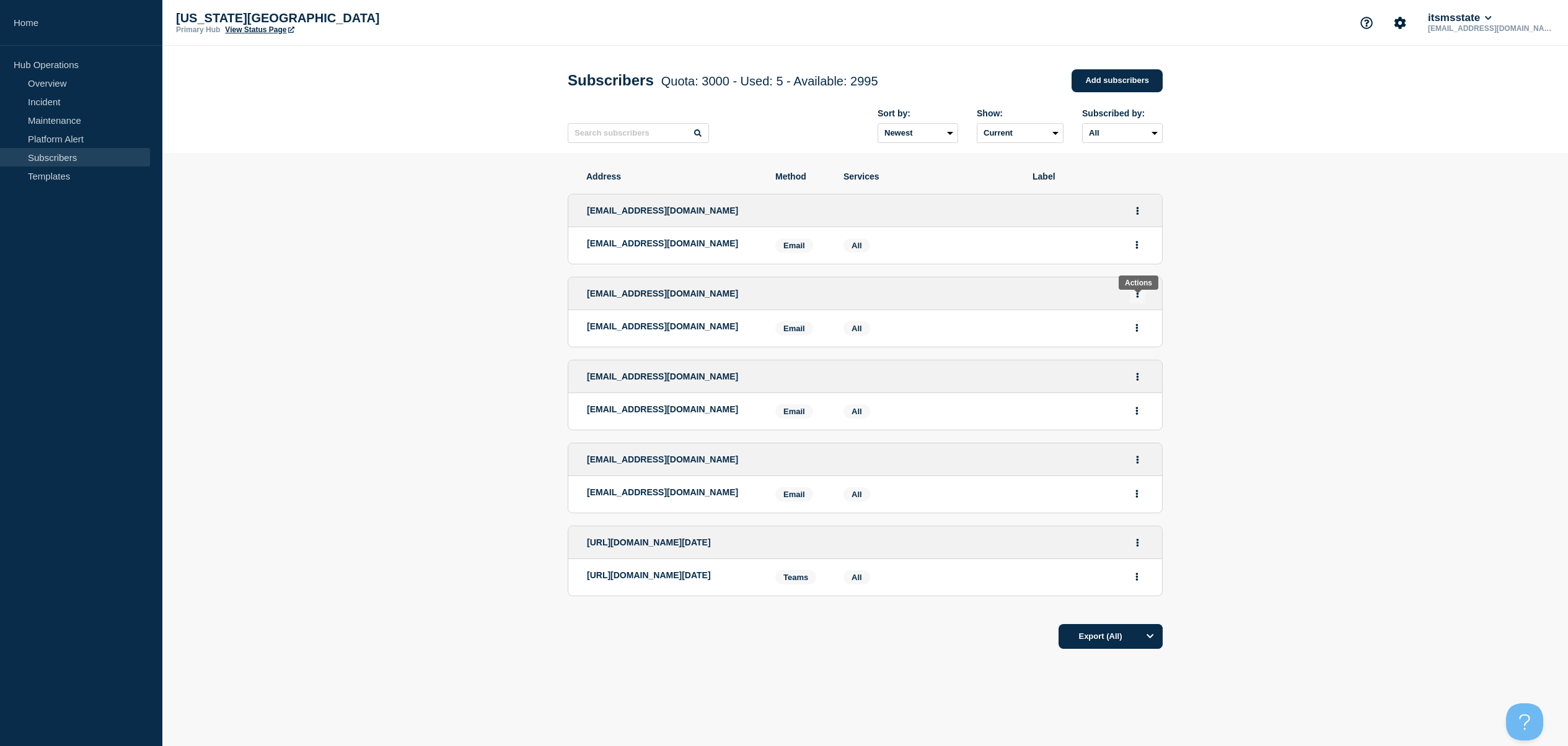
click at [1136, 298] on icon "Actions" at bounding box center [1137, 294] width 3 height 8
click at [1204, 290] on section "Address Method Services Label [EMAIL_ADDRESS][DOMAIN_NAME] [DOMAIN_NAME][EMAIL_…" at bounding box center [865, 448] width 1405 height 591
click at [1134, 337] on button "Actions" at bounding box center [1137, 328] width 15 height 20
click at [1219, 305] on section "Address Method Services Label [EMAIL_ADDRESS][DOMAIN_NAME] [DOMAIN_NAME][EMAIL_…" at bounding box center [865, 448] width 1405 height 591
click at [1137, 298] on icon "Actions" at bounding box center [1137, 294] width 3 height 8
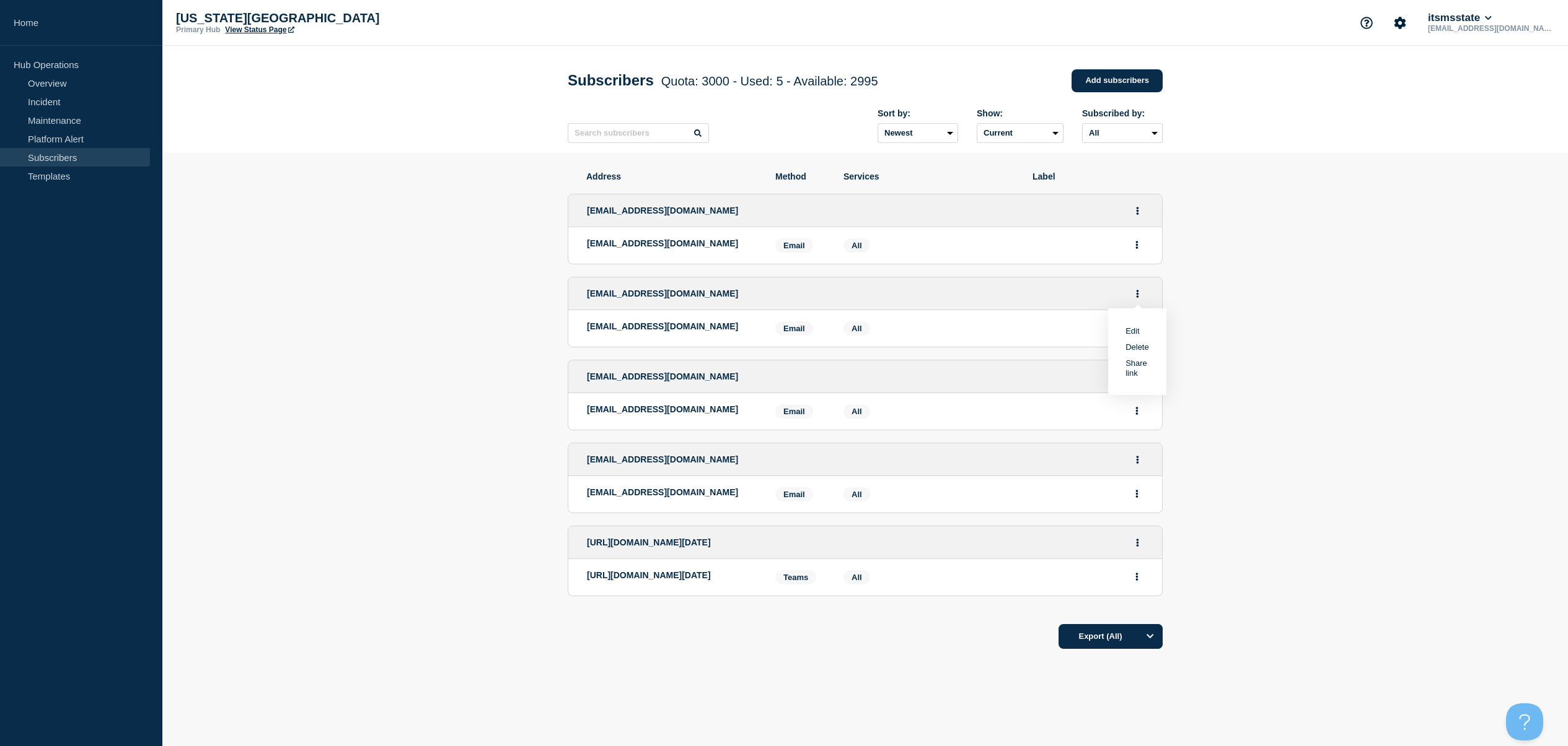
click at [1136, 335] on link "Edit" at bounding box center [1132, 330] width 14 height 9
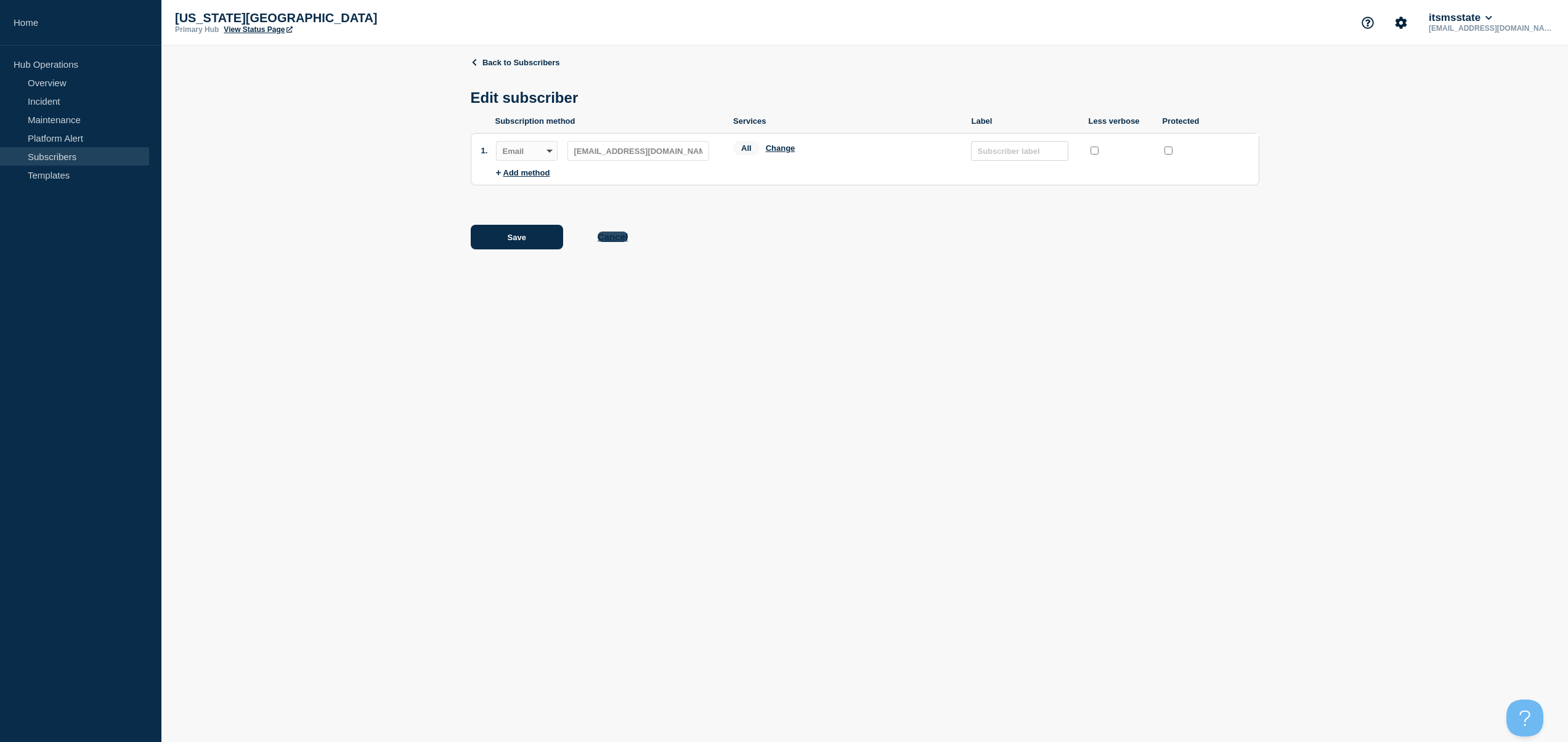
click at [619, 242] on button "Cancel" at bounding box center [613, 236] width 31 height 10
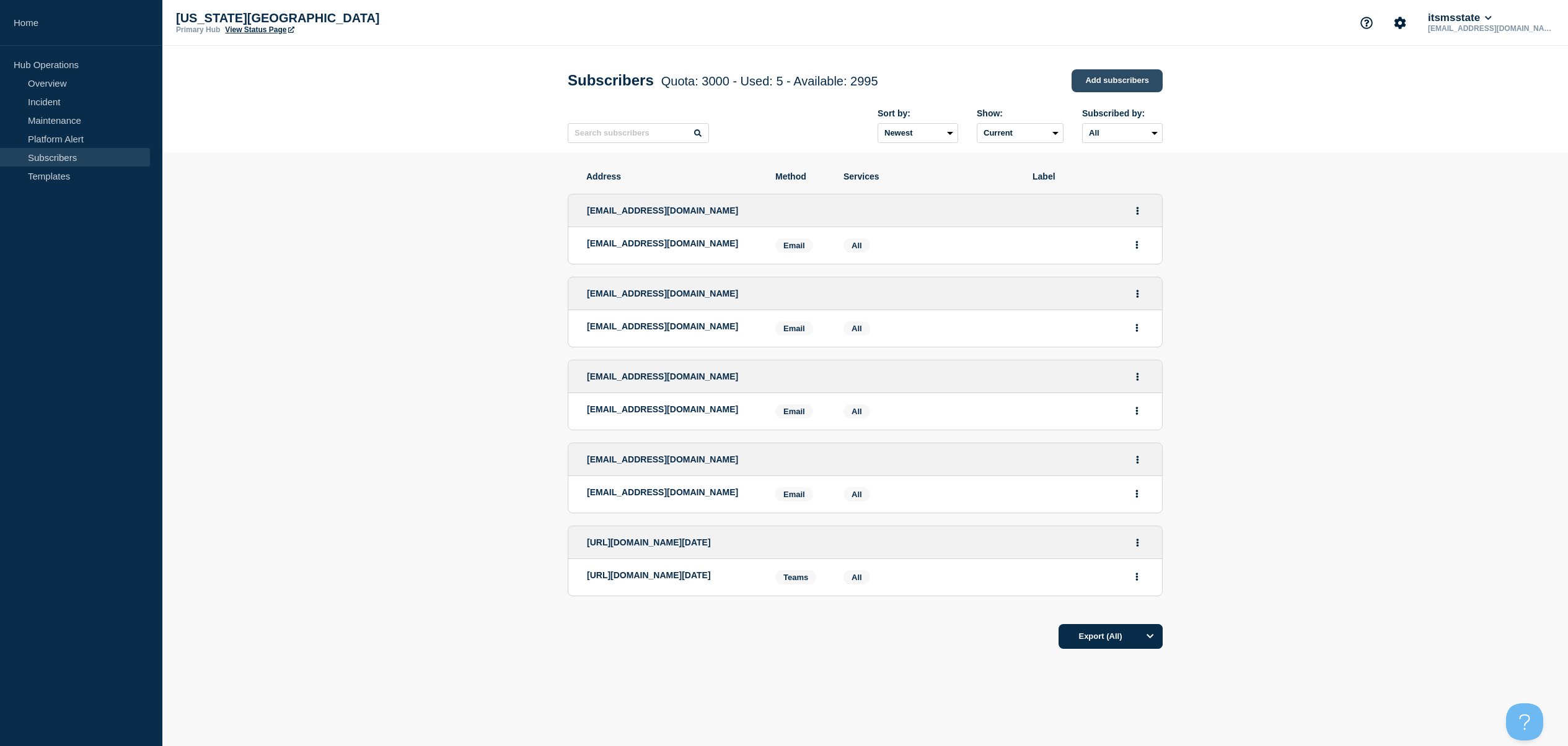
drag, startPoint x: 1142, startPoint y: 77, endPoint x: 1131, endPoint y: 93, distance: 19.4
click at [1142, 77] on link "Add subscribers" at bounding box center [1117, 80] width 91 height 23
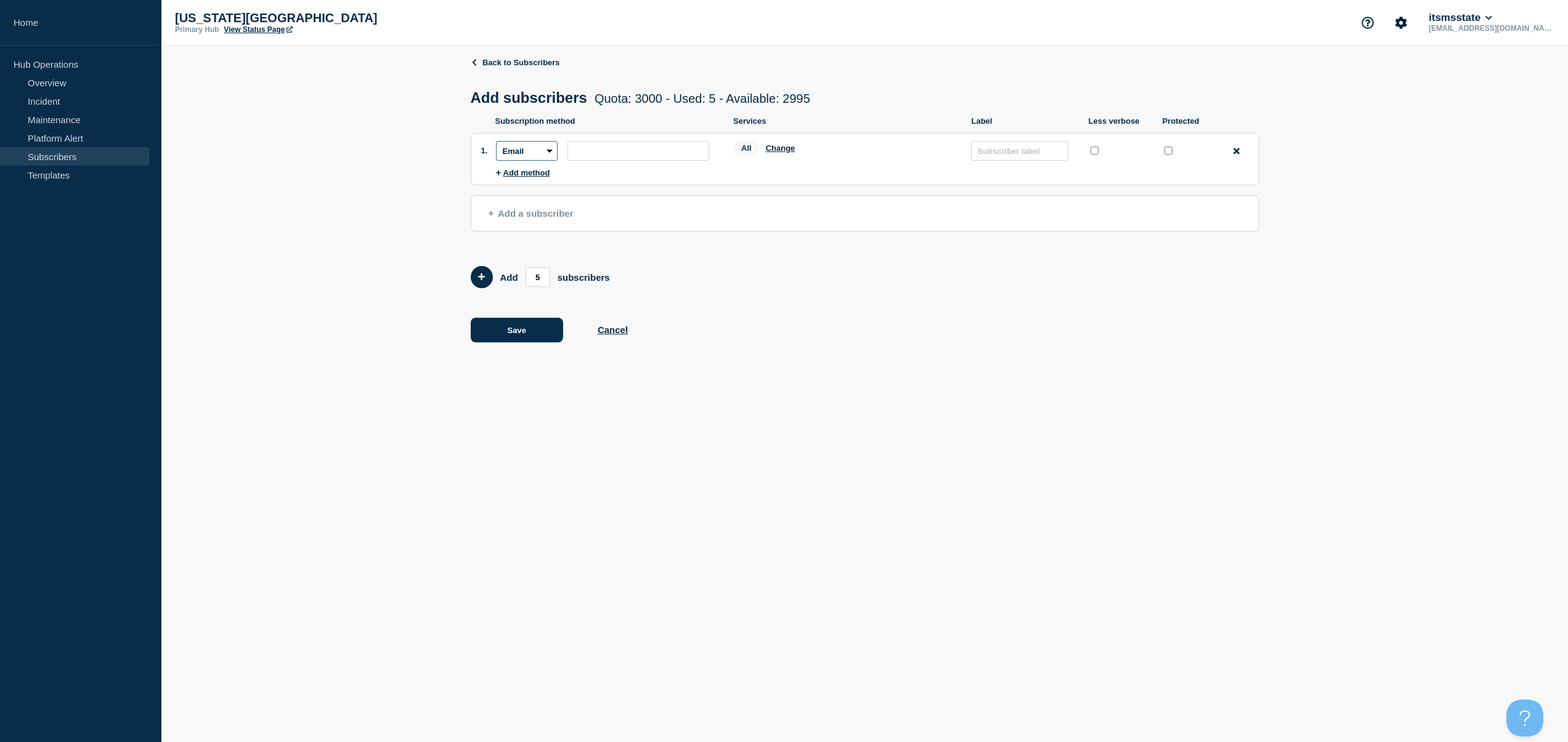
click at [551, 157] on select "Email SMS Webhook Slack Teams" at bounding box center [526, 150] width 62 height 19
click at [546, 157] on select "Email SMS Webhook Slack Teams" at bounding box center [526, 150] width 62 height 19
select select "teams"
click at [496, 148] on select "Email SMS Webhook Slack Teams" at bounding box center [526, 150] width 62 height 19
click at [614, 153] on input "subscription-address" at bounding box center [638, 150] width 141 height 19
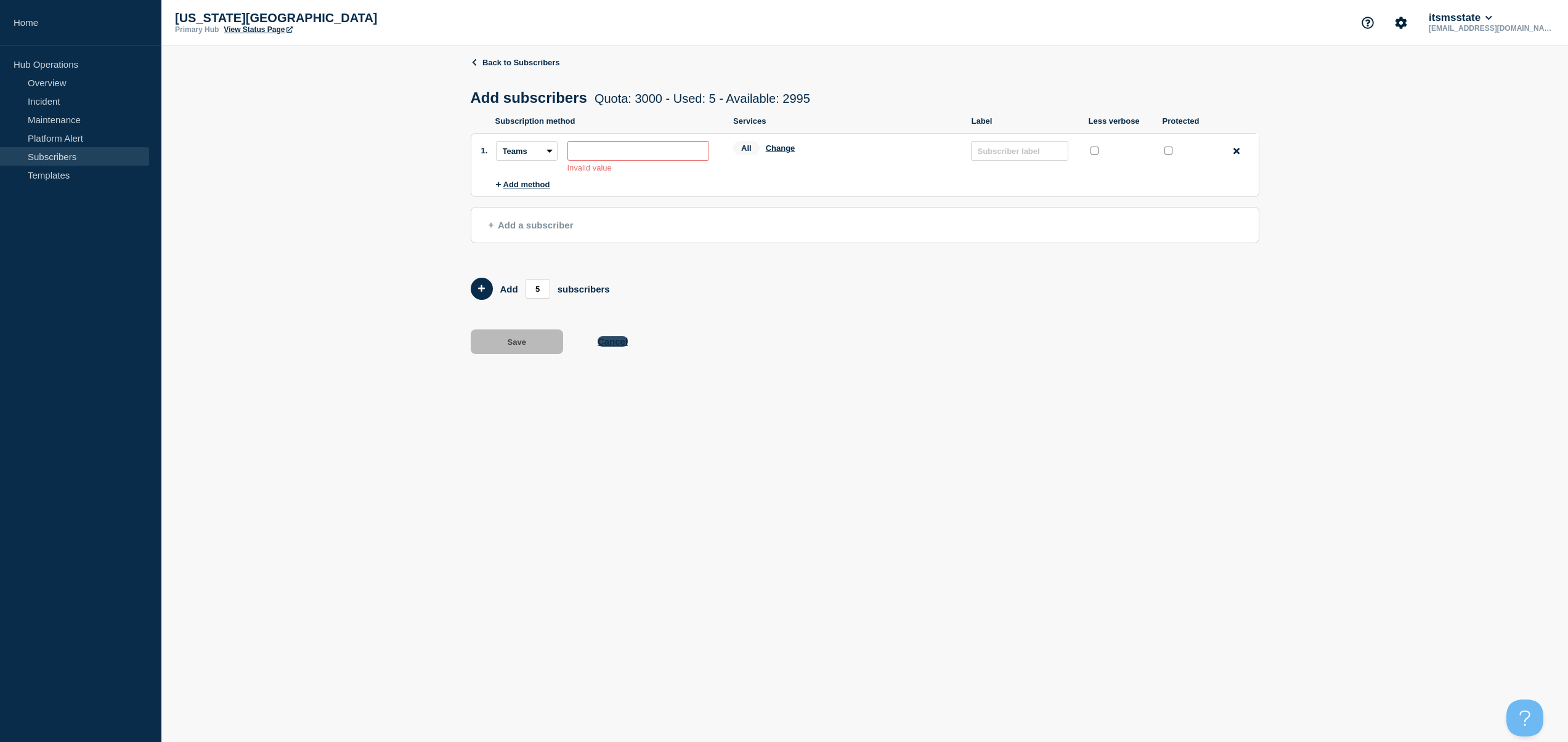
click at [617, 347] on button "Cancel" at bounding box center [613, 341] width 31 height 10
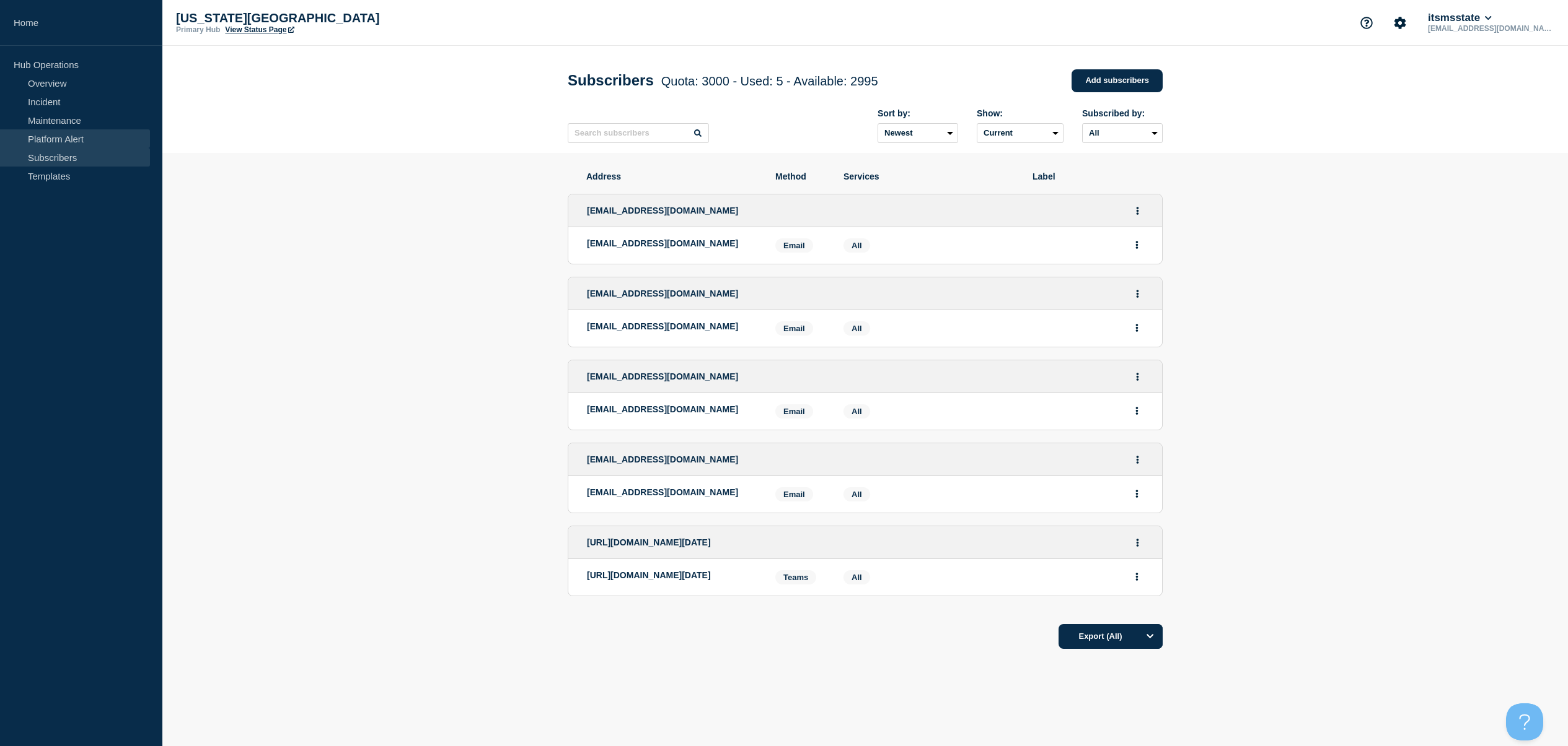
click at [47, 138] on link "Platform Alert" at bounding box center [75, 139] width 150 height 19
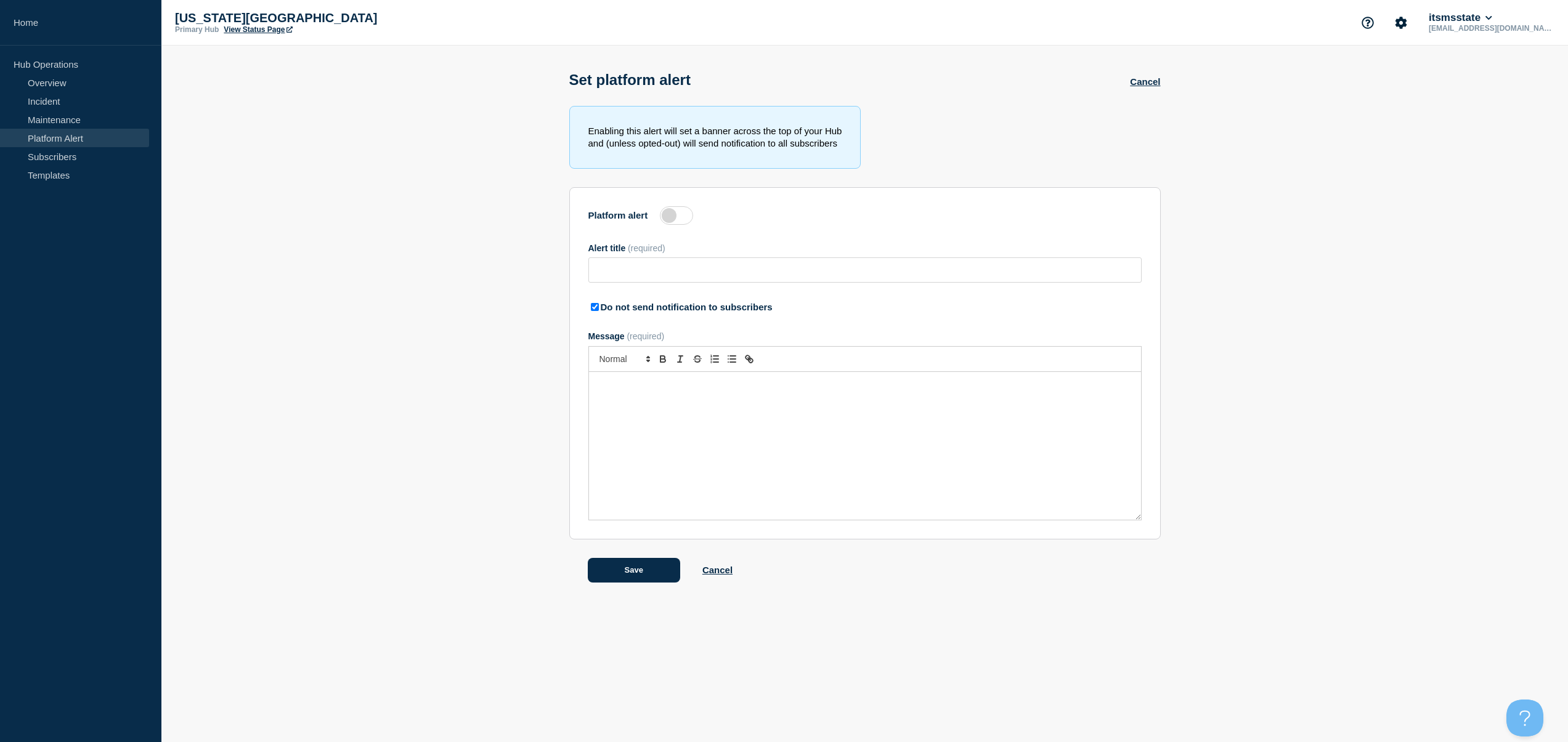
type input "This is a TEST Alert (rlw18)"
checkbox input "true"
click at [34, 176] on link "Templates" at bounding box center [74, 175] width 149 height 19
click at [715, 576] on link "Cancel" at bounding box center [718, 570] width 31 height 10
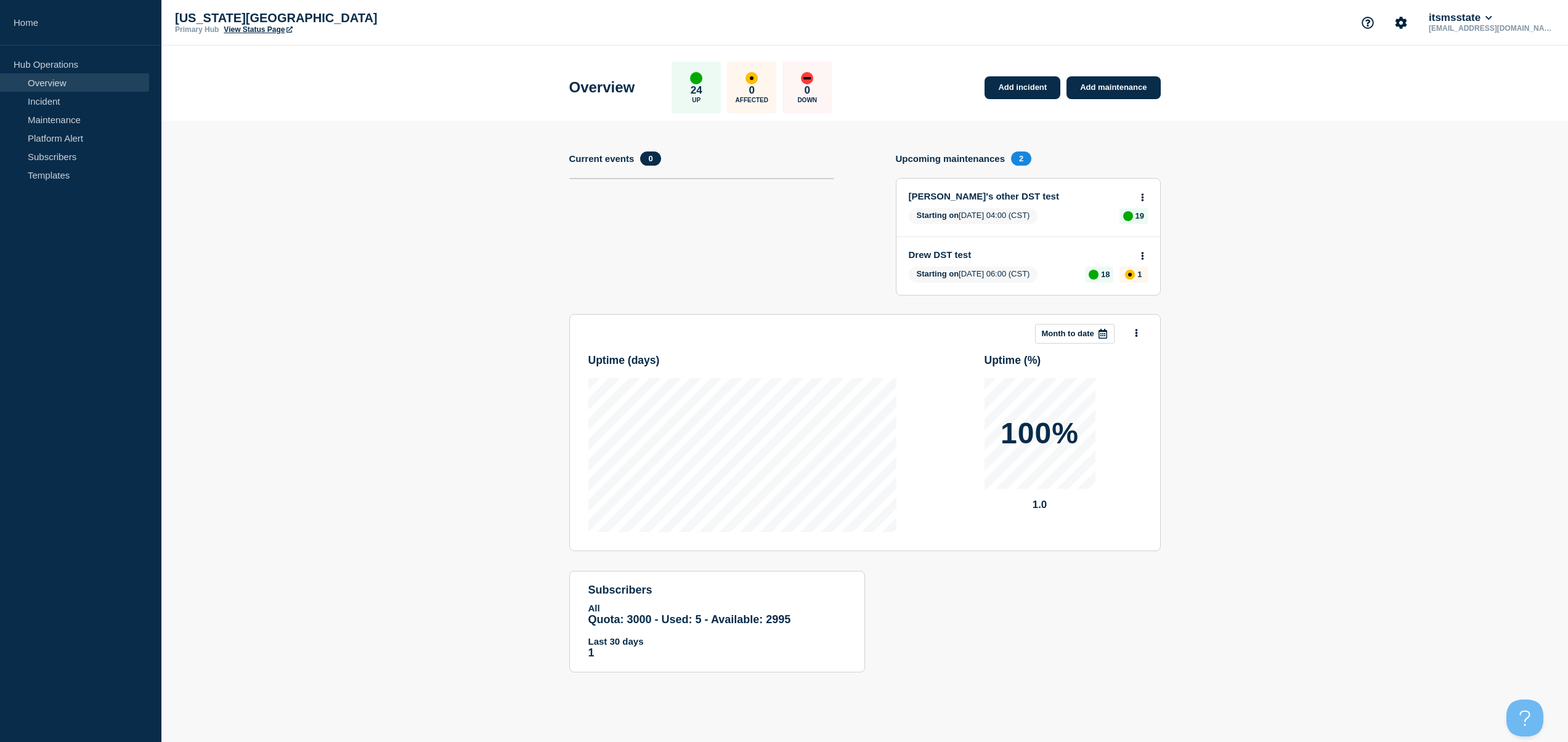
click at [1132, 279] on div "affected" at bounding box center [1130, 275] width 10 height 10
